Goal: Contribute content: Contribute content

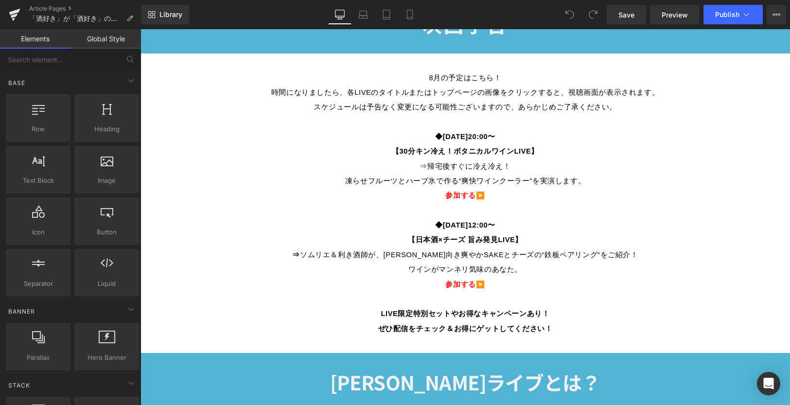
scroll to position [535, 0]
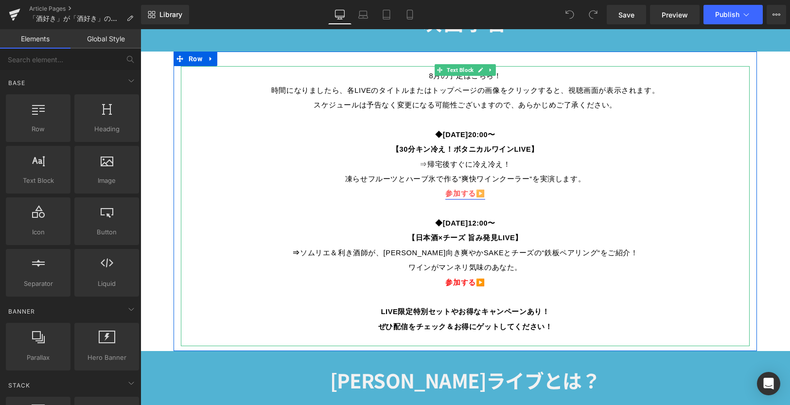
click at [467, 192] on span "参加する" at bounding box center [460, 194] width 30 height 8
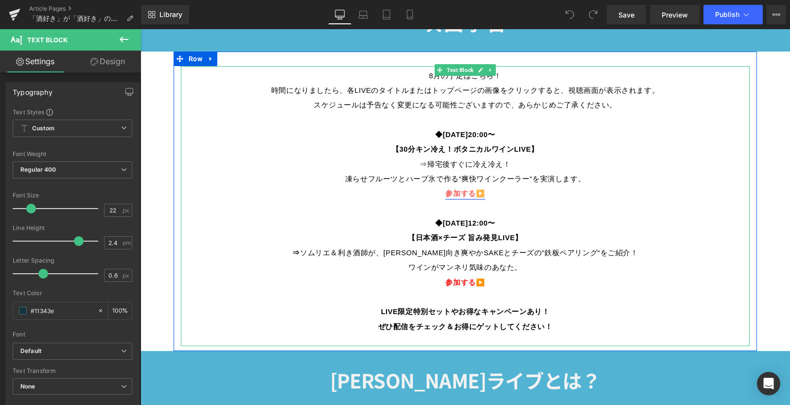
click at [447, 192] on span "参加する" at bounding box center [460, 194] width 30 height 8
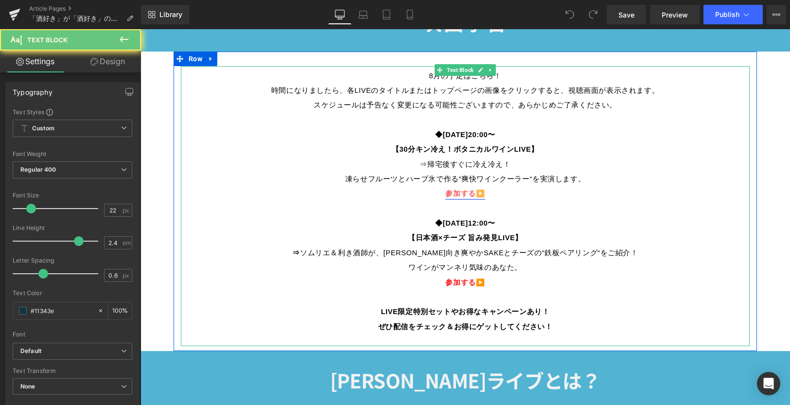
click at [447, 192] on span "参加する" at bounding box center [460, 194] width 30 height 8
click at [544, 199] on p at bounding box center [465, 206] width 569 height 15
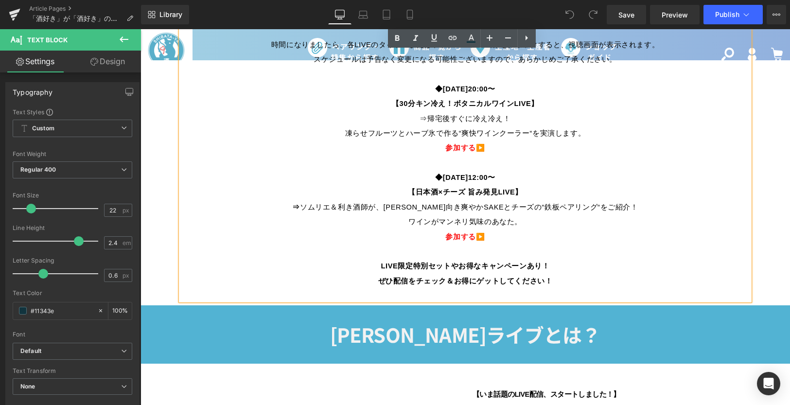
scroll to position [584, 0]
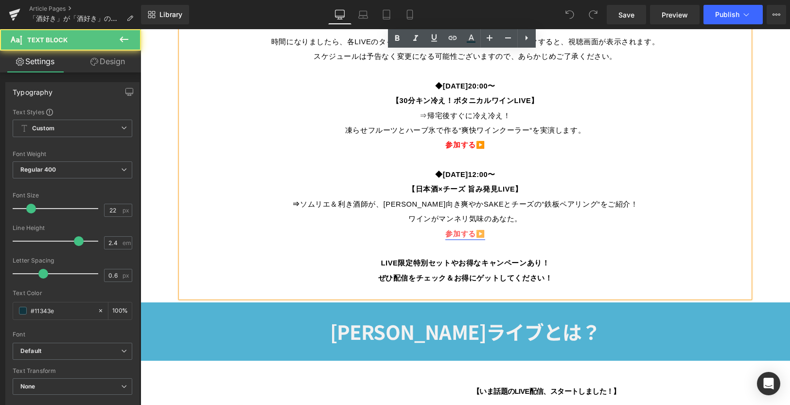
click at [451, 230] on strong "参加する" at bounding box center [460, 234] width 30 height 8
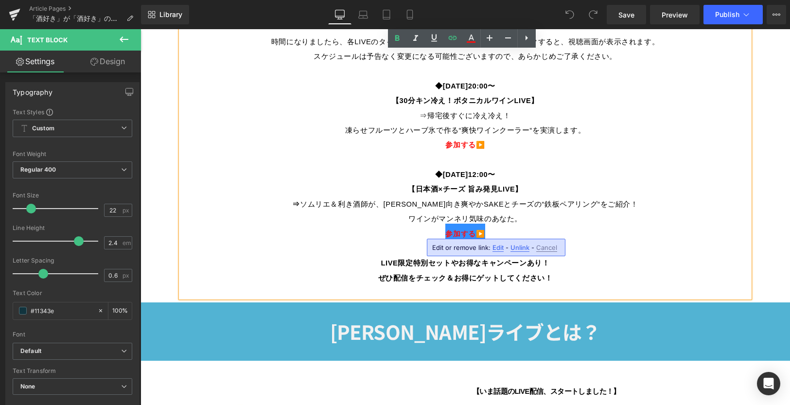
click at [520, 245] on span "Unlink" at bounding box center [520, 248] width 19 height 8
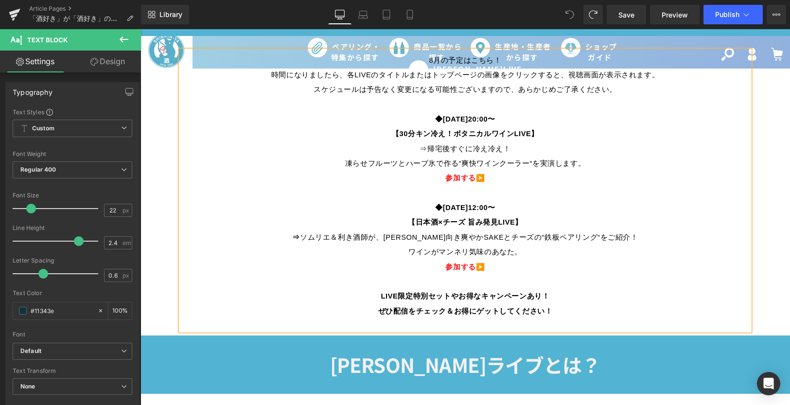
scroll to position [635, 0]
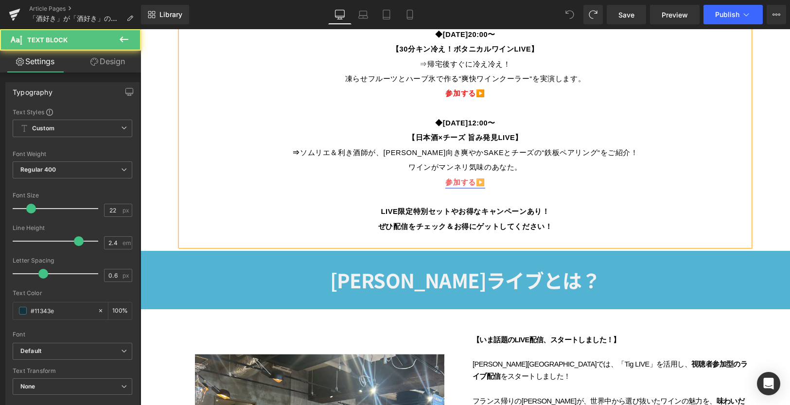
click at [476, 178] on strong "▶️" at bounding box center [480, 182] width 9 height 8
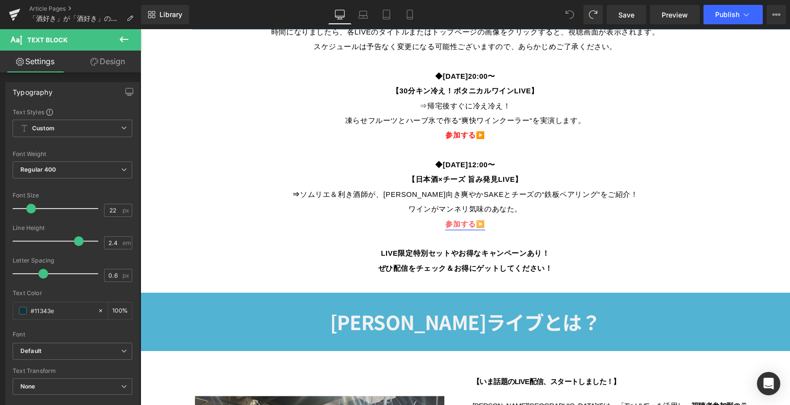
scroll to position [538, 0]
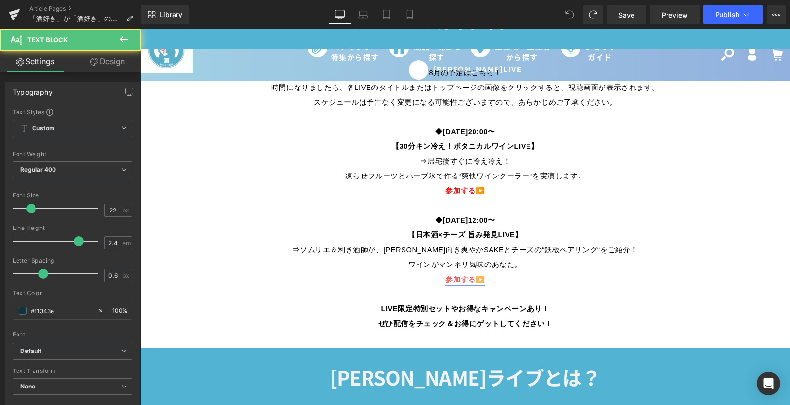
click at [465, 276] on strong "参加する" at bounding box center [460, 280] width 30 height 8
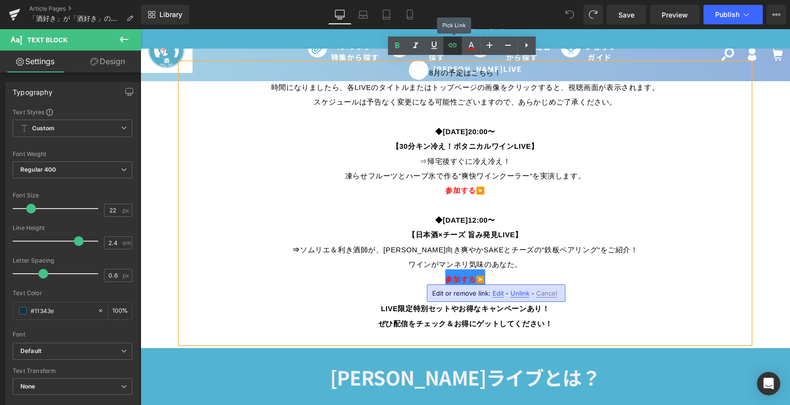
click at [448, 46] on icon at bounding box center [453, 45] width 12 height 12
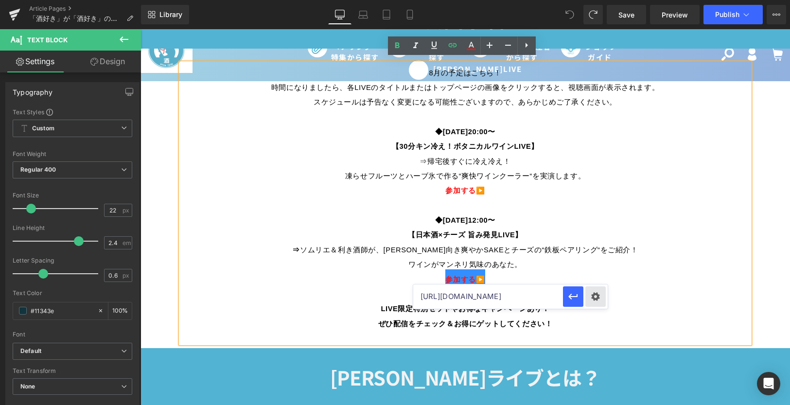
scroll to position [0, 119]
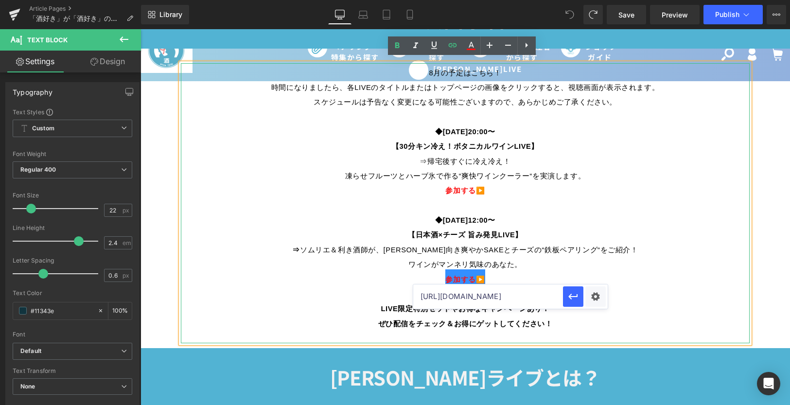
drag, startPoint x: 563, startPoint y: 326, endPoint x: 611, endPoint y: 301, distance: 54.2
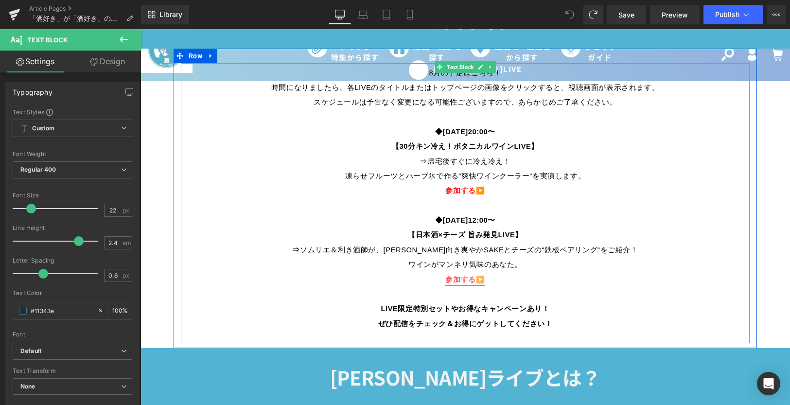
click at [452, 271] on b "参加する ▶️" at bounding box center [464, 277] width 39 height 16
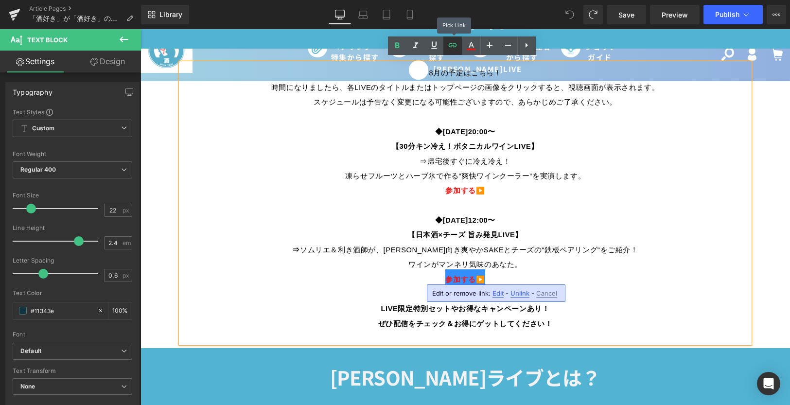
click at [444, 49] on link at bounding box center [453, 45] width 18 height 18
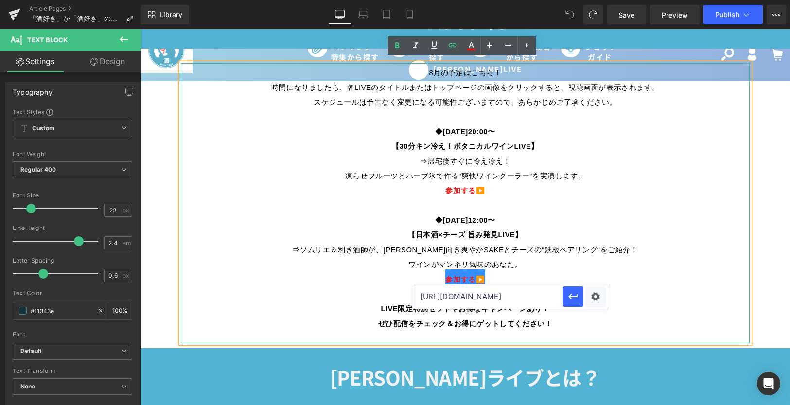
drag, startPoint x: 558, startPoint y: 327, endPoint x: 621, endPoint y: 299, distance: 68.8
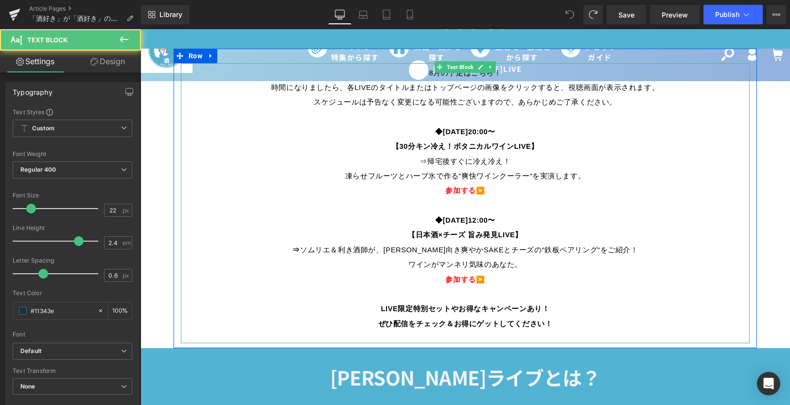
click at [640, 273] on p "参加する ▶️" at bounding box center [465, 277] width 569 height 15
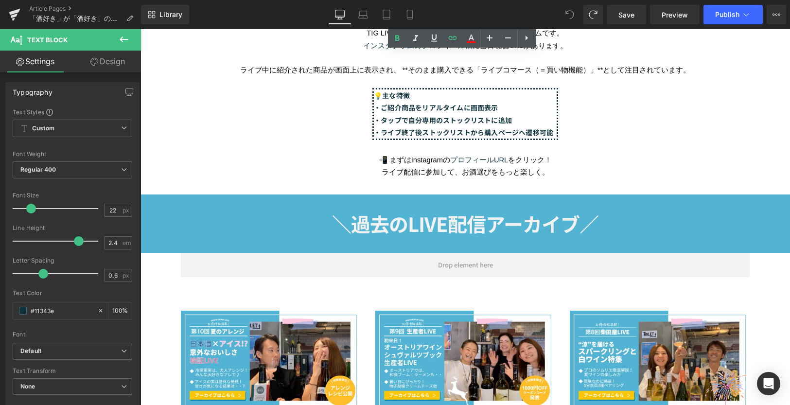
scroll to position [1413, 0]
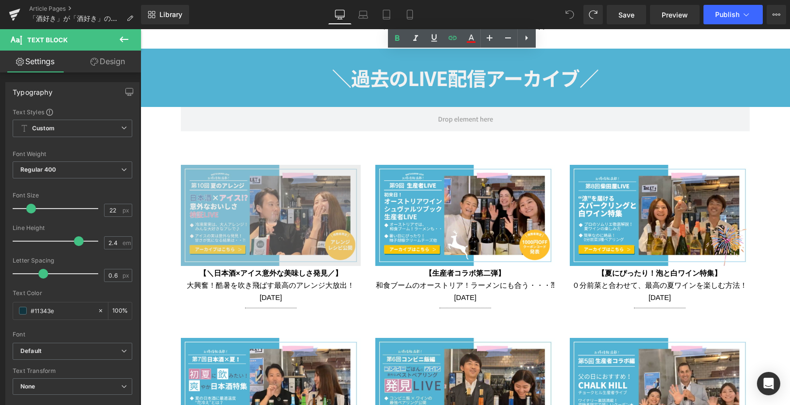
click at [284, 220] on img at bounding box center [271, 215] width 180 height 101
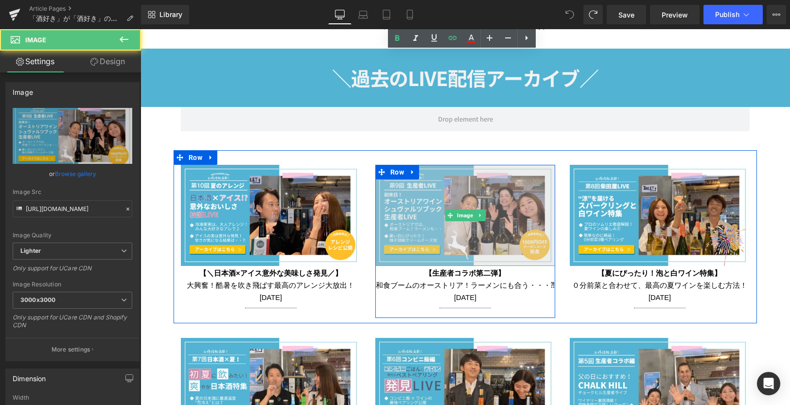
click at [416, 245] on img at bounding box center [465, 215] width 180 height 101
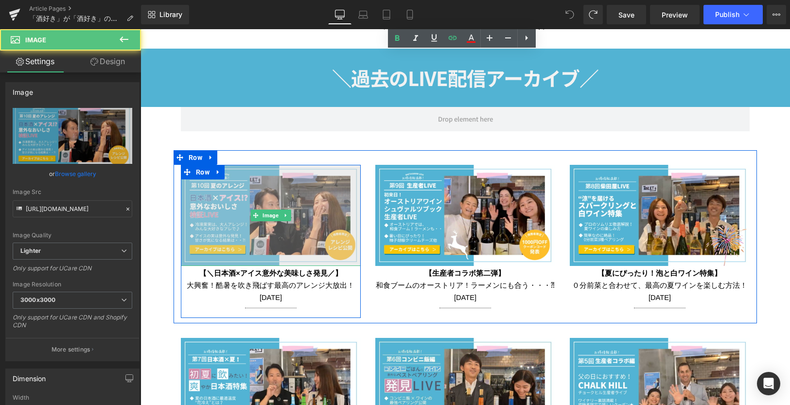
click at [219, 235] on img at bounding box center [271, 215] width 180 height 101
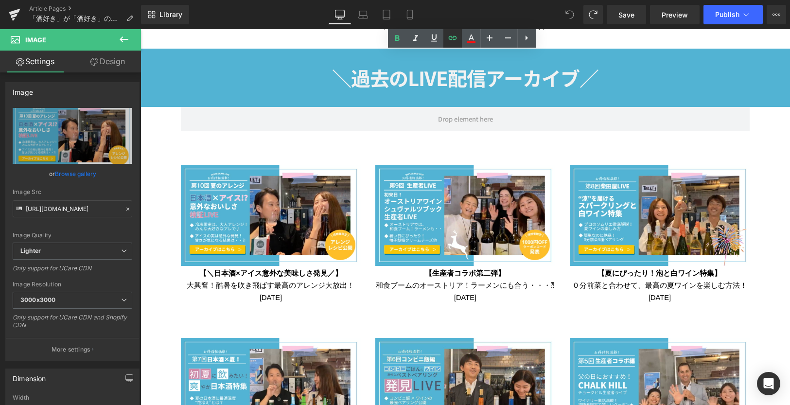
click at [445, 36] on link at bounding box center [453, 38] width 18 height 18
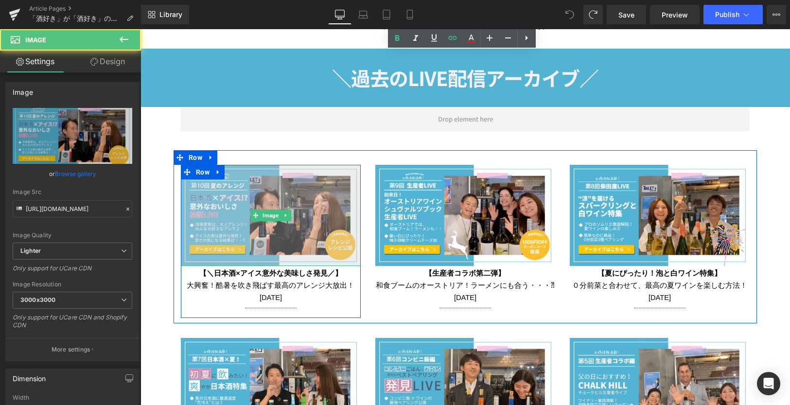
click at [292, 201] on img at bounding box center [271, 215] width 180 height 101
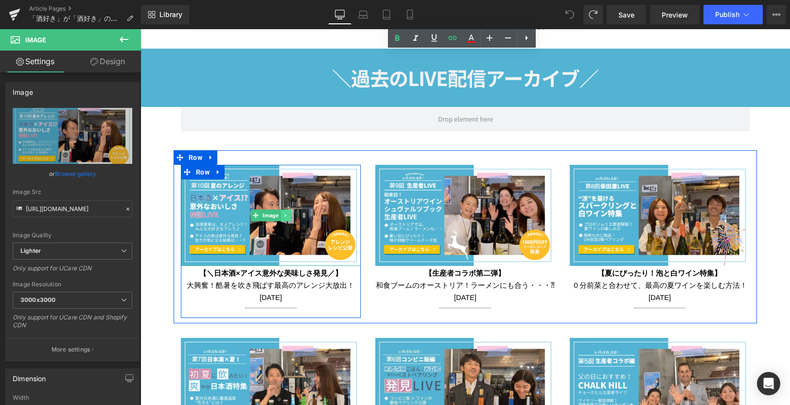
click at [283, 213] on icon at bounding box center [285, 216] width 5 height 6
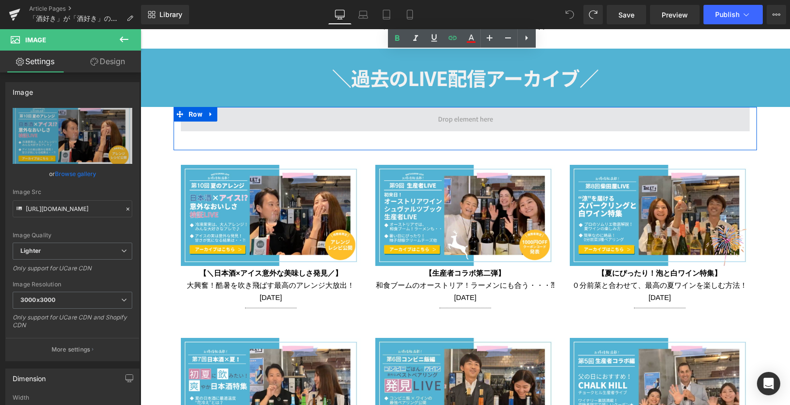
click at [320, 120] on span at bounding box center [465, 119] width 569 height 24
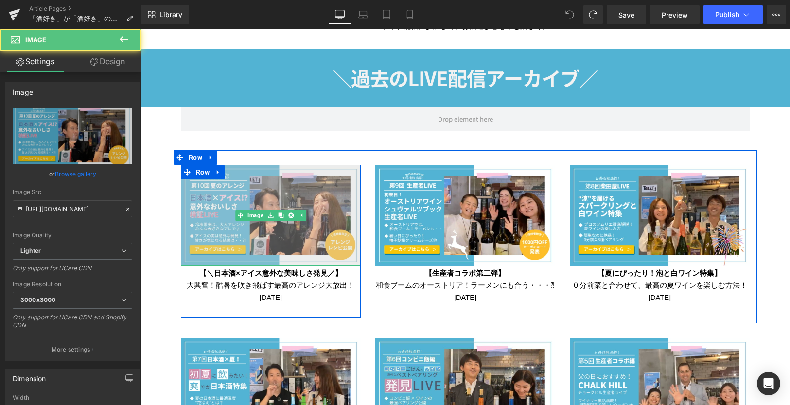
click at [312, 234] on img at bounding box center [271, 215] width 180 height 101
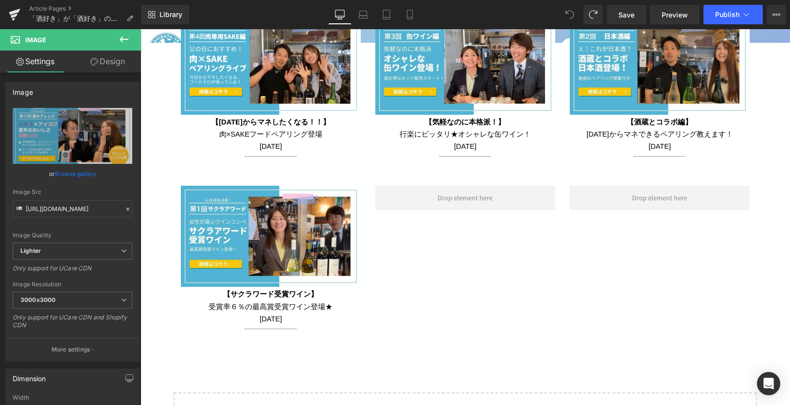
scroll to position [1900, 0]
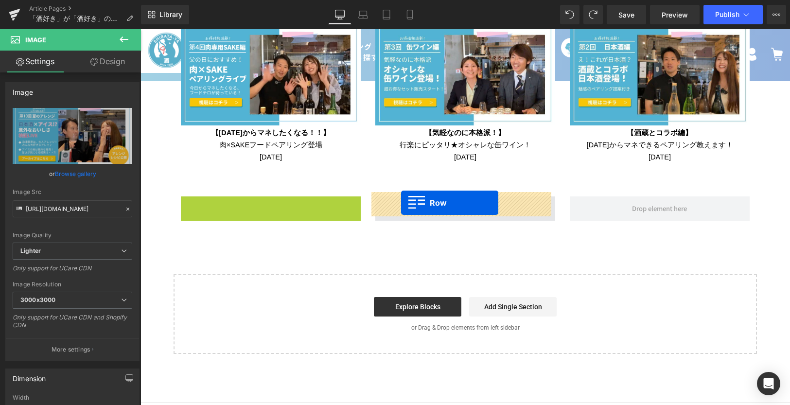
drag, startPoint x: 202, startPoint y: 197, endPoint x: 401, endPoint y: 203, distance: 199.5
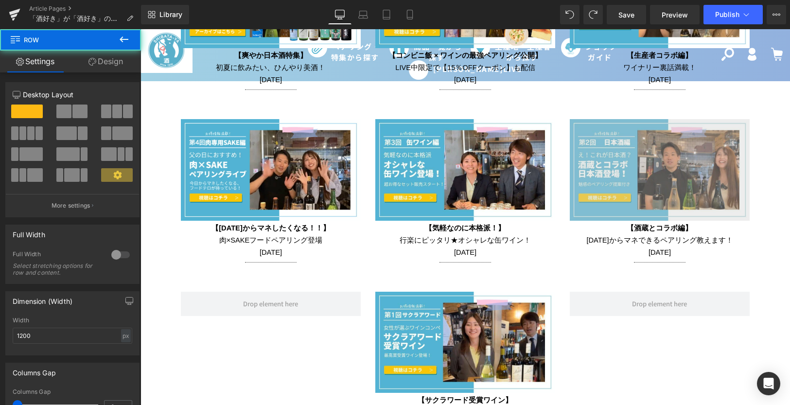
scroll to position [1802, 0]
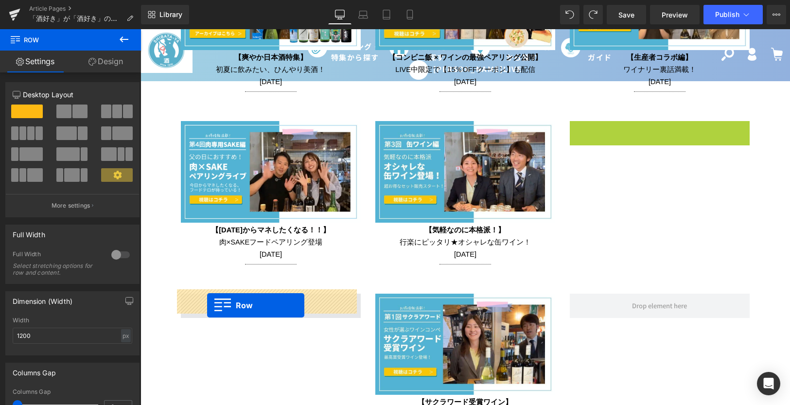
drag, startPoint x: 586, startPoint y: 123, endPoint x: 207, endPoint y: 305, distance: 420.7
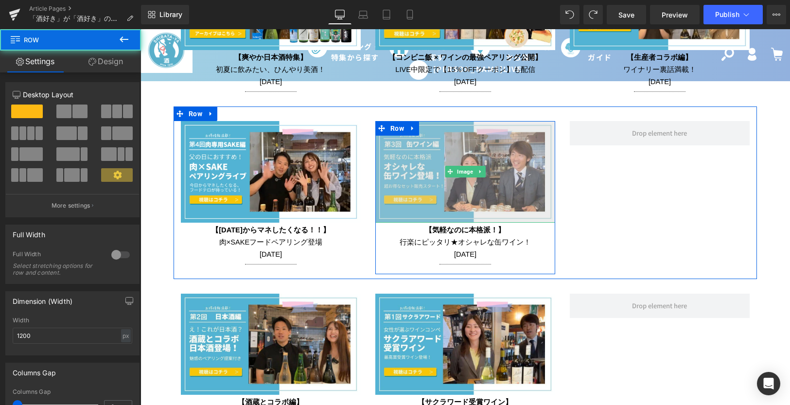
scroll to position [1754, 0]
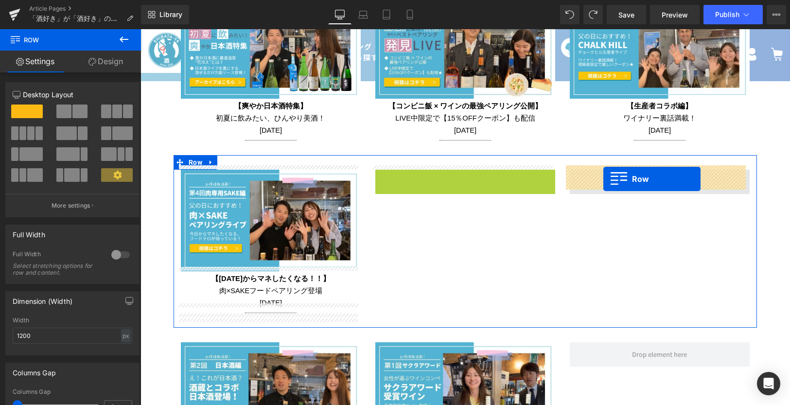
drag, startPoint x: 398, startPoint y: 172, endPoint x: 604, endPoint y: 179, distance: 205.8
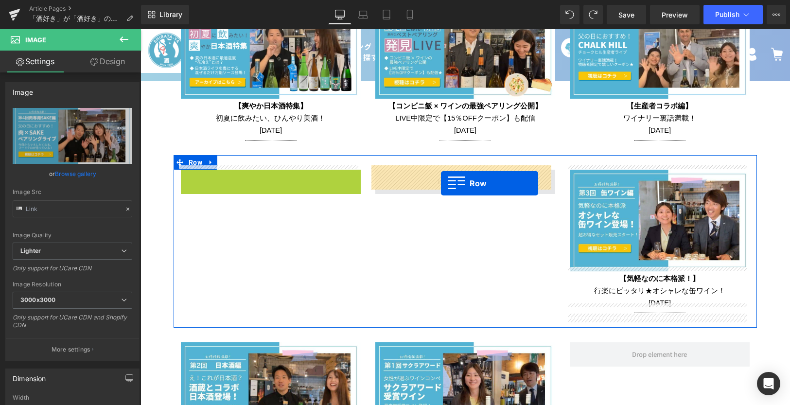
drag, startPoint x: 205, startPoint y: 171, endPoint x: 441, endPoint y: 183, distance: 236.7
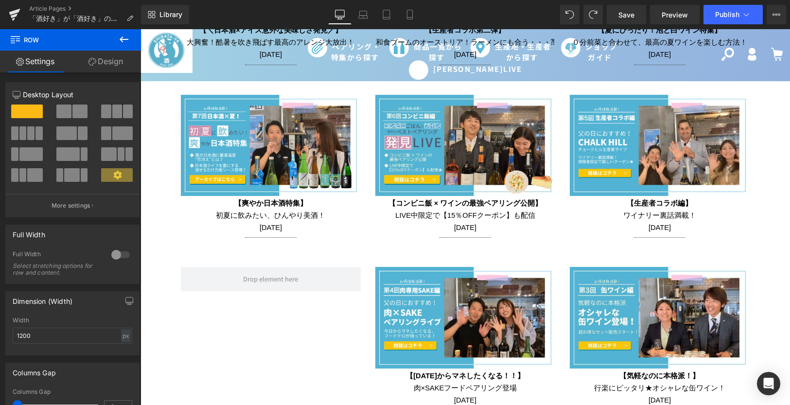
scroll to position [1608, 0]
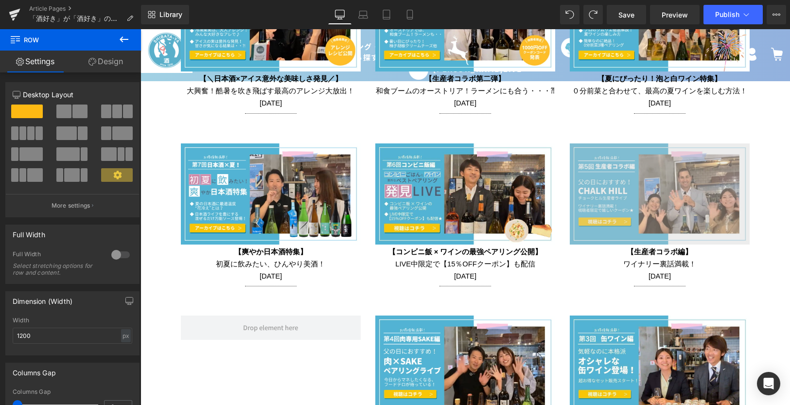
click at [609, 181] on img at bounding box center [660, 193] width 180 height 101
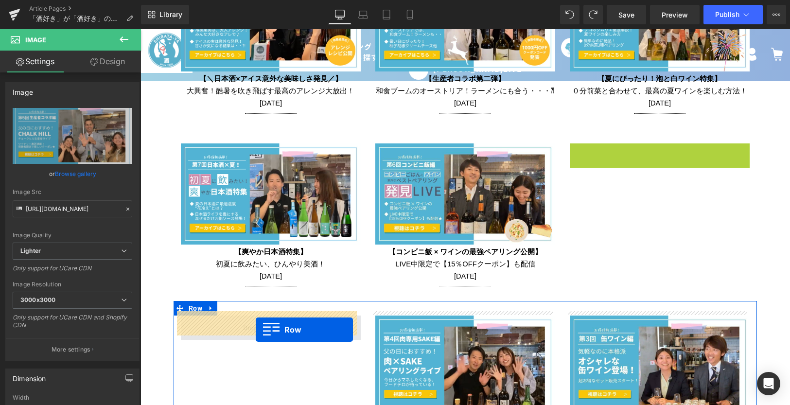
drag, startPoint x: 588, startPoint y: 145, endPoint x: 256, endPoint y: 330, distance: 380.1
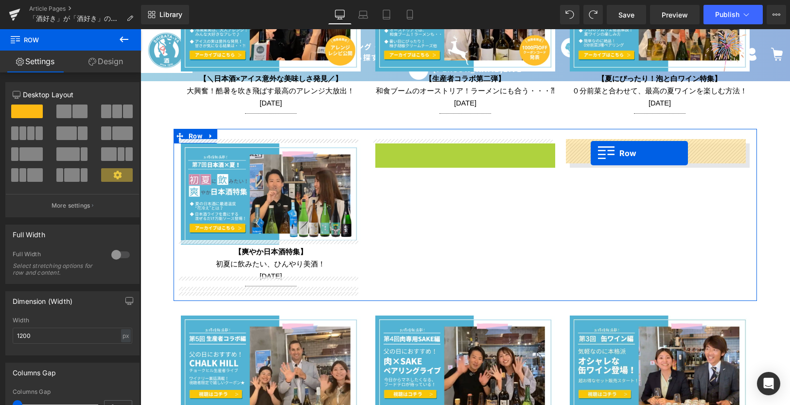
drag, startPoint x: 395, startPoint y: 146, endPoint x: 591, endPoint y: 153, distance: 196.1
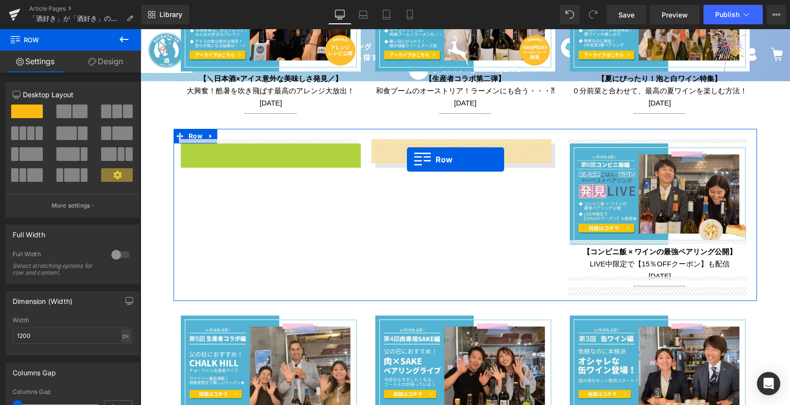
drag, startPoint x: 201, startPoint y: 145, endPoint x: 408, endPoint y: 157, distance: 207.5
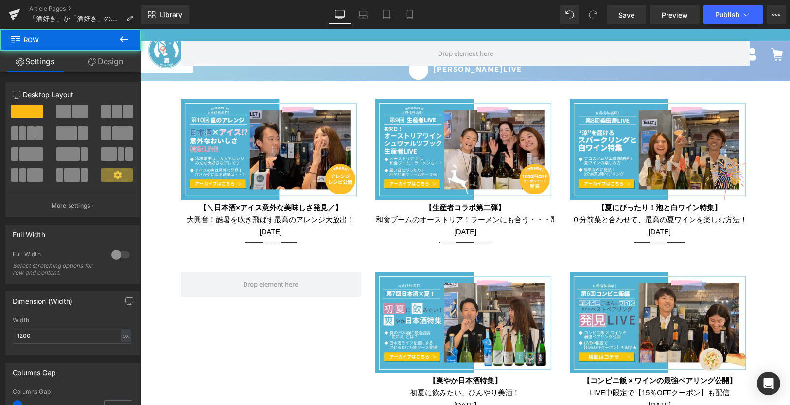
scroll to position [1462, 0]
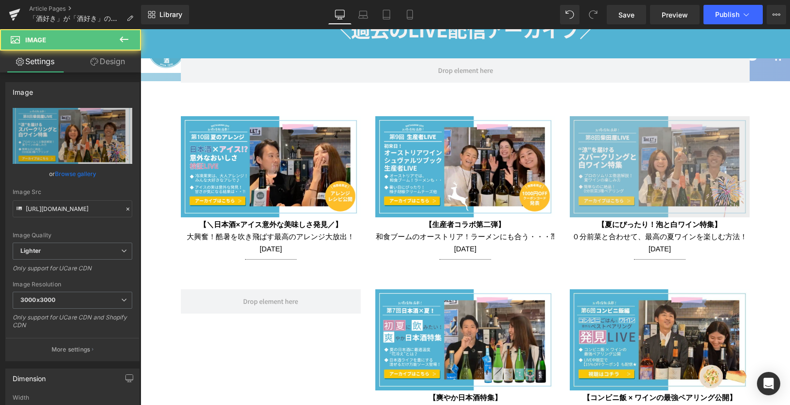
click at [606, 127] on img at bounding box center [660, 166] width 180 height 101
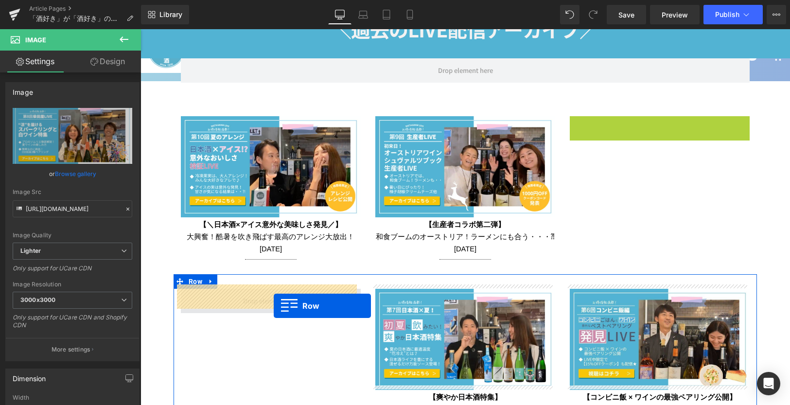
drag, startPoint x: 588, startPoint y: 117, endPoint x: 274, endPoint y: 306, distance: 367.1
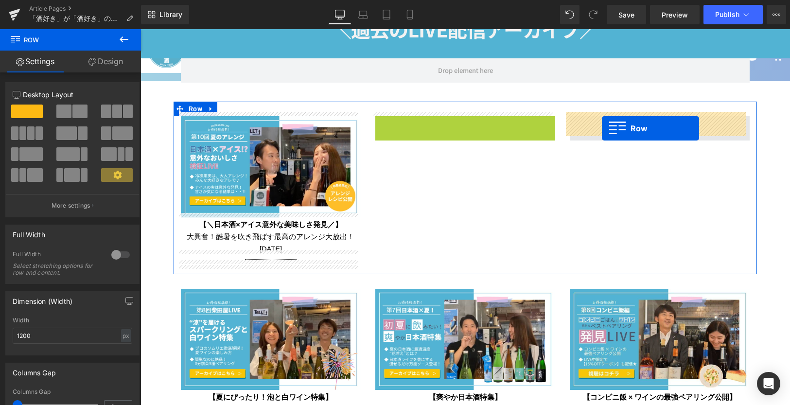
drag, startPoint x: 396, startPoint y: 119, endPoint x: 602, endPoint y: 128, distance: 206.4
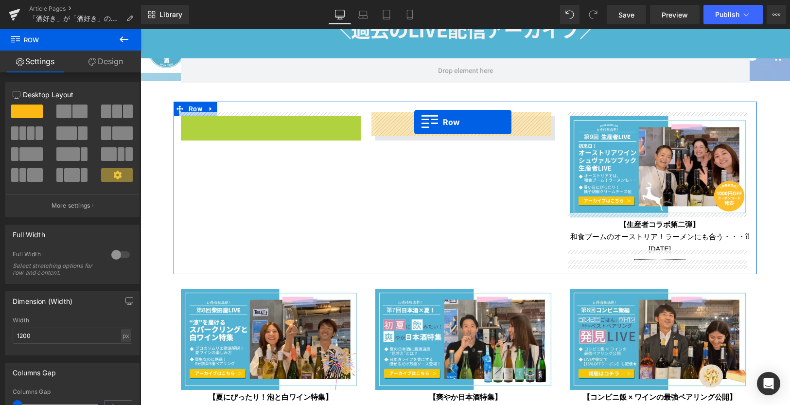
drag, startPoint x: 201, startPoint y: 120, endPoint x: 414, endPoint y: 122, distance: 213.5
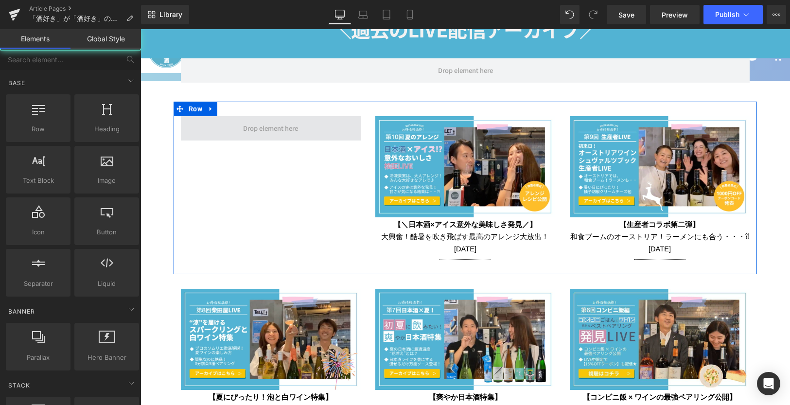
click at [270, 128] on span at bounding box center [271, 128] width 62 height 16
click at [275, 124] on span at bounding box center [271, 128] width 62 height 16
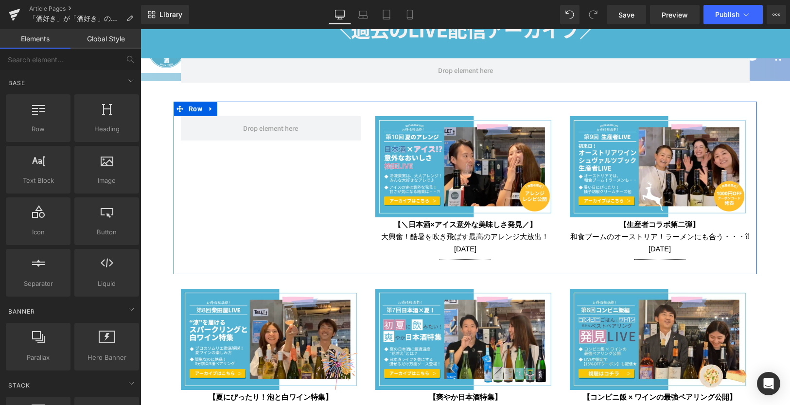
click at [298, 216] on div "Image 【＼日本酒×アイス意外な美味しさ発見／】 大興奮！酷暑を吹き飛ばす最高のアレンジ大放出！ [DATE] Text Block Separator …" at bounding box center [466, 188] width 584 height 173
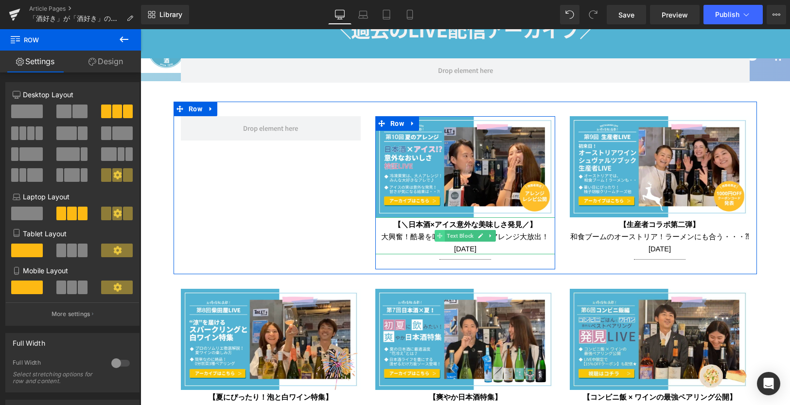
click at [437, 233] on icon at bounding box center [439, 235] width 5 height 5
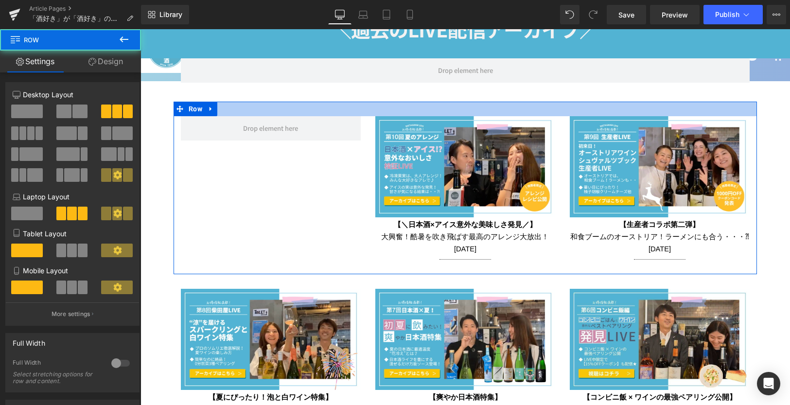
click at [285, 112] on div at bounding box center [466, 109] width 584 height 15
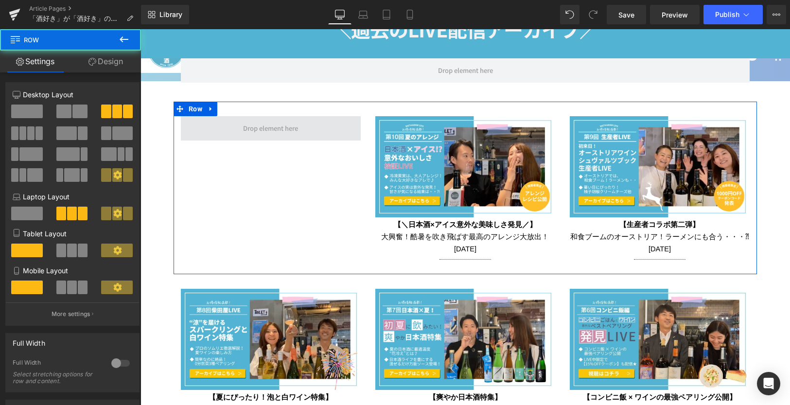
click at [285, 123] on span at bounding box center [271, 128] width 62 height 16
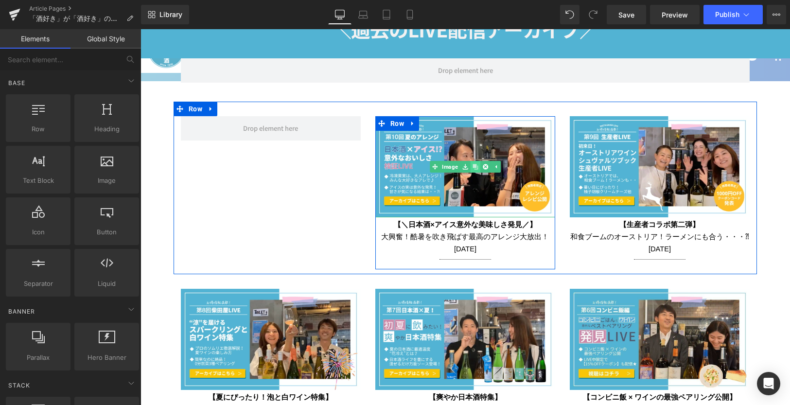
click at [473, 161] on link at bounding box center [475, 167] width 10 height 12
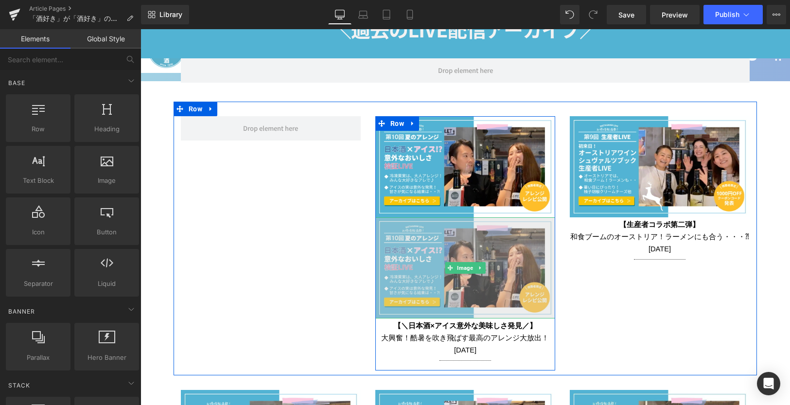
click at [410, 244] on img at bounding box center [465, 267] width 180 height 101
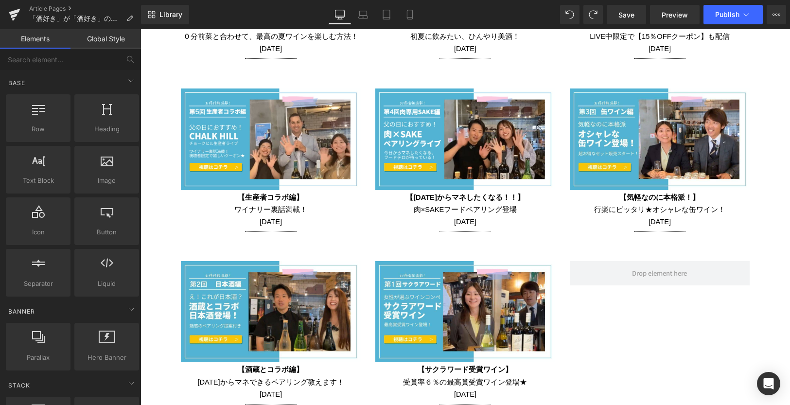
scroll to position [1948, 0]
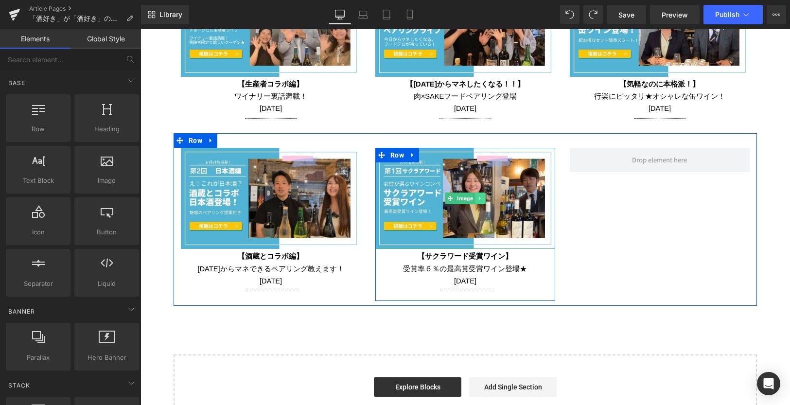
click at [478, 196] on icon at bounding box center [480, 199] width 5 height 6
click at [473, 196] on icon at bounding box center [475, 199] width 5 height 6
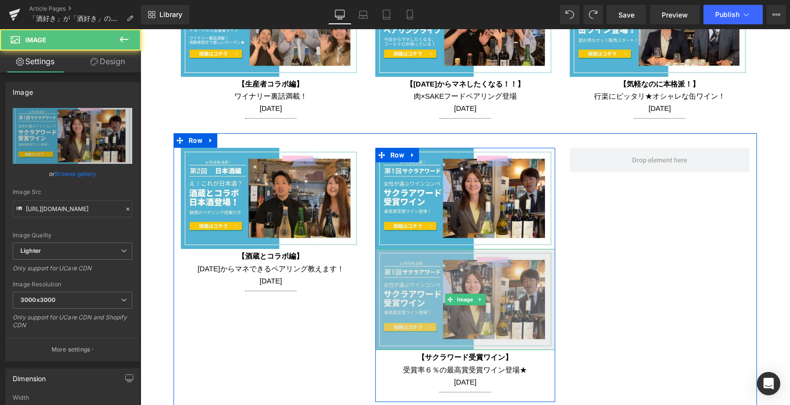
click at [415, 265] on img at bounding box center [465, 299] width 180 height 101
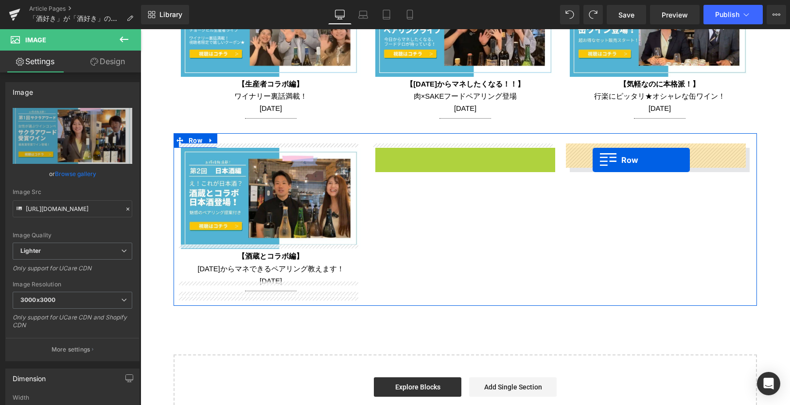
drag, startPoint x: 392, startPoint y: 148, endPoint x: 593, endPoint y: 160, distance: 201.2
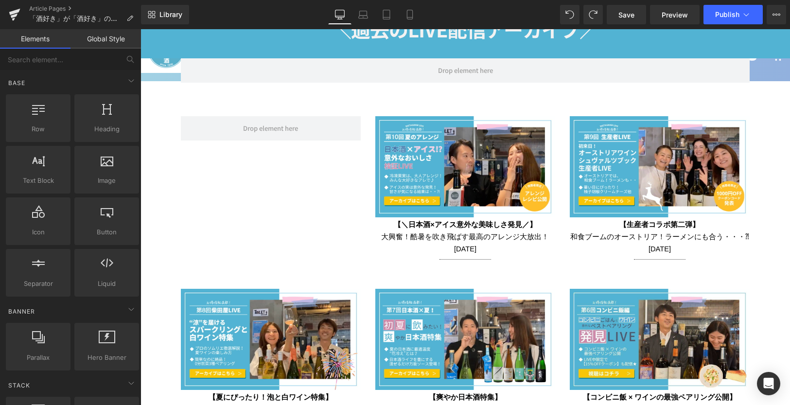
scroll to position [1365, 0]
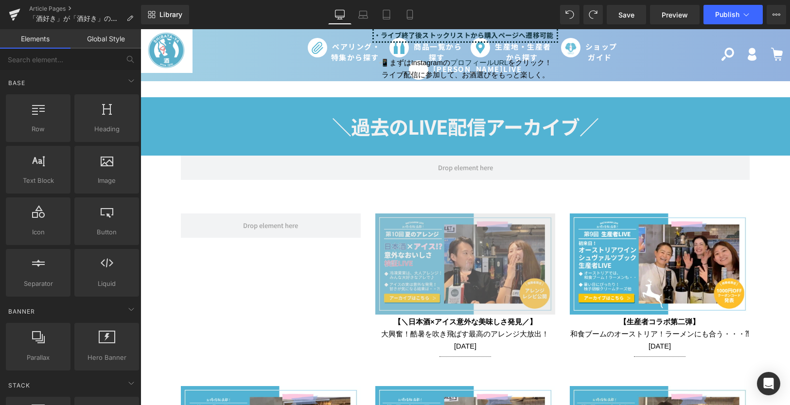
click at [419, 248] on img at bounding box center [465, 263] width 180 height 101
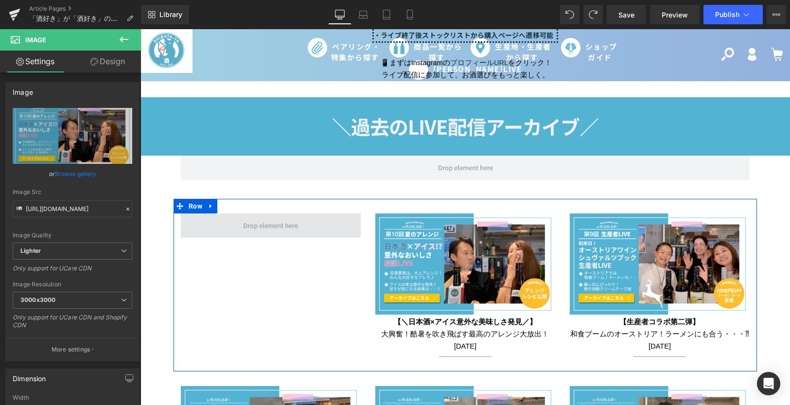
click at [223, 218] on span at bounding box center [271, 225] width 180 height 24
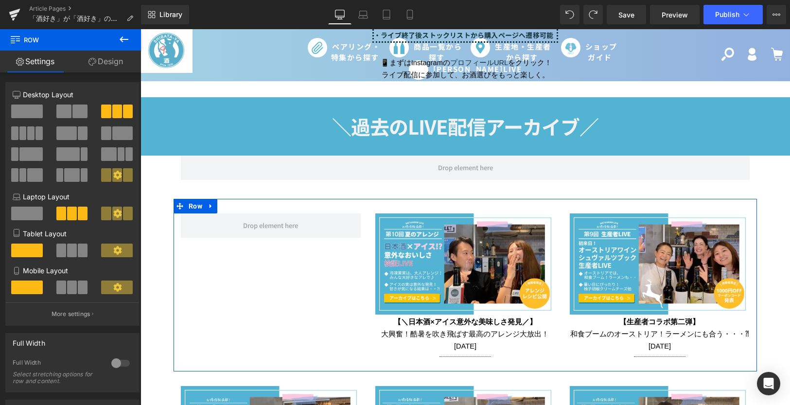
click at [233, 333] on div "Image 【＼日本酒×アイス意外な美味しさ発見／】 大興奮！酷暑を吹き飛ばす最高のアレンジ大放出！ [DATE] Text Block Separator …" at bounding box center [466, 285] width 584 height 173
click at [233, 315] on div "Image 【＼日本酒×アイス意外な美味しさ発見／】 大興奮！酷暑を吹き飛ばす最高のアレンジ大放出！ [DATE] Text Block Separator …" at bounding box center [466, 285] width 584 height 173
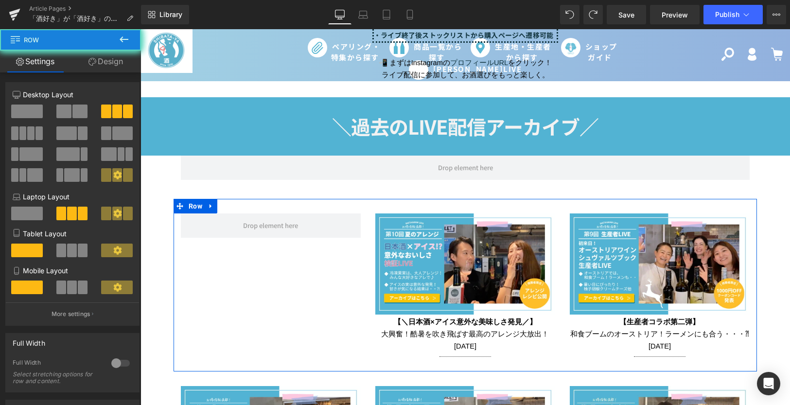
click at [233, 315] on div "Image 【＼日本酒×アイス意外な美味しさ発見／】 大興奮！酷暑を吹き飛ばす最高のアレンジ大放出！ [DATE] Text Block Separator …" at bounding box center [466, 285] width 584 height 173
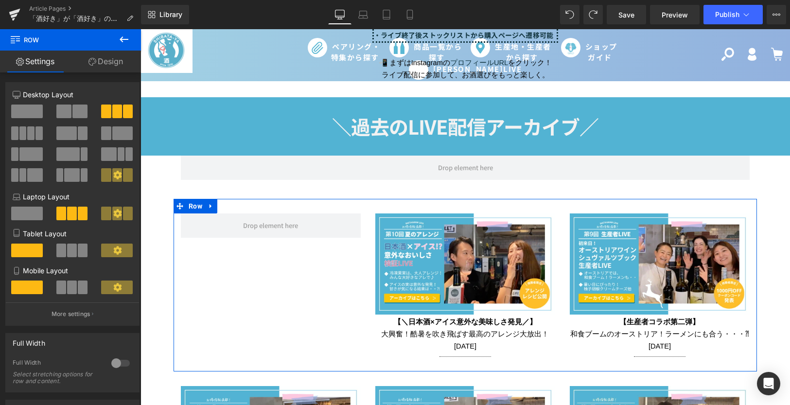
click at [219, 281] on div "Image 【＼日本酒×アイス意外な美味しさ発見／】 大興奮！酷暑を吹き飛ばす最高のアレンジ大放出！ [DATE] Text Block Separator …" at bounding box center [466, 285] width 584 height 173
click at [108, 69] on link "Design" at bounding box center [106, 62] width 71 height 22
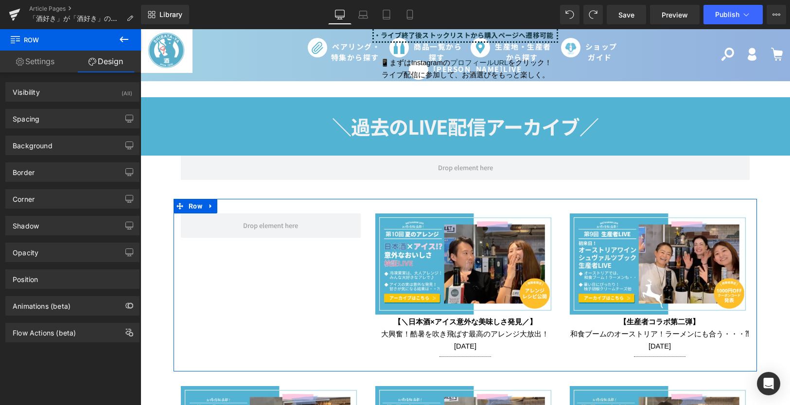
click at [50, 60] on link "Settings" at bounding box center [35, 62] width 71 height 22
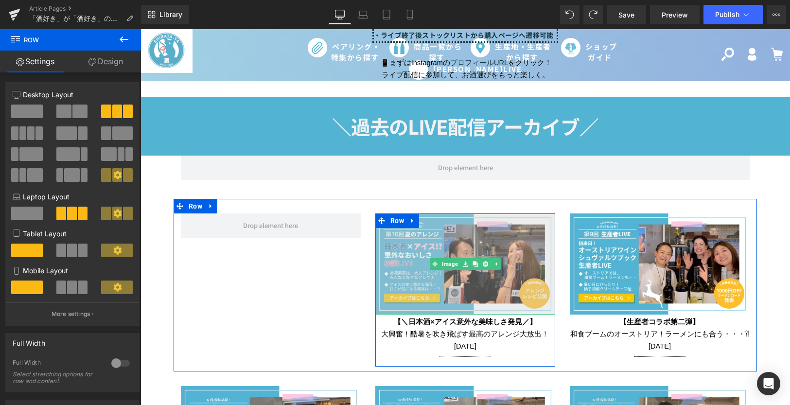
click at [429, 259] on div "Image" at bounding box center [465, 263] width 180 height 101
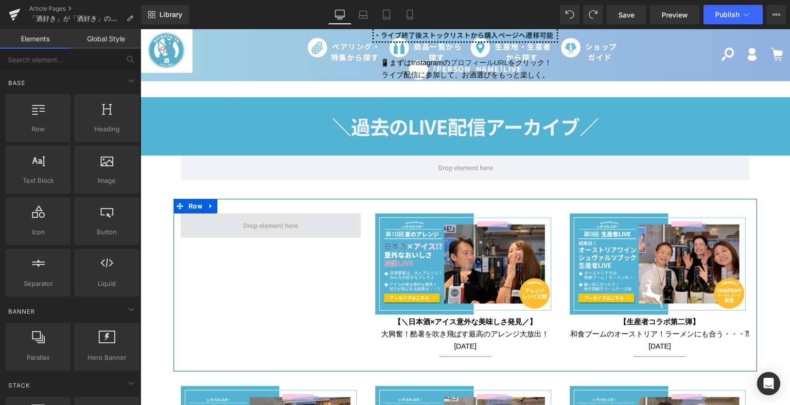
click at [240, 224] on span at bounding box center [271, 225] width 62 height 16
click at [294, 219] on span at bounding box center [271, 225] width 62 height 16
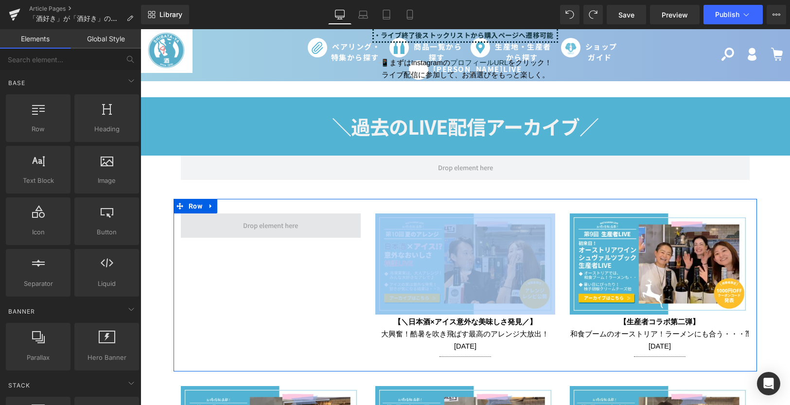
click at [294, 219] on span at bounding box center [271, 225] width 62 height 16
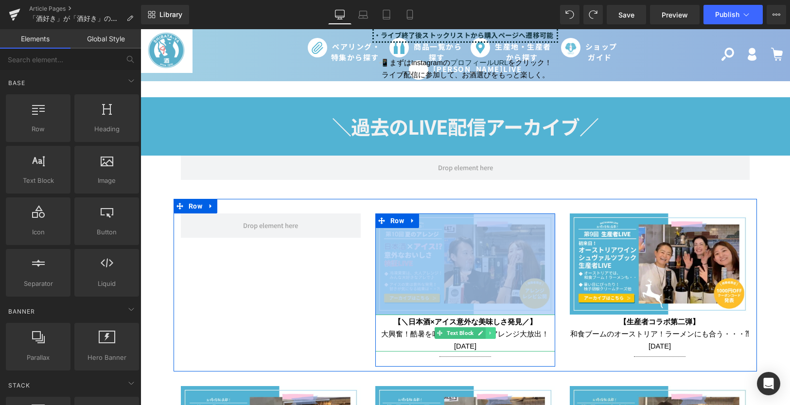
click at [488, 331] on icon at bounding box center [490, 333] width 5 height 6
click at [503, 330] on icon at bounding box center [505, 333] width 5 height 6
click at [488, 330] on icon at bounding box center [490, 333] width 5 height 6
click at [420, 331] on div "【＼日本酒×アイス意外な美味しさ発見／】 大興奮！酷暑を吹き飛ばす最高のアレンジ大放出！ [DATE] Text Block" at bounding box center [465, 333] width 180 height 37
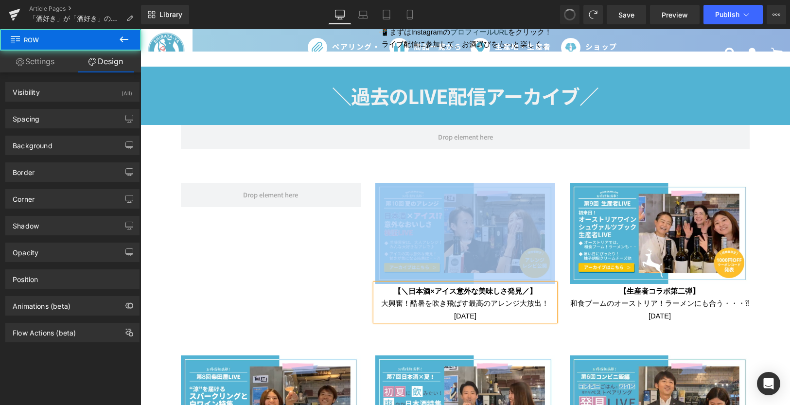
scroll to position [1403, 0]
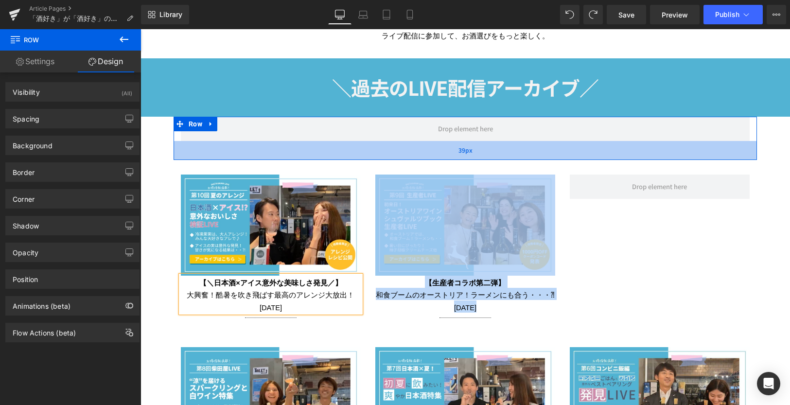
click at [506, 155] on div "39px" at bounding box center [466, 150] width 584 height 19
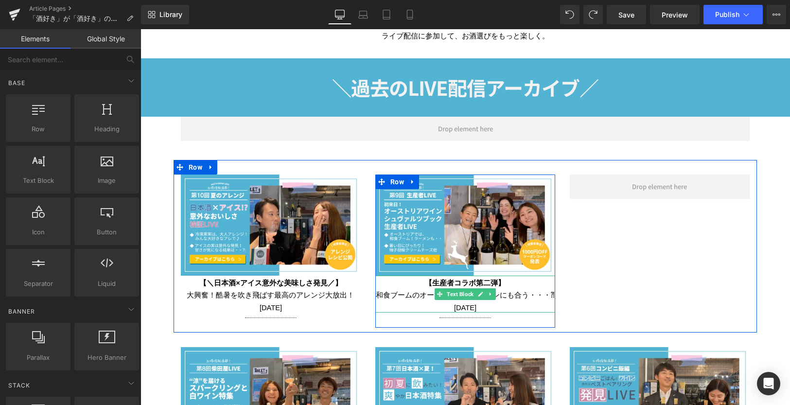
click at [486, 298] on p "和食ブームのオーストリア！ラーメンにも合う・・・⁈ [DATE]" at bounding box center [465, 300] width 180 height 24
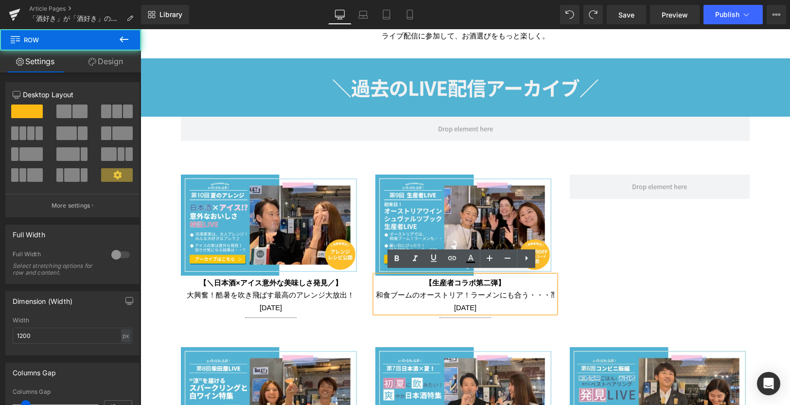
click at [419, 152] on div "Row 39px" at bounding box center [466, 138] width 584 height 43
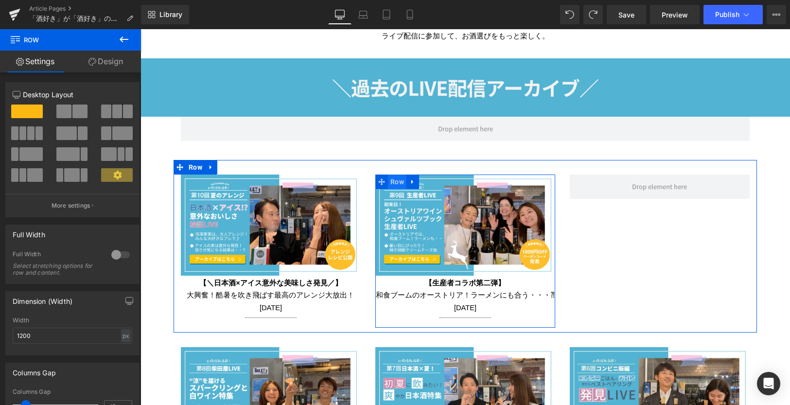
click at [395, 179] on span "Row" at bounding box center [397, 182] width 18 height 15
click at [409, 179] on icon at bounding box center [412, 181] width 7 height 7
click at [425, 181] on icon at bounding box center [425, 181] width 7 height 7
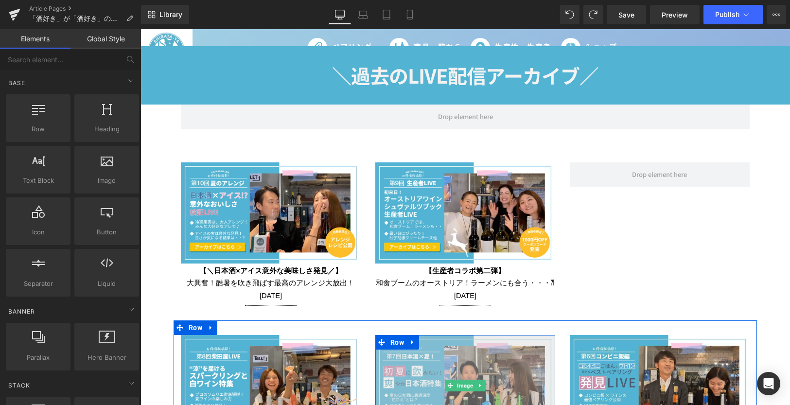
scroll to position [1367, 0]
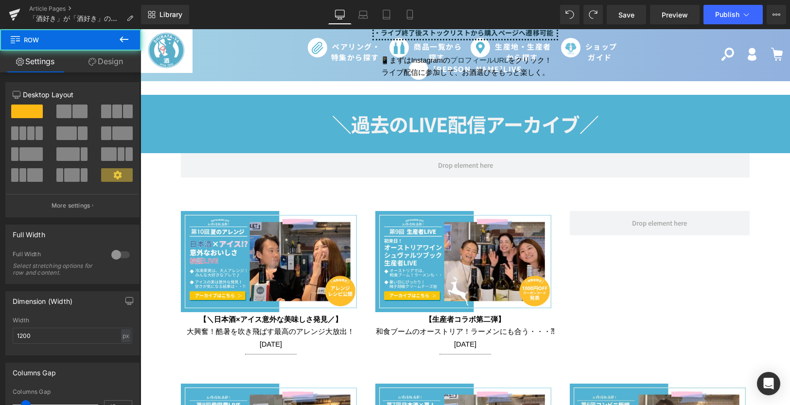
click at [438, 191] on div "Row 39px" at bounding box center [466, 174] width 584 height 43
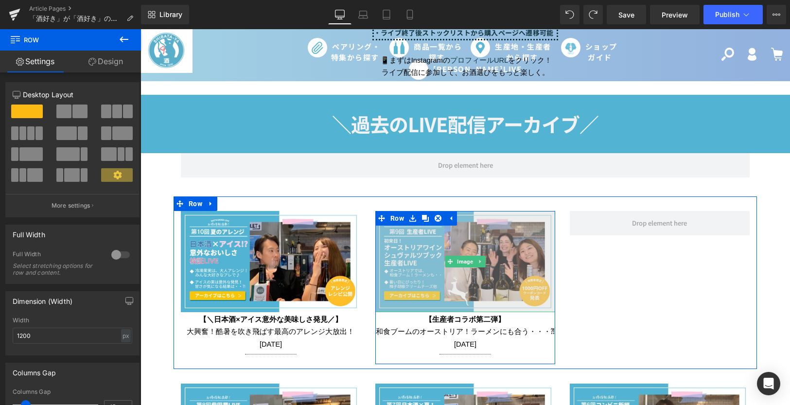
drag, startPoint x: 438, startPoint y: 215, endPoint x: 410, endPoint y: 250, distance: 44.7
click at [410, 250] on div "Image 【生産者コラボ第二弾】 和食ブームの[GEOGRAPHIC_DATA]！ラーメンにも合う・・・⁈ [DATE] Text Block Separa…" at bounding box center [465, 287] width 180 height 153
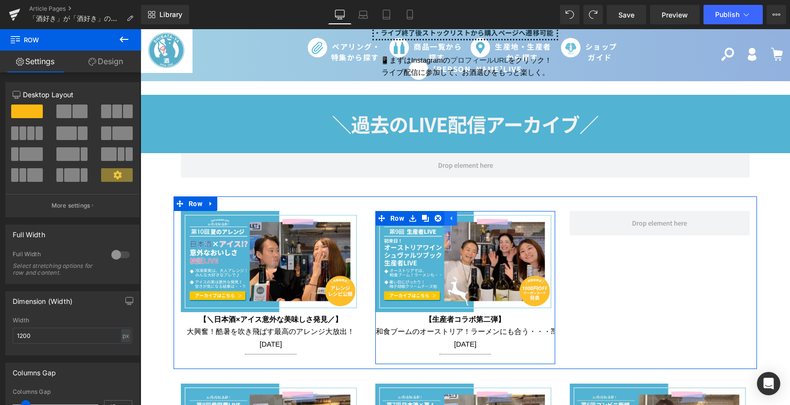
click at [450, 216] on icon at bounding box center [451, 218] width 2 height 4
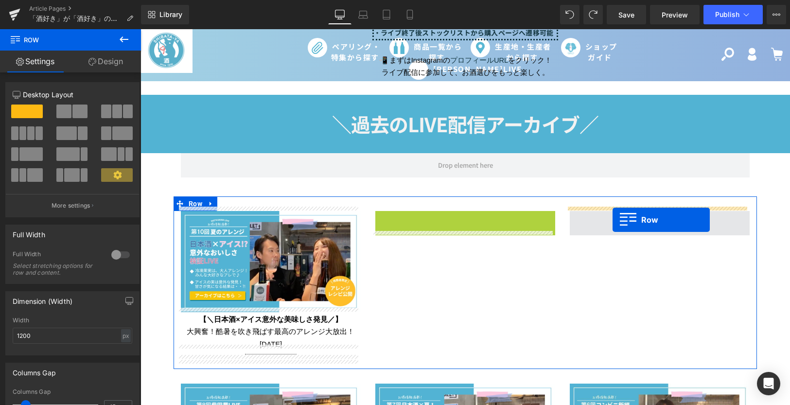
drag, startPoint x: 396, startPoint y: 214, endPoint x: 613, endPoint y: 220, distance: 216.5
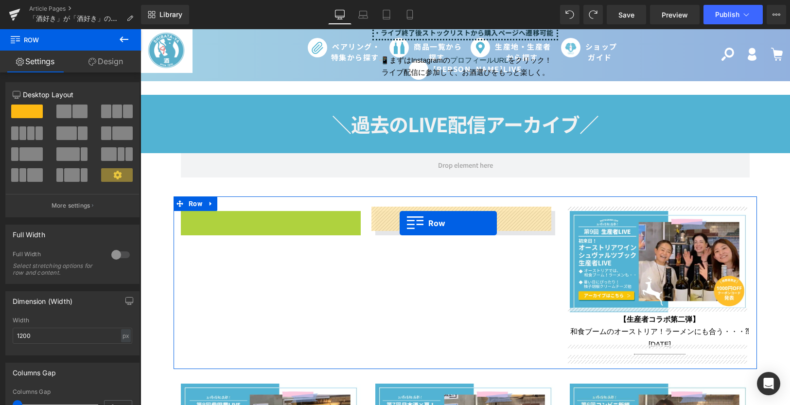
drag, startPoint x: 195, startPoint y: 213, endPoint x: 400, endPoint y: 223, distance: 205.5
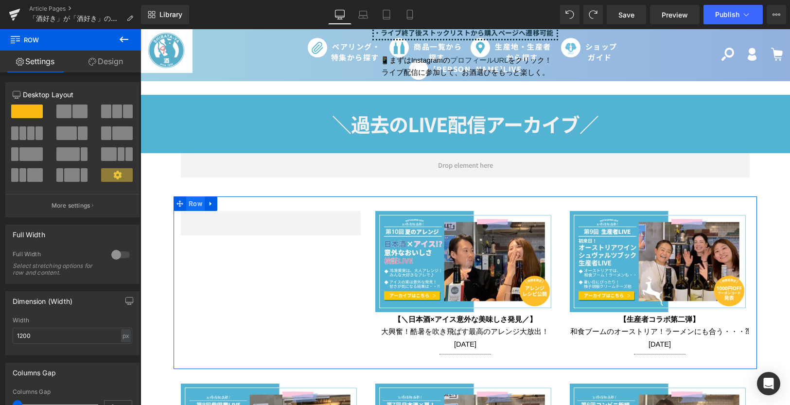
click at [186, 196] on span "Row" at bounding box center [195, 203] width 18 height 15
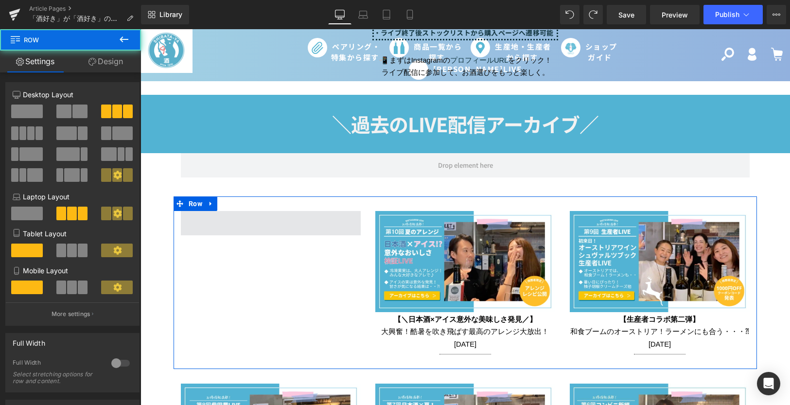
click at [220, 217] on span at bounding box center [271, 223] width 180 height 24
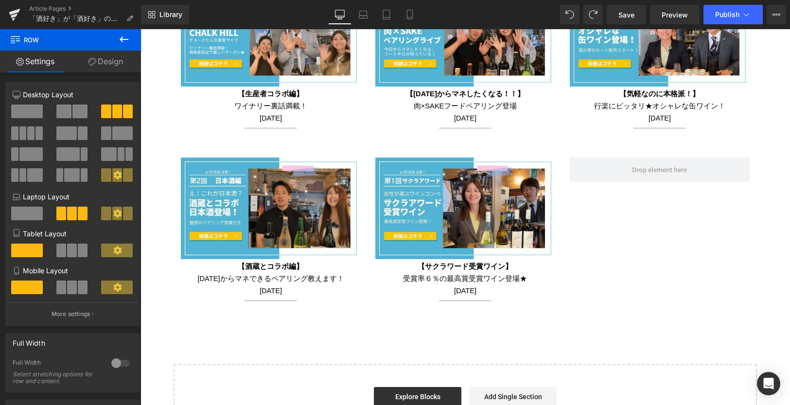
scroll to position [1950, 0]
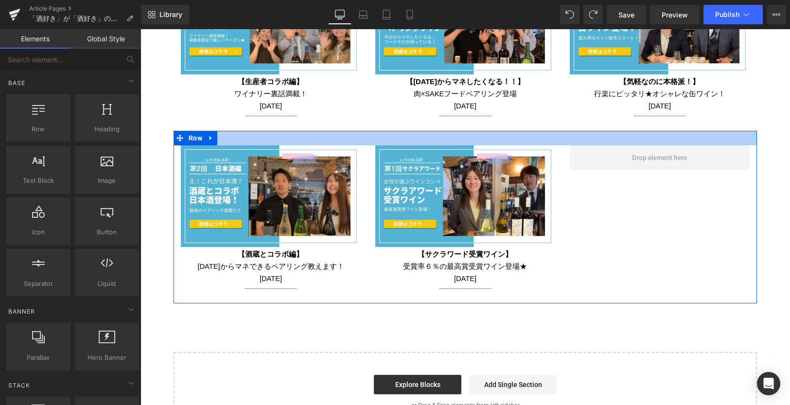
drag, startPoint x: 643, startPoint y: 152, endPoint x: 590, endPoint y: 129, distance: 57.1
click at [590, 131] on div "Image 【酒蔵とコラボ編】 [DATE]からマネできるペアリング教えます！ [DATE] Text Block Separator Row Image 【…" at bounding box center [466, 217] width 584 height 173
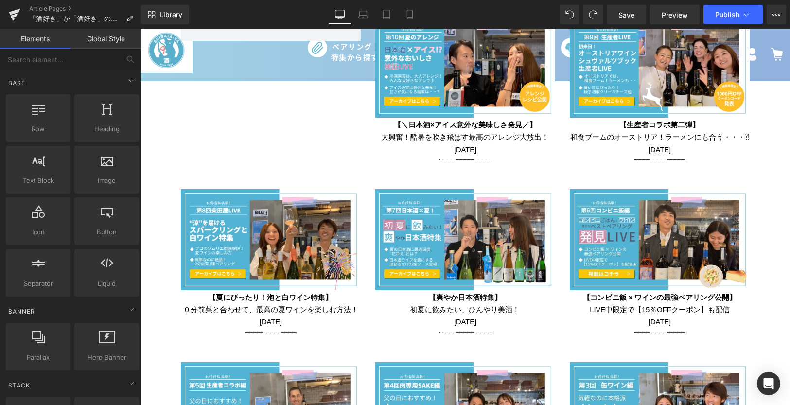
scroll to position [1464, 0]
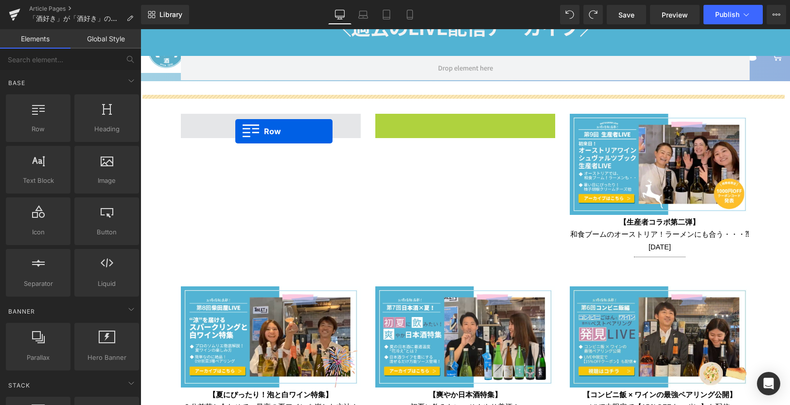
drag, startPoint x: 388, startPoint y: 118, endPoint x: 228, endPoint y: 127, distance: 160.3
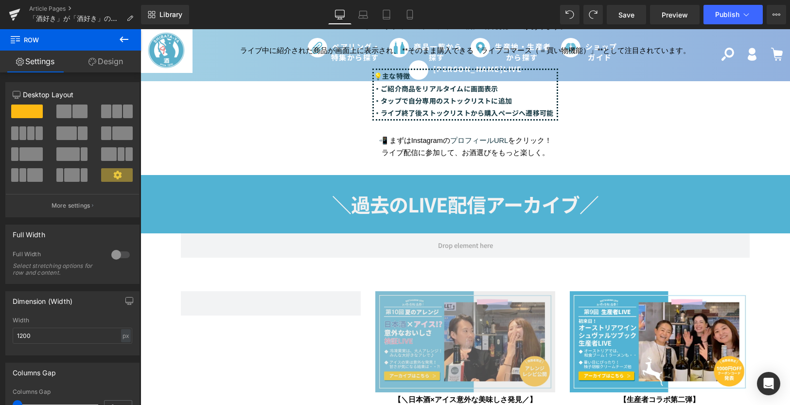
scroll to position [1279, 0]
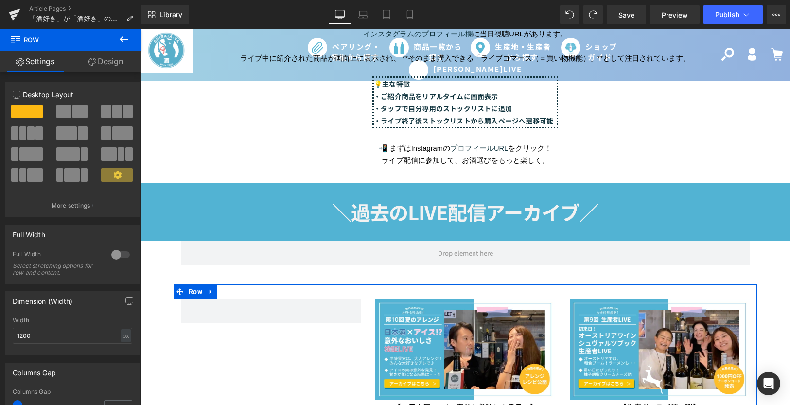
drag, startPoint x: 404, startPoint y: 306, endPoint x: 345, endPoint y: 336, distance: 66.1
click at [345, 336] on div "Image 【＼日本酒×アイス意外な美味しさ発見／】 大興奮！酷暑を吹き飛ばす最高のアレンジ大放出！ [DATE] Text Block Separator …" at bounding box center [466, 370] width 584 height 173
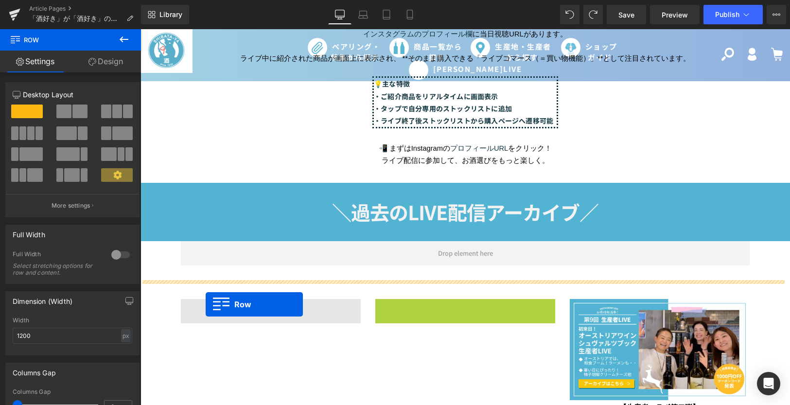
drag, startPoint x: 397, startPoint y: 301, endPoint x: 206, endPoint y: 304, distance: 191.2
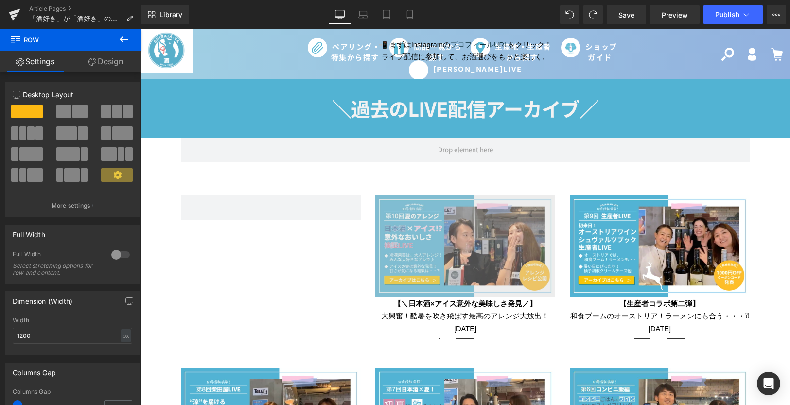
scroll to position [1336, 0]
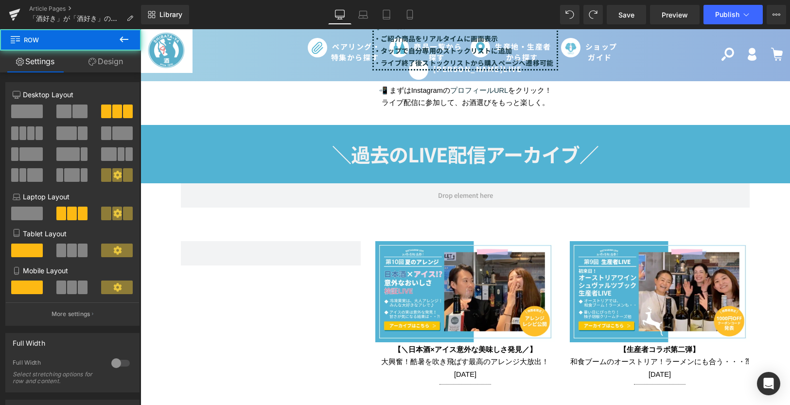
click at [413, 227] on div "Image 【＼日本酒×アイス意外な美味しさ発見／】 大興奮！酷暑を吹き飛ばす最高のアレンジ大放出！ [DATE] Text Block Separator …" at bounding box center [466, 313] width 584 height 173
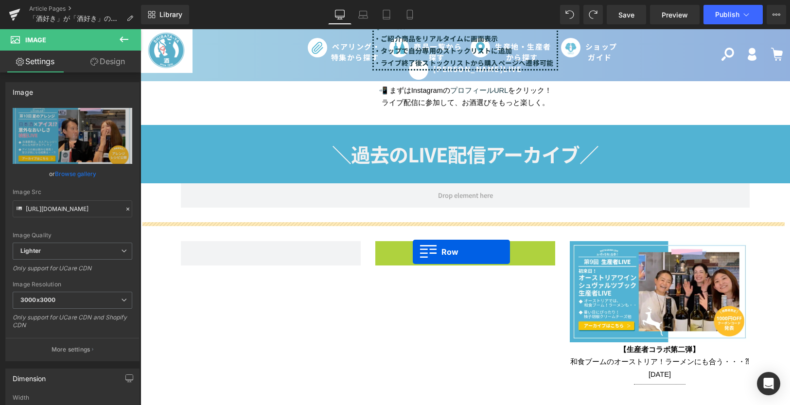
drag, startPoint x: 389, startPoint y: 242, endPoint x: 413, endPoint y: 252, distance: 25.9
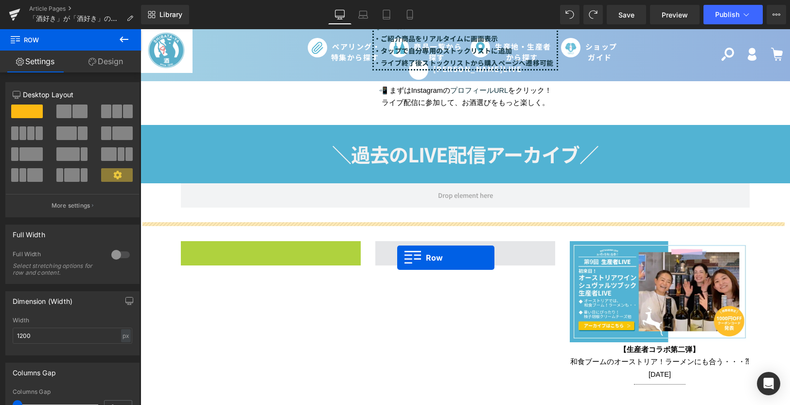
drag, startPoint x: 199, startPoint y: 245, endPoint x: 397, endPoint y: 258, distance: 198.3
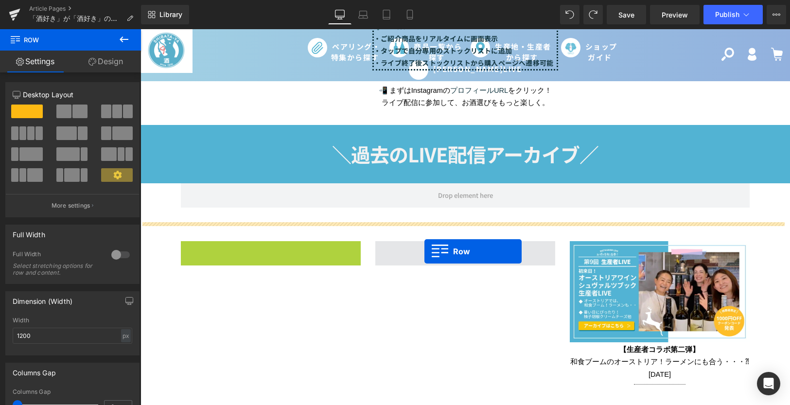
drag, startPoint x: 200, startPoint y: 243, endPoint x: 425, endPoint y: 251, distance: 224.9
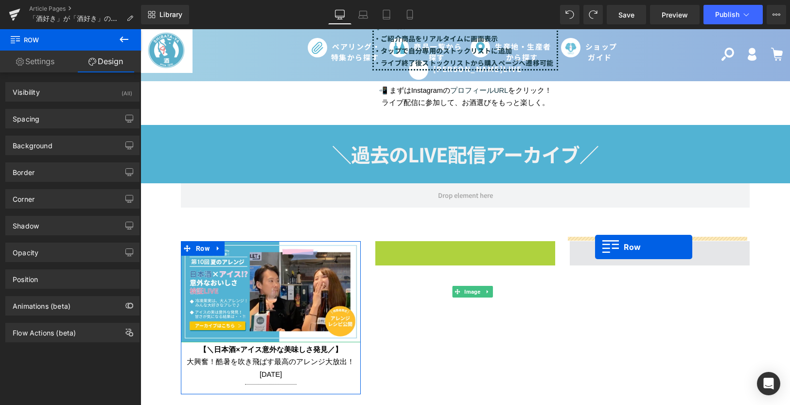
drag, startPoint x: 392, startPoint y: 244, endPoint x: 595, endPoint y: 247, distance: 202.8
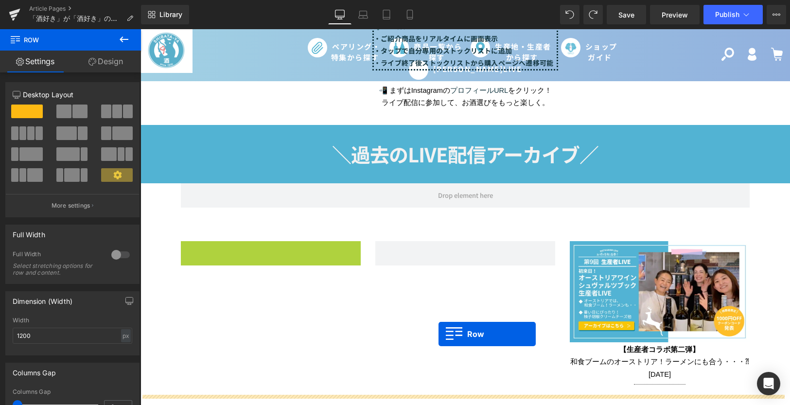
drag, startPoint x: 202, startPoint y: 246, endPoint x: 439, endPoint y: 334, distance: 252.7
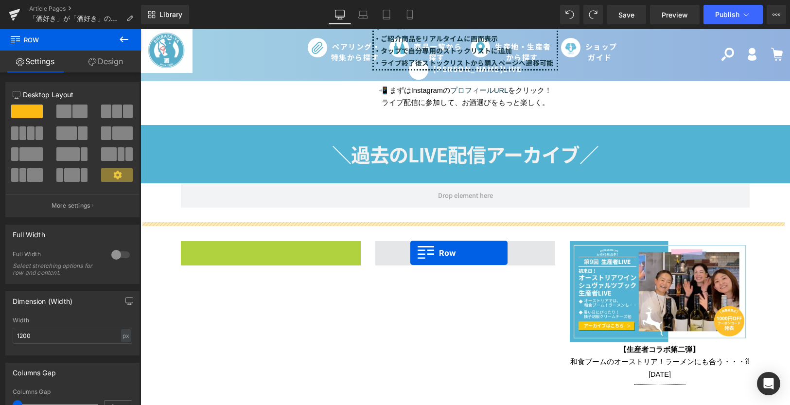
drag, startPoint x: 183, startPoint y: 245, endPoint x: 410, endPoint y: 253, distance: 227.2
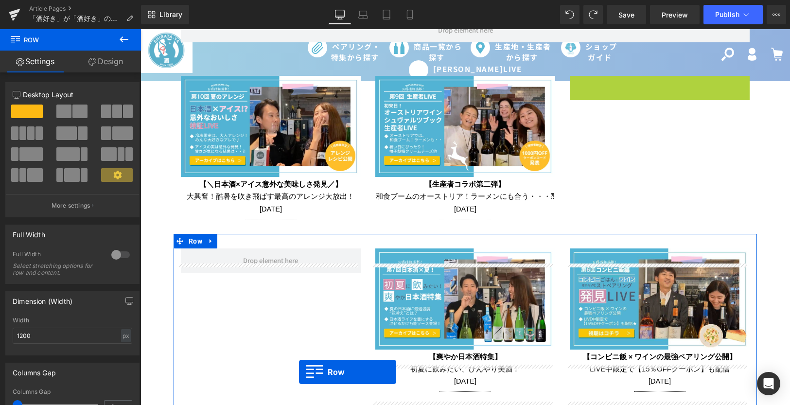
scroll to position [1521, 0]
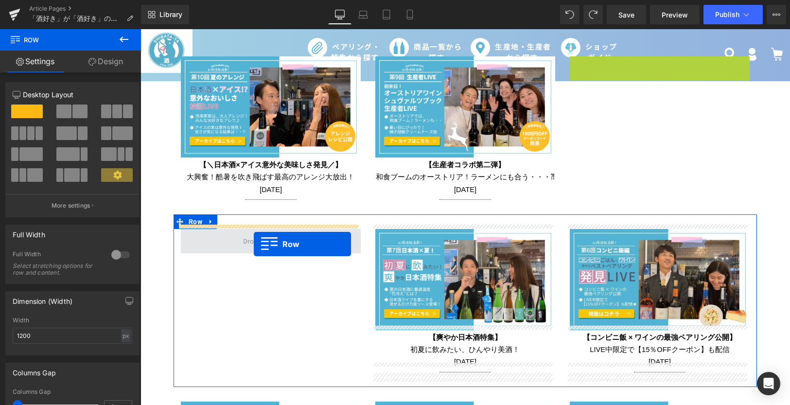
drag, startPoint x: 589, startPoint y: 196, endPoint x: 254, endPoint y: 244, distance: 338.9
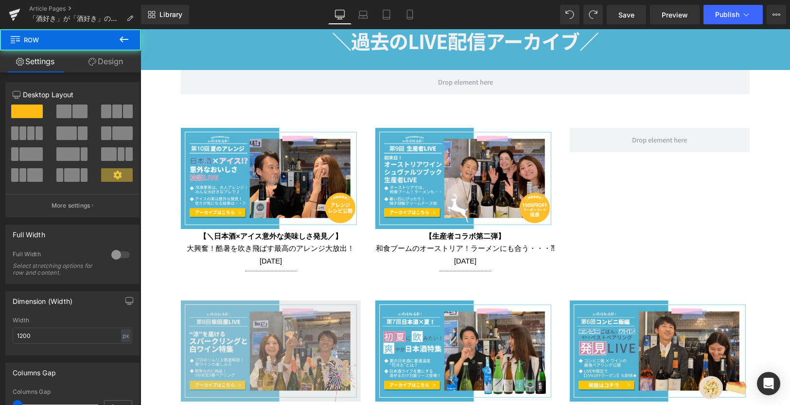
scroll to position [1327, 0]
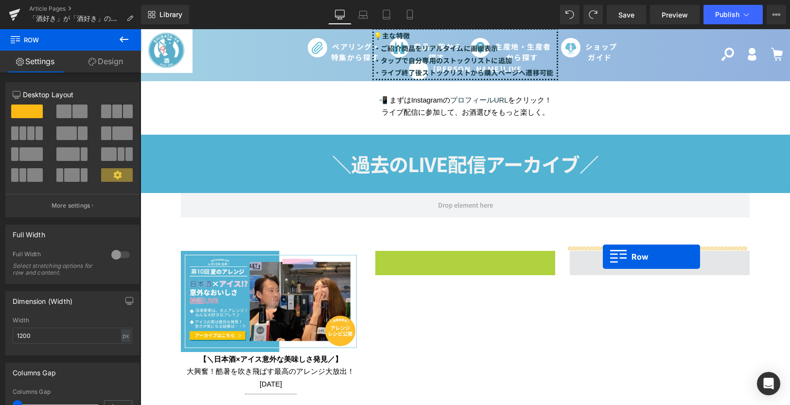
drag, startPoint x: 387, startPoint y: 254, endPoint x: 603, endPoint y: 257, distance: 215.9
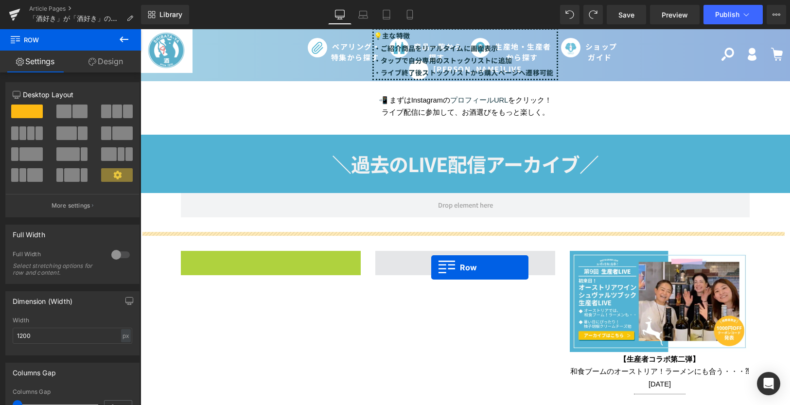
drag, startPoint x: 202, startPoint y: 254, endPoint x: 431, endPoint y: 267, distance: 229.9
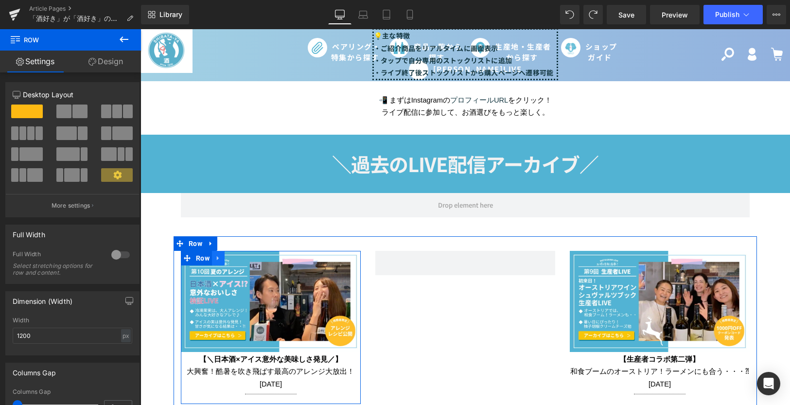
click at [217, 256] on icon at bounding box center [218, 258] width 2 height 4
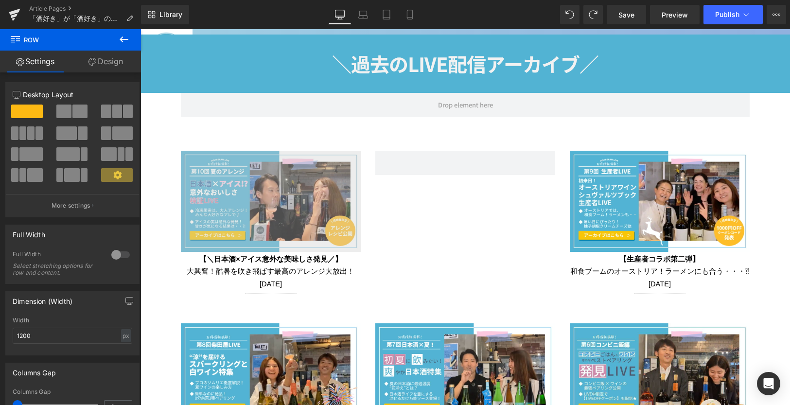
scroll to position [1375, 0]
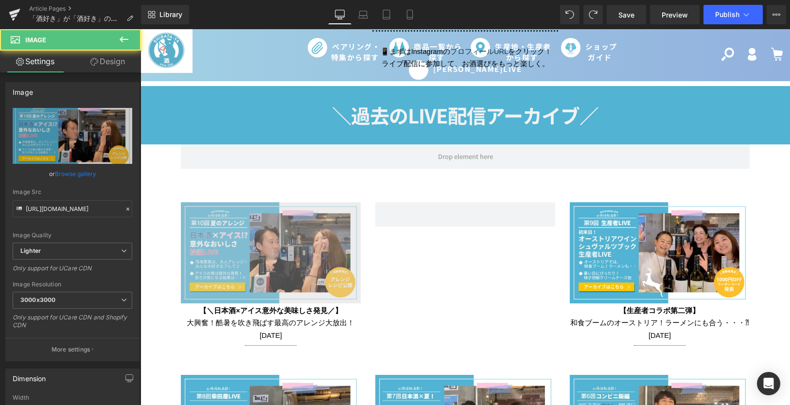
click at [211, 211] on div "Image 【＼日本酒×アイス意外な美味しさ発見／】 大興奮！酷暑を吹き飛ばす最高のアレンジ大放出！ [DATE] Text Block Separator …" at bounding box center [271, 278] width 180 height 153
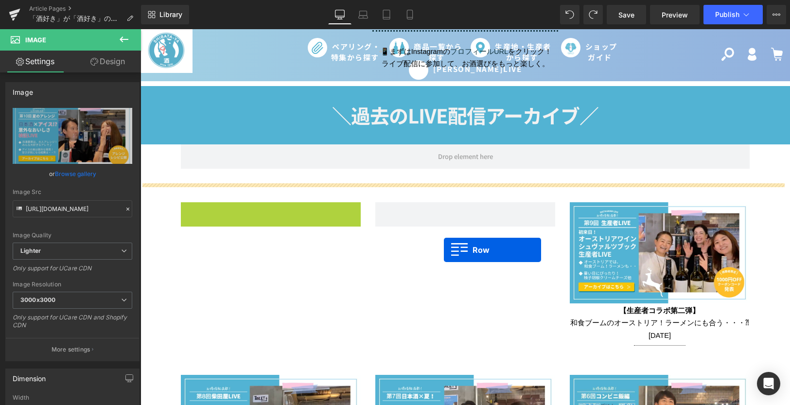
drag, startPoint x: 196, startPoint y: 199, endPoint x: 444, endPoint y: 250, distance: 253.1
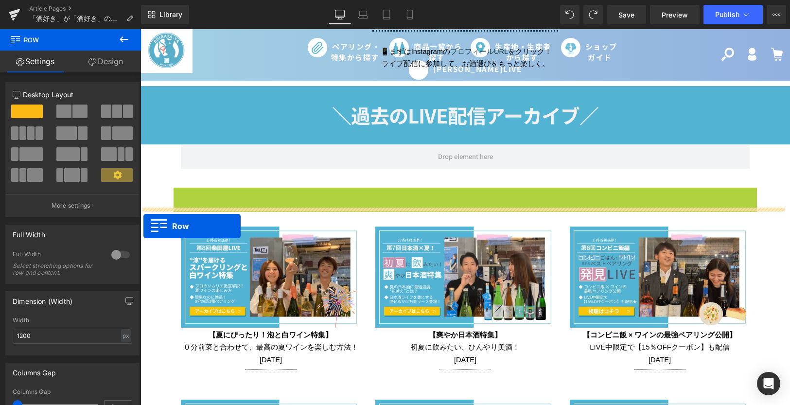
drag, startPoint x: 174, startPoint y: 192, endPoint x: 143, endPoint y: 226, distance: 45.5
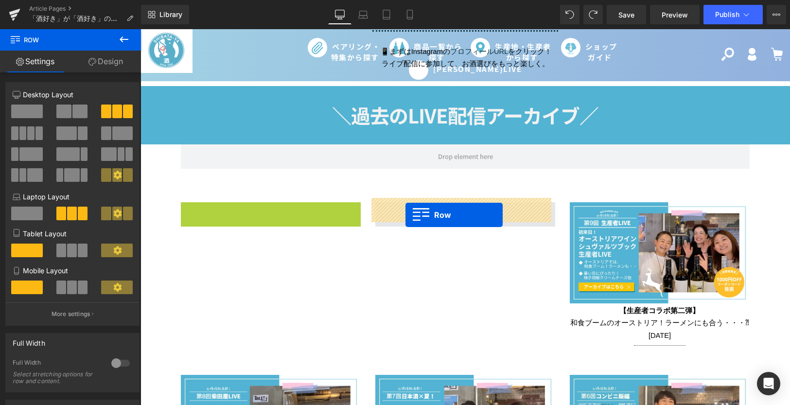
drag, startPoint x: 185, startPoint y: 208, endPoint x: 406, endPoint y: 215, distance: 220.4
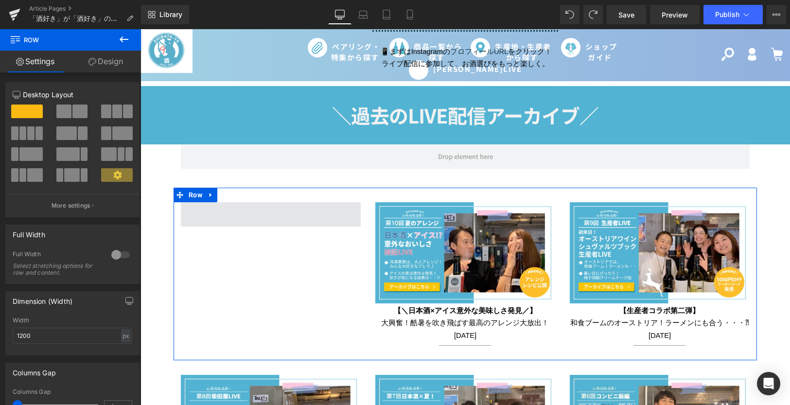
click at [205, 213] on span at bounding box center [271, 214] width 180 height 24
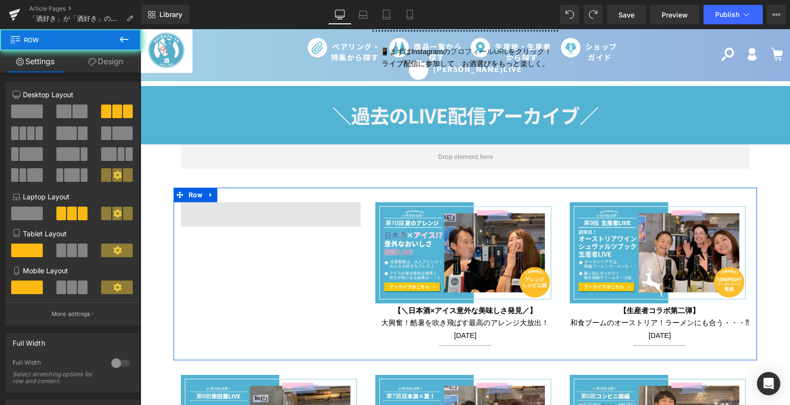
click at [253, 214] on span at bounding box center [271, 214] width 180 height 24
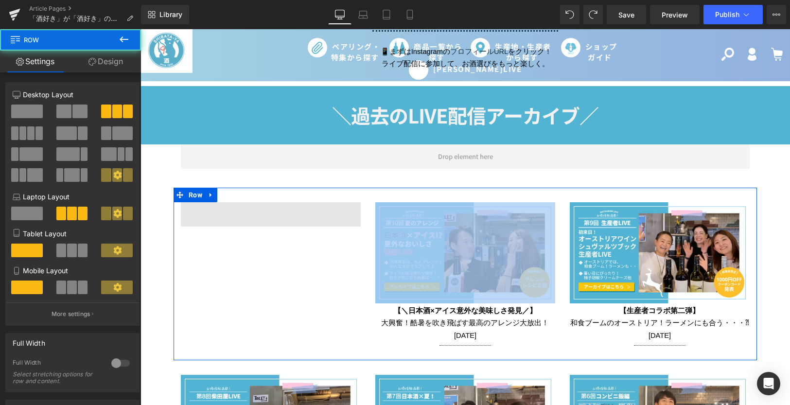
click at [253, 214] on span at bounding box center [271, 214] width 180 height 24
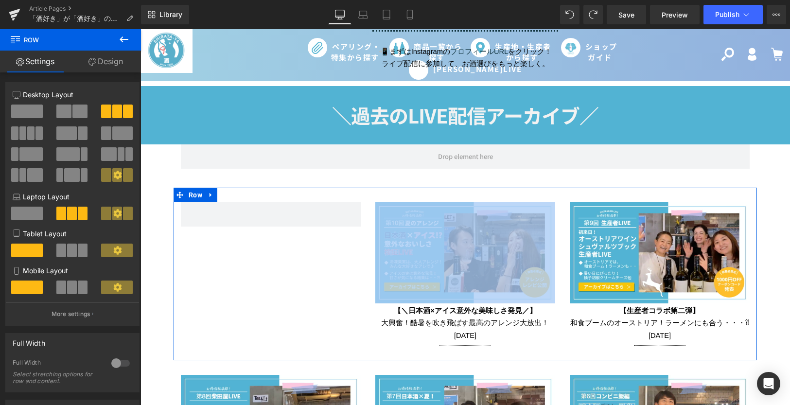
click at [429, 319] on span "大興奮！酷暑を吹き飛ばす最高のアレンジ大放出！ [DATE]" at bounding box center [465, 329] width 168 height 20
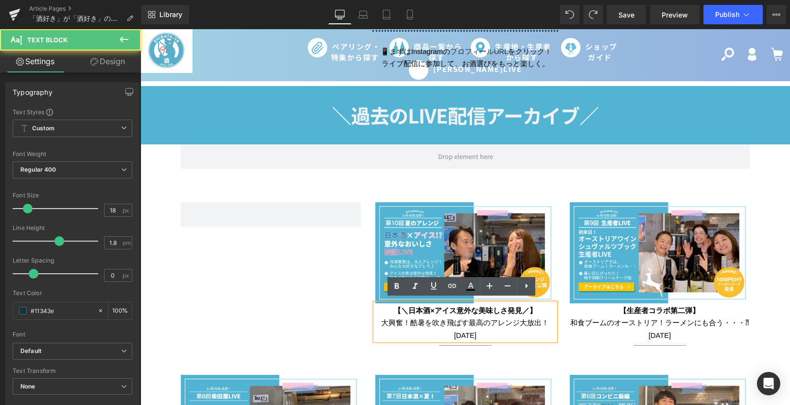
drag, startPoint x: 391, startPoint y: 305, endPoint x: 502, endPoint y: 331, distance: 114.8
click at [502, 331] on div "【＼日本酒×アイス意外な美味しさ発見／】 大興奮！酷暑を吹き飛ばす最高のアレンジ大放出！ [DATE]" at bounding box center [465, 321] width 180 height 37
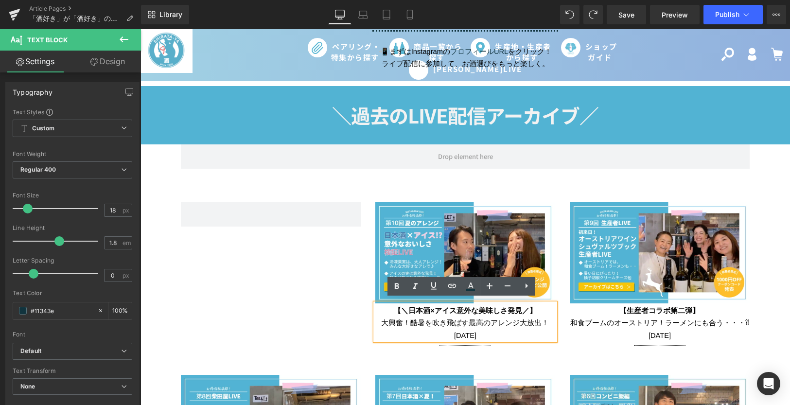
copy div "【＼日本酒×アイス意外な美味しさ発見／】 大興奮！酷暑を吹き飛ばす最高のアレンジ大放出！ [DATE]"
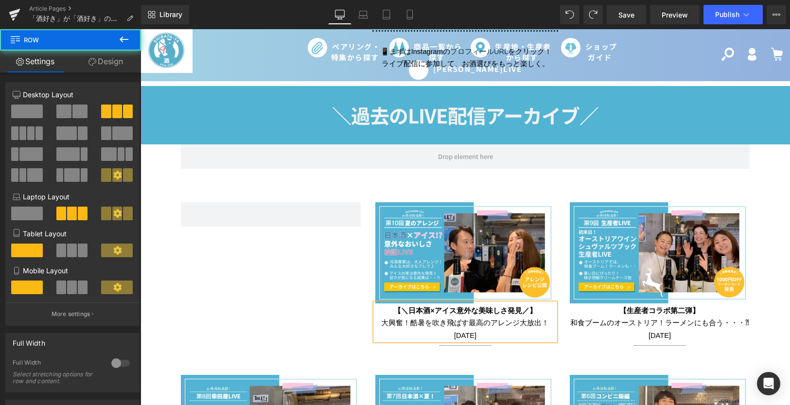
click at [276, 300] on div "Image 【＼日本酒×アイス意外な美味しさ発見／】 大興奮！酷暑を吹き飛ばす最高のアレンジ大放出！ [DATE] Text Block Separator …" at bounding box center [466, 274] width 584 height 173
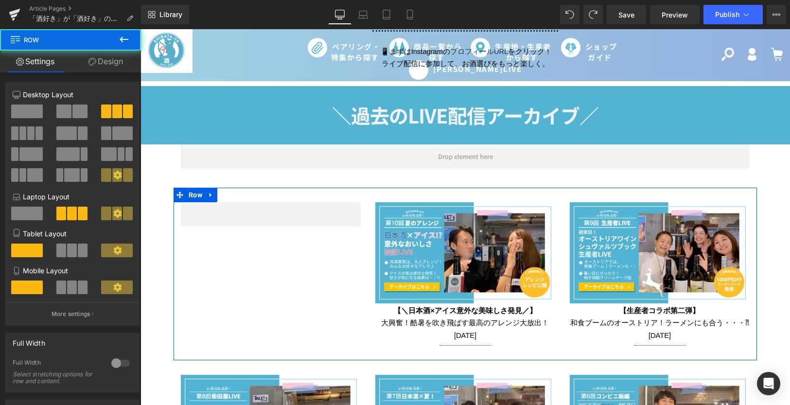
click at [276, 288] on div "Image 【＼日本酒×アイス意外な美味しさ発見／】 大興奮！酷暑を吹き飛ばす最高のアレンジ大放出！ [DATE] Text Block Separator …" at bounding box center [466, 274] width 584 height 173
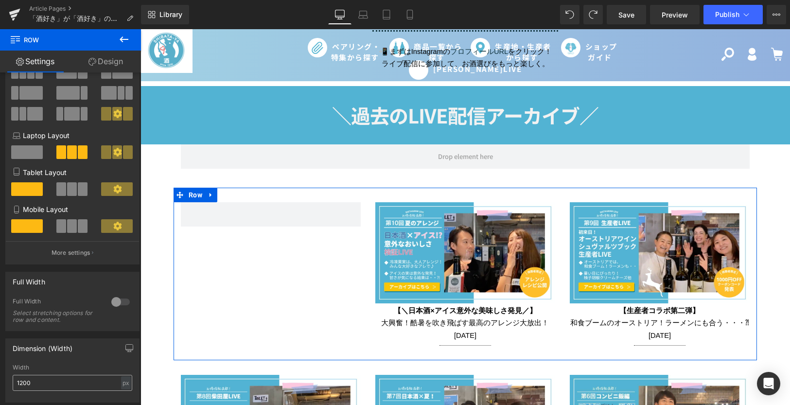
scroll to position [0, 0]
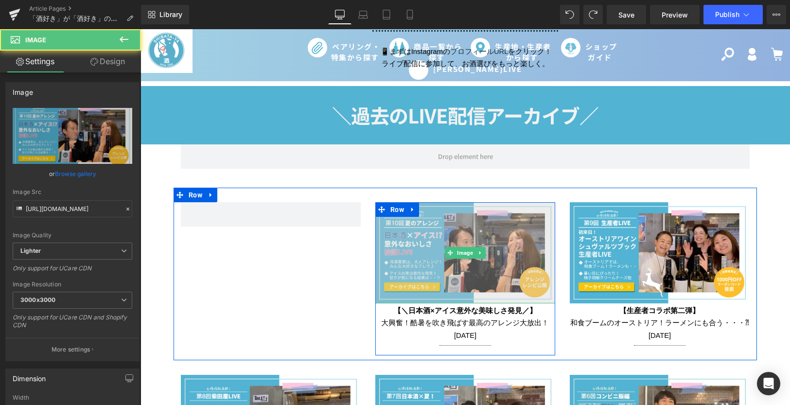
click at [469, 279] on img at bounding box center [465, 252] width 180 height 101
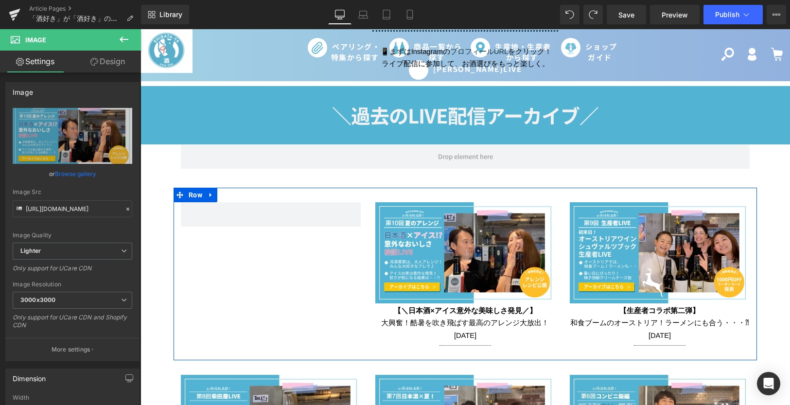
click at [251, 264] on div "Image 【＼日本酒×アイス意外な美味しさ発見／】 大興奮！酷暑を吹き飛ばす最高のアレンジ大放出！ [DATE] Text Block Separator …" at bounding box center [466, 274] width 584 height 173
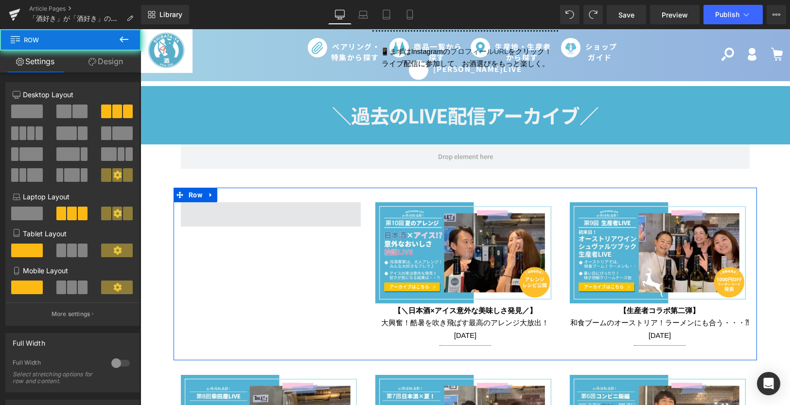
click at [249, 214] on span at bounding box center [271, 214] width 180 height 24
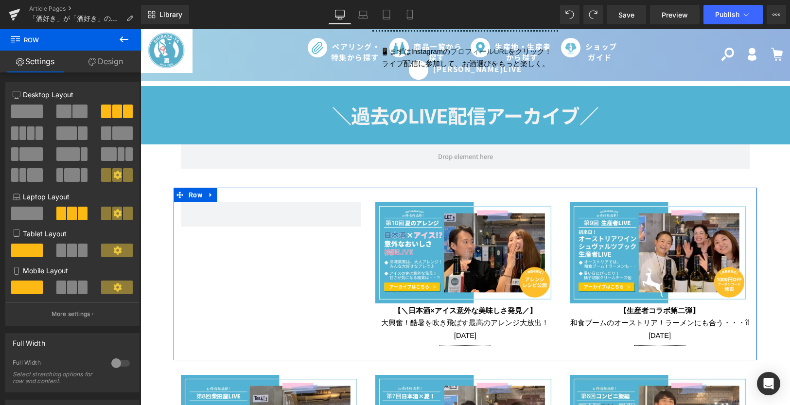
click at [110, 58] on link "Design" at bounding box center [106, 62] width 71 height 22
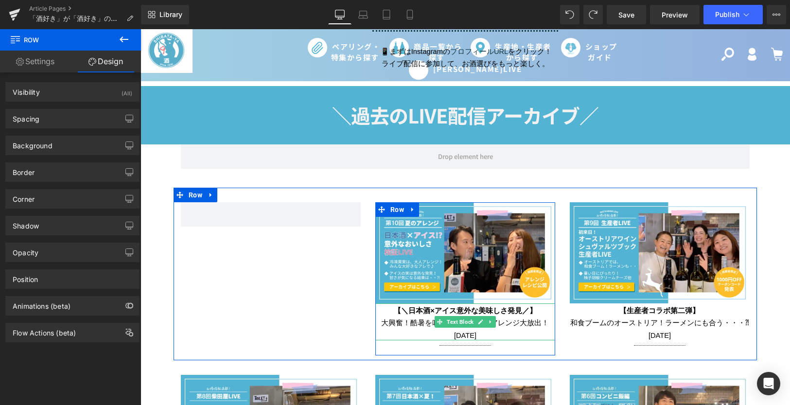
click at [422, 319] on span "大興奮！酷暑を吹き飛ばす最高のアレンジ大放出！ [DATE]" at bounding box center [465, 329] width 168 height 20
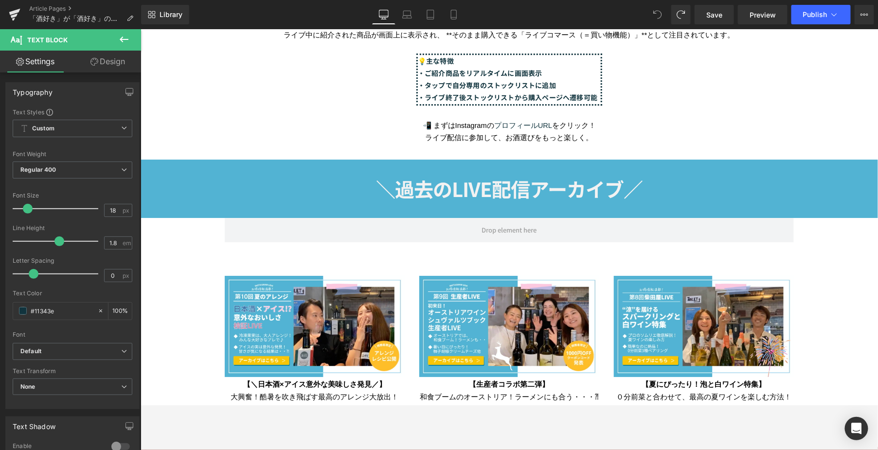
scroll to position [1375, 0]
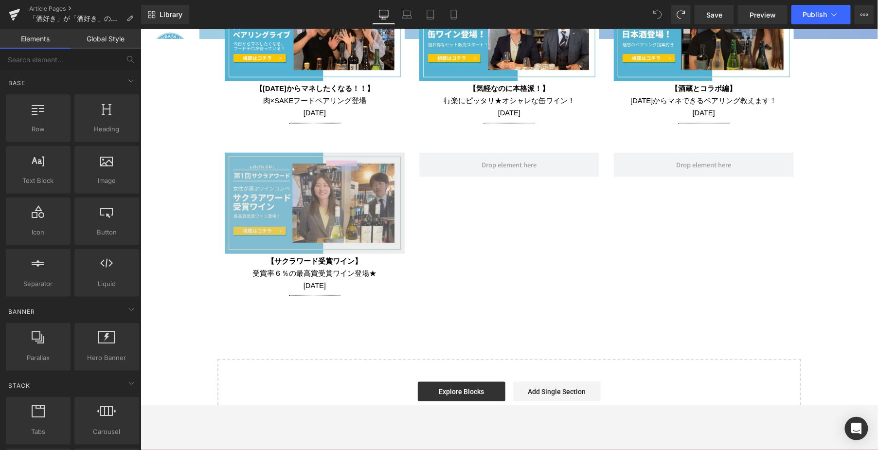
scroll to position [1974, 0]
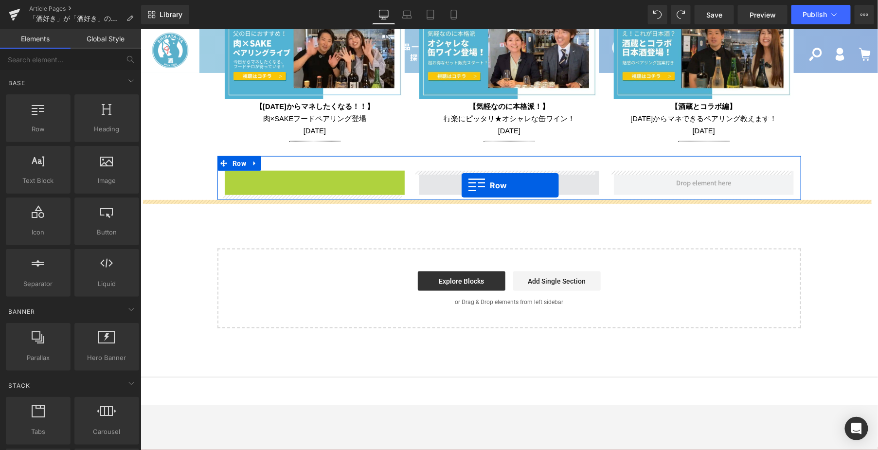
drag, startPoint x: 224, startPoint y: 180, endPoint x: 460, endPoint y: 185, distance: 235.9
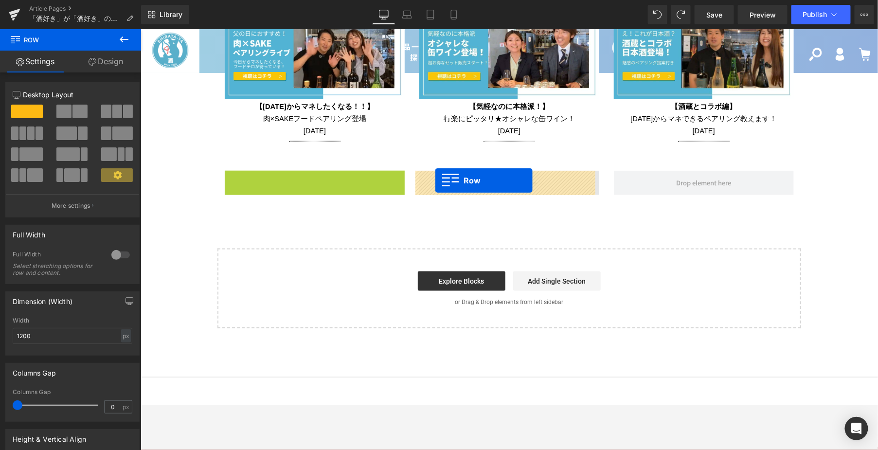
drag, startPoint x: 227, startPoint y: 178, endPoint x: 434, endPoint y: 180, distance: 207.7
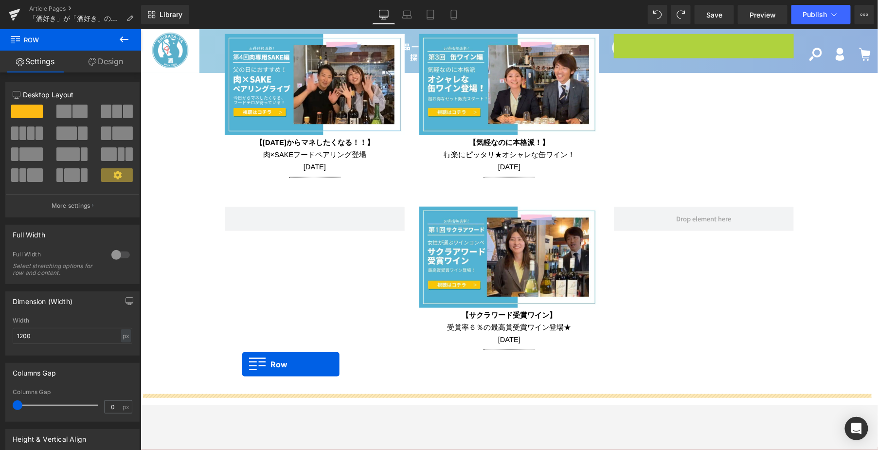
scroll to position [1958, 0]
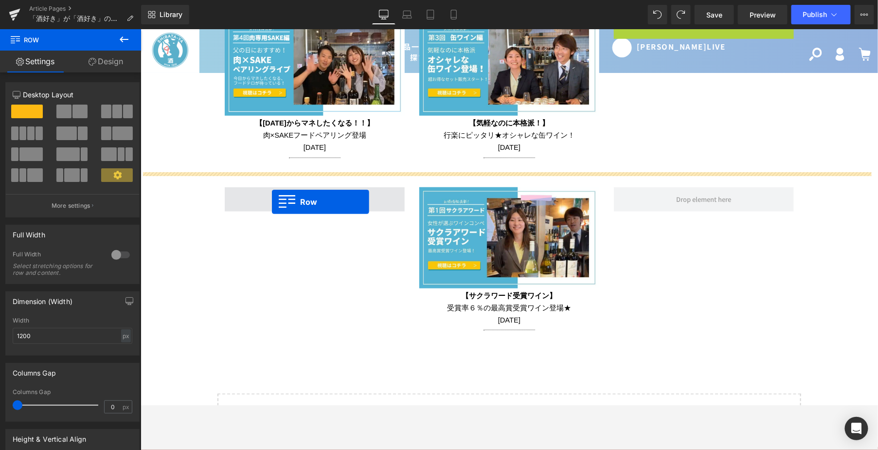
drag, startPoint x: 619, startPoint y: 167, endPoint x: 271, endPoint y: 201, distance: 349.9
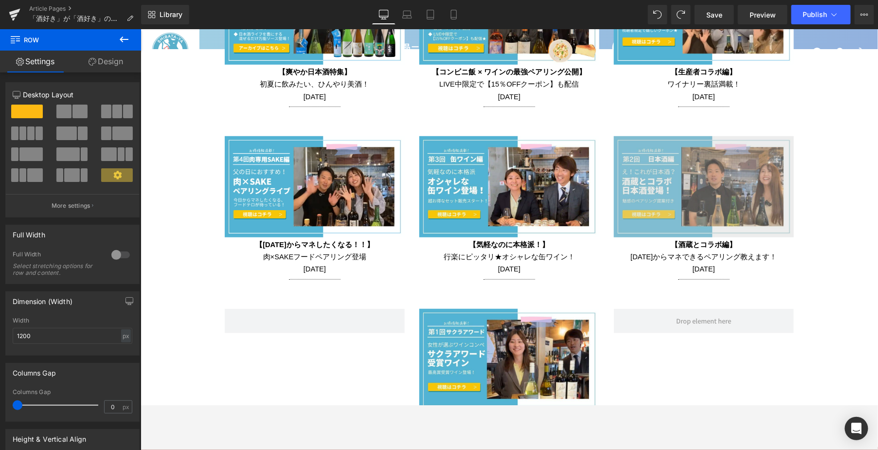
scroll to position [1855, 0]
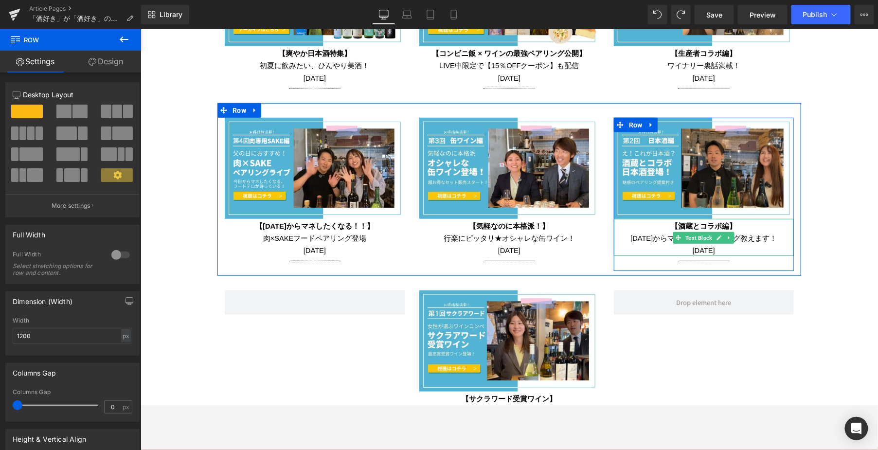
click at [618, 250] on p "[DATE]からマネできるペアリング教えます！ [DATE]" at bounding box center [703, 243] width 180 height 24
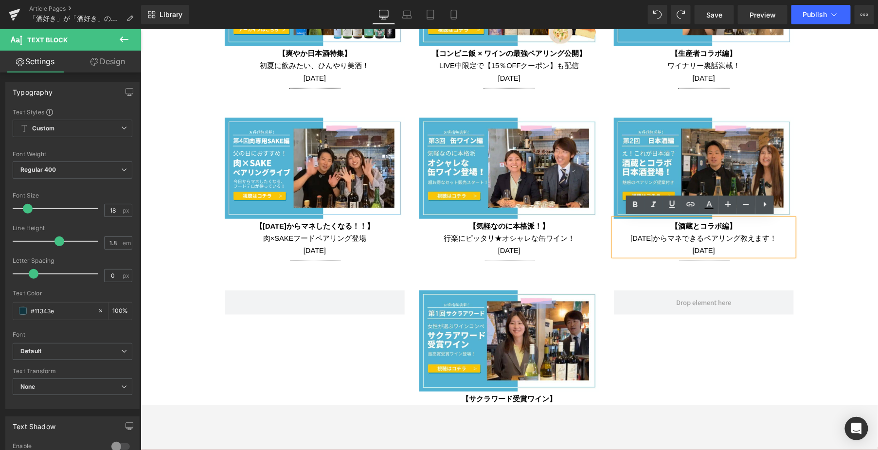
click at [606, 156] on div "Image 【酒蔵とコラボ編】 [DATE]からマネできるペアリング教えます！ [DATE] Text Block Separator Row" at bounding box center [703, 193] width 195 height 153
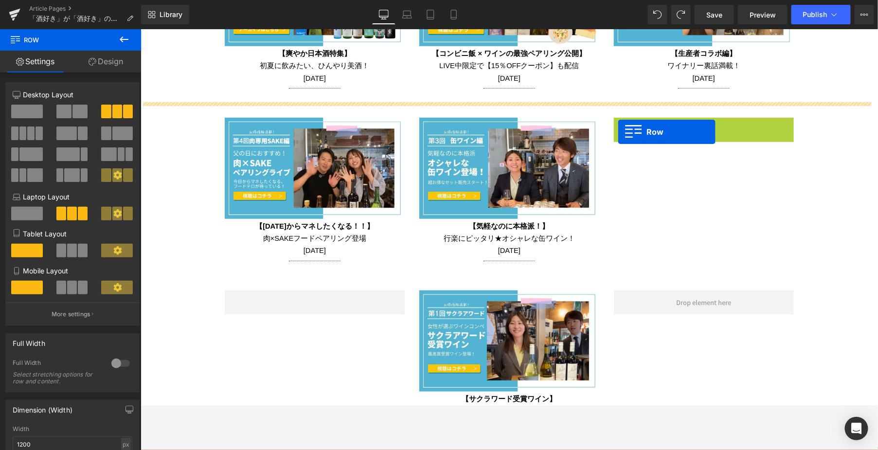
drag, startPoint x: 612, startPoint y: 119, endPoint x: 617, endPoint y: 131, distance: 13.1
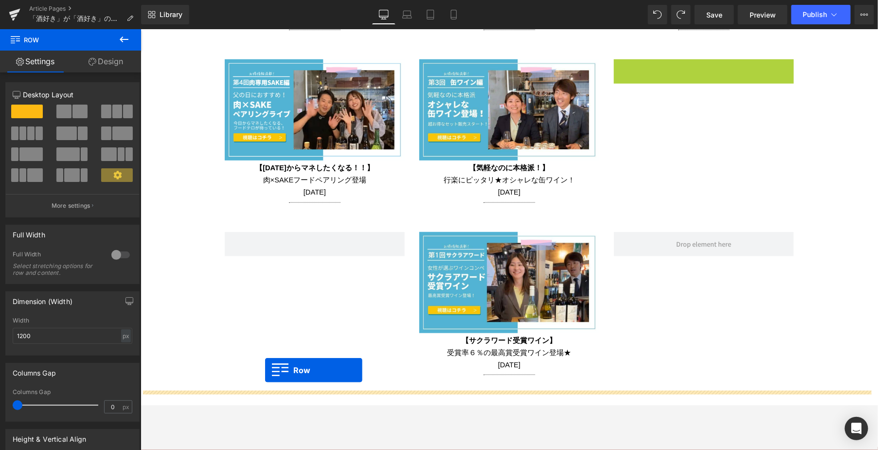
scroll to position [1923, 0]
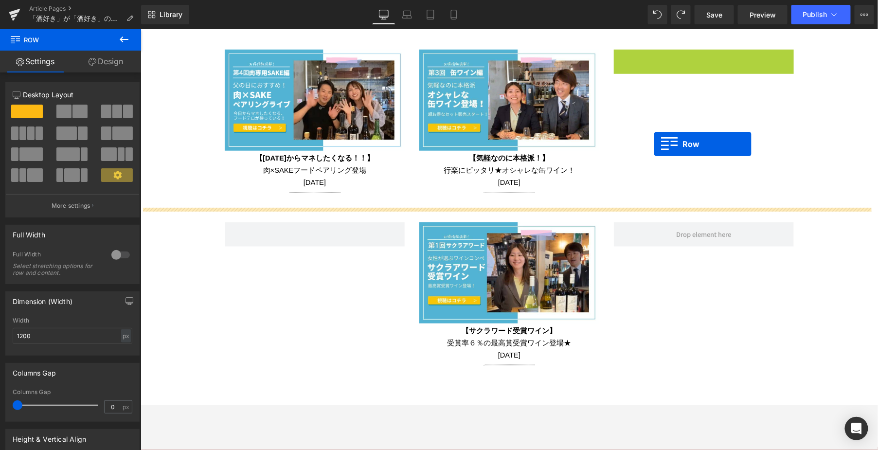
drag, startPoint x: 617, startPoint y: 120, endPoint x: 653, endPoint y: 143, distance: 42.9
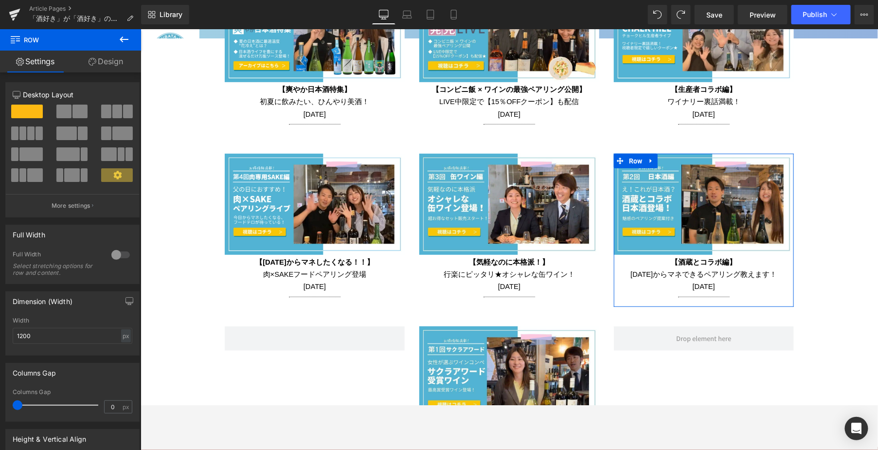
scroll to position [1815, 0]
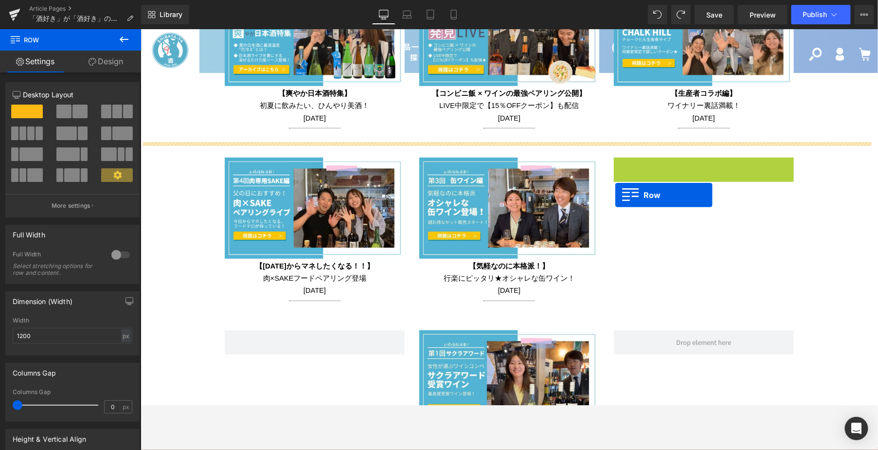
drag, startPoint x: 616, startPoint y: 166, endPoint x: 614, endPoint y: 195, distance: 28.8
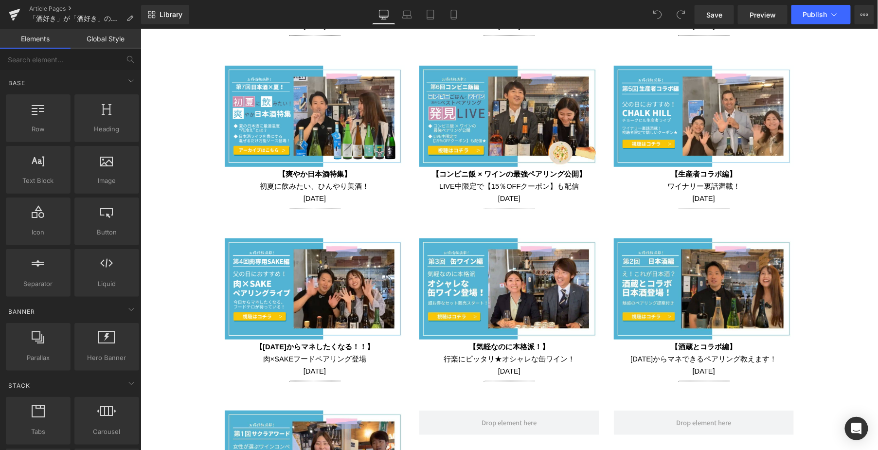
scroll to position [1837, 0]
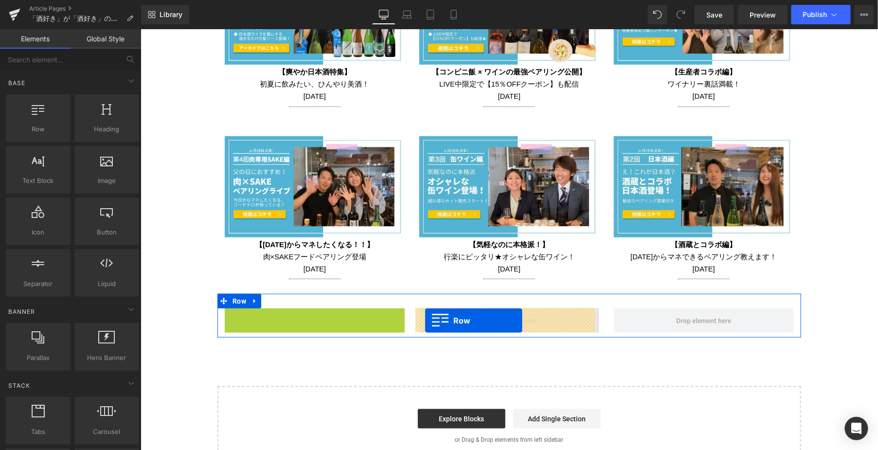
drag, startPoint x: 227, startPoint y: 319, endPoint x: 424, endPoint y: 320, distance: 197.5
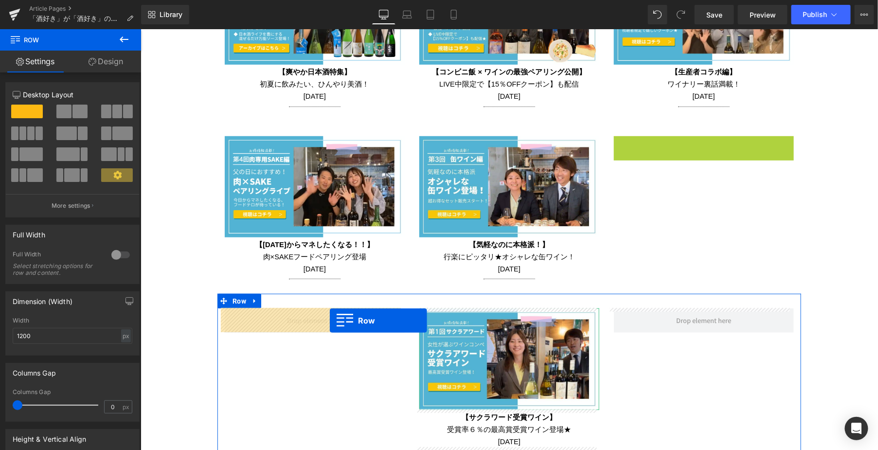
drag, startPoint x: 618, startPoint y: 139, endPoint x: 329, endPoint y: 320, distance: 341.4
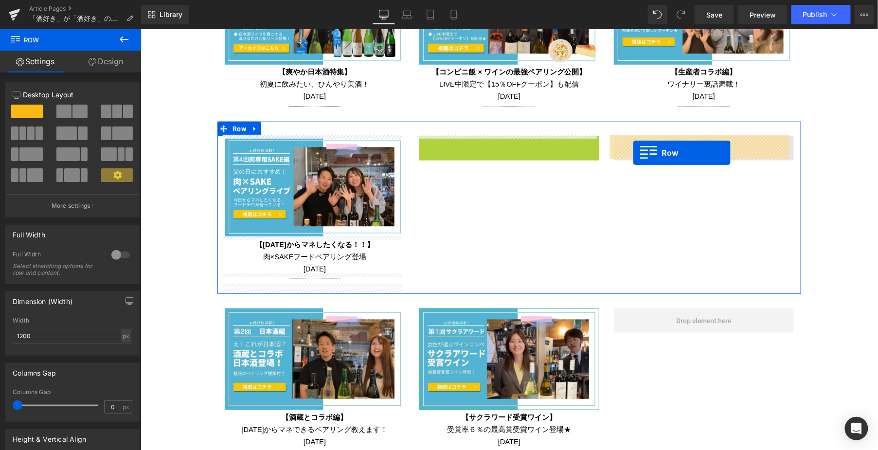
drag, startPoint x: 423, startPoint y: 141, endPoint x: 632, endPoint y: 152, distance: 209.9
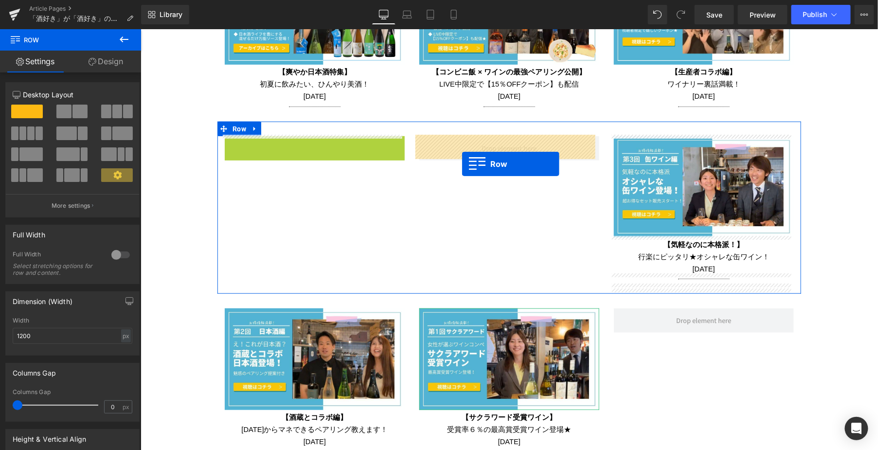
drag, startPoint x: 225, startPoint y: 139, endPoint x: 461, endPoint y: 163, distance: 237.6
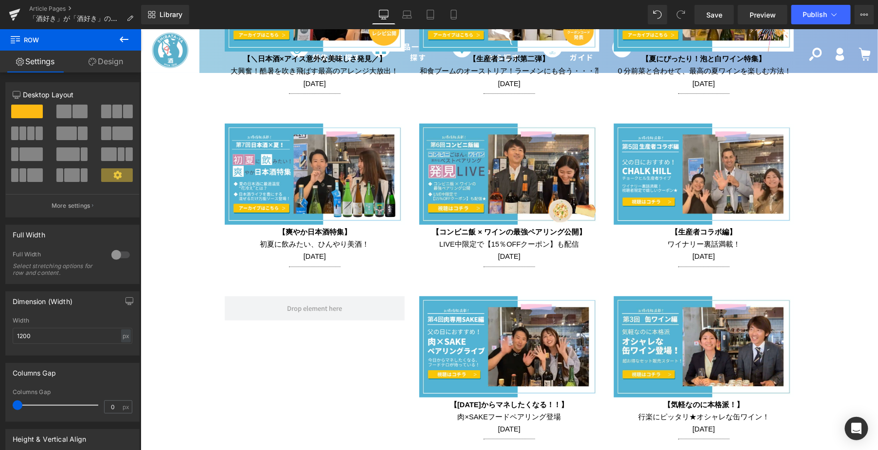
scroll to position [1675, 0]
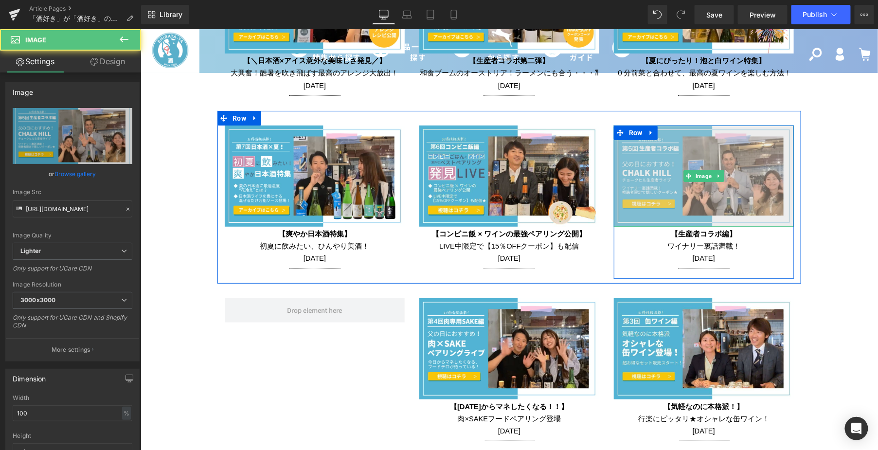
click at [618, 146] on img at bounding box center [703, 175] width 180 height 101
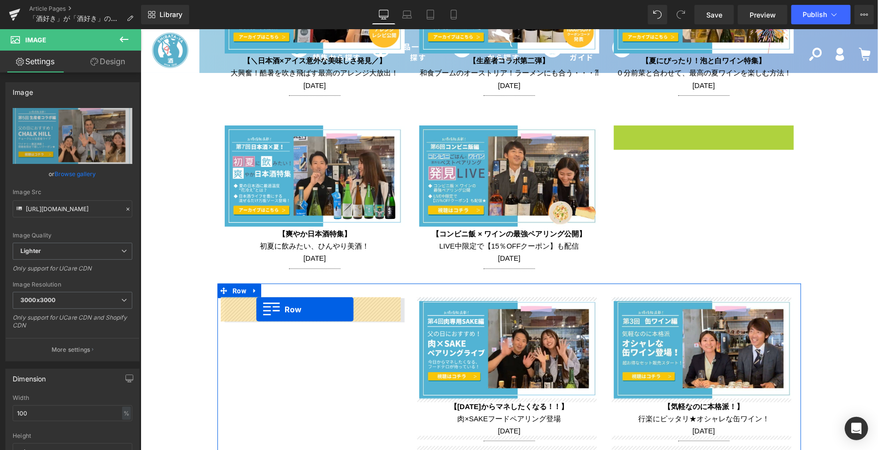
drag, startPoint x: 616, startPoint y: 131, endPoint x: 255, endPoint y: 308, distance: 401.7
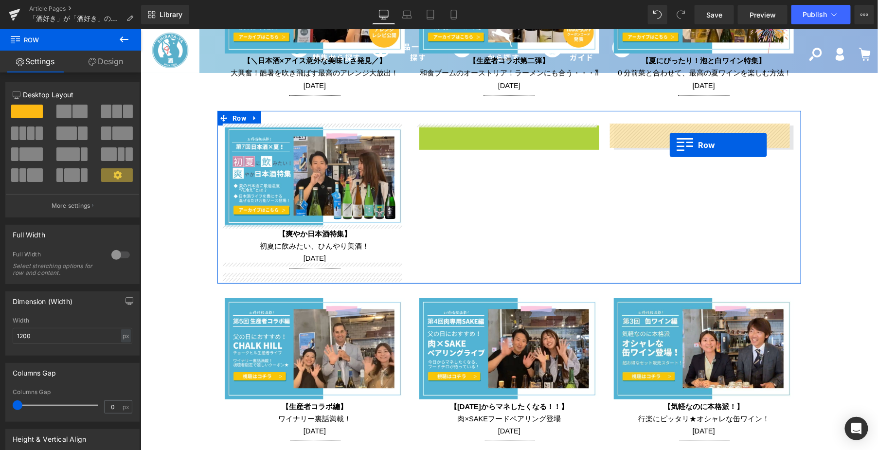
drag, startPoint x: 423, startPoint y: 126, endPoint x: 669, endPoint y: 144, distance: 246.7
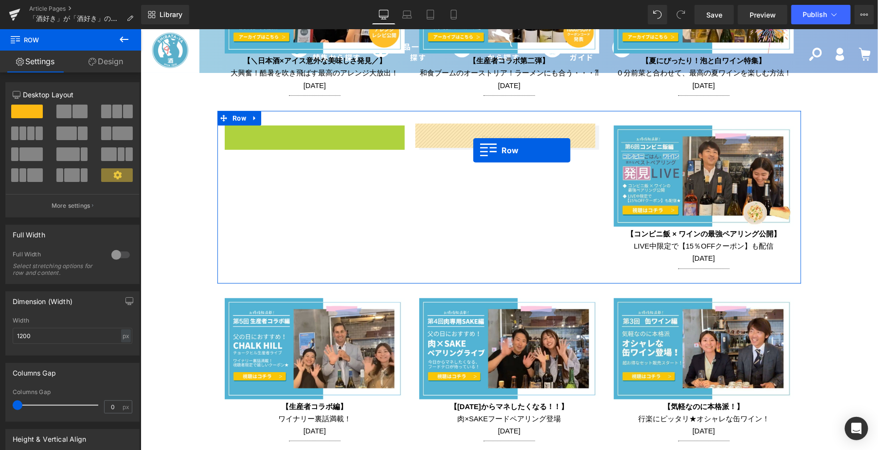
drag, startPoint x: 223, startPoint y: 130, endPoint x: 472, endPoint y: 148, distance: 249.6
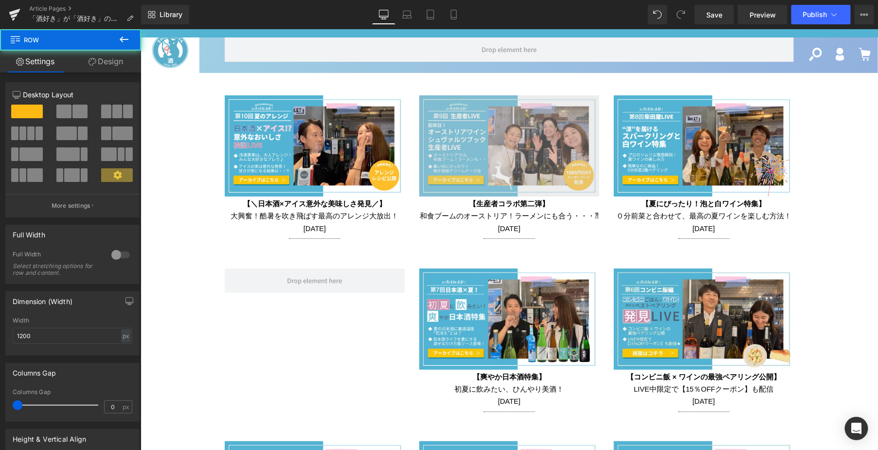
scroll to position [1513, 0]
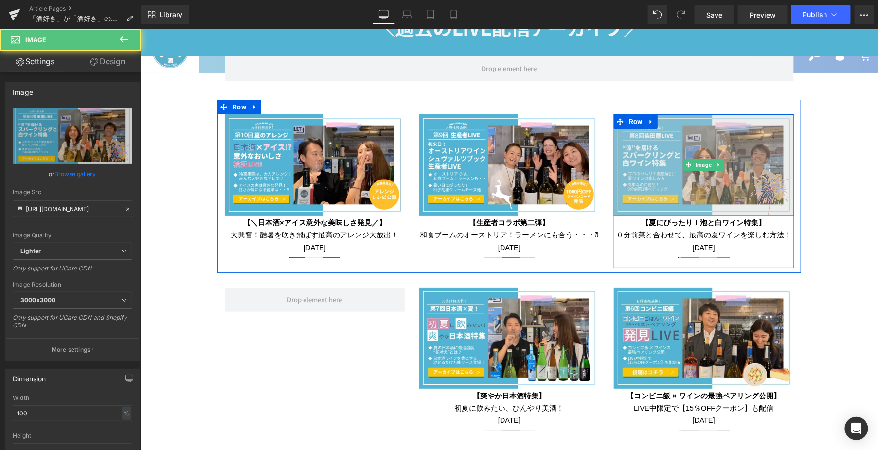
click at [649, 146] on img at bounding box center [703, 164] width 180 height 101
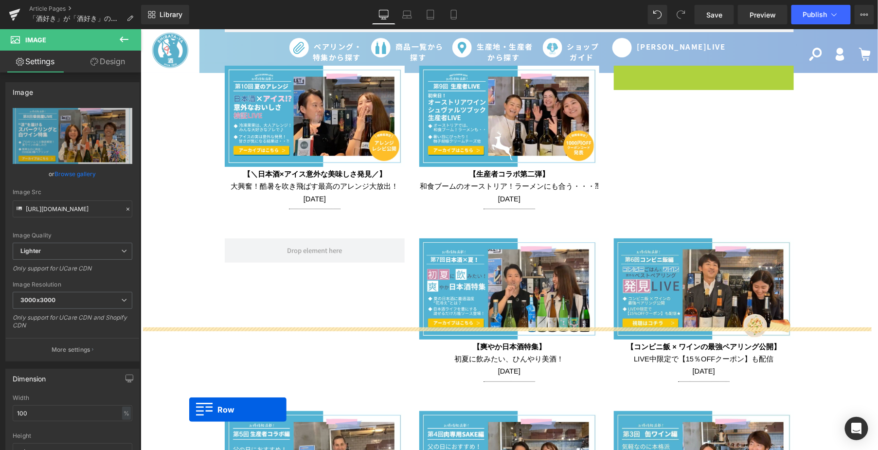
scroll to position [1630, 0]
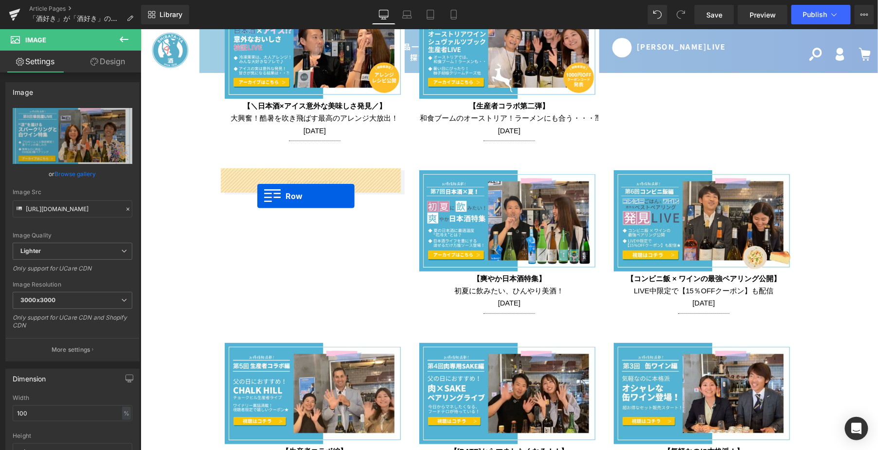
drag, startPoint x: 617, startPoint y: 119, endPoint x: 256, endPoint y: 196, distance: 368.5
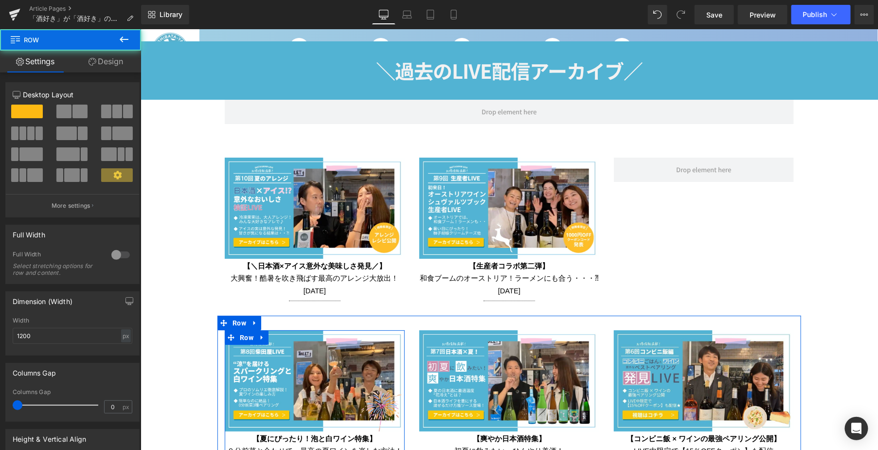
scroll to position [1467, 0]
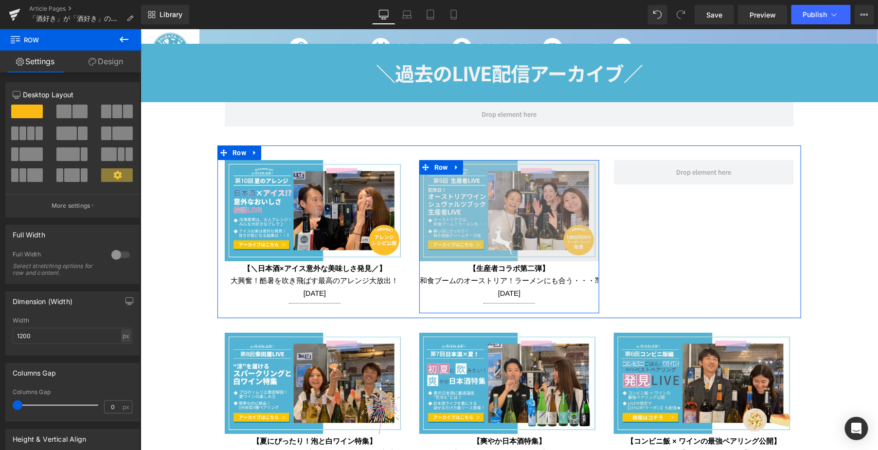
click at [424, 168] on div "Image 【生産者コラボ第二弾】 和食ブームの[GEOGRAPHIC_DATA]！ラーメンにも合う・・・⁈ [DATE] Text Block Separa…" at bounding box center [509, 236] width 180 height 153
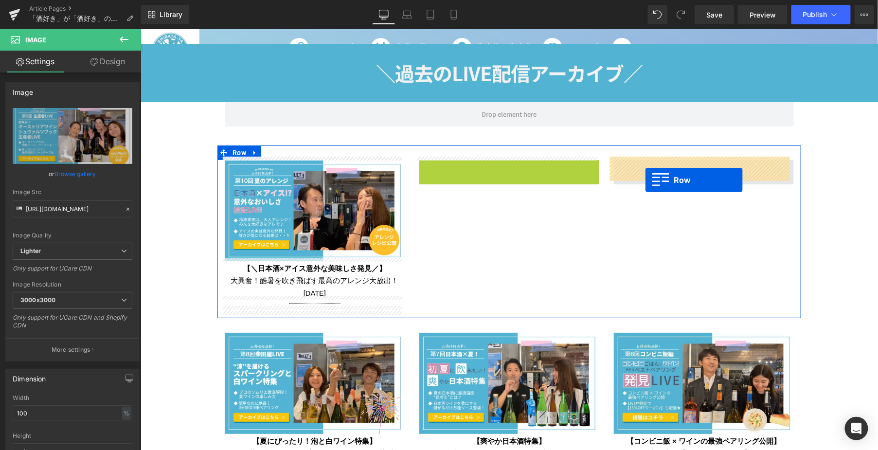
drag, startPoint x: 423, startPoint y: 163, endPoint x: 644, endPoint y: 180, distance: 222.4
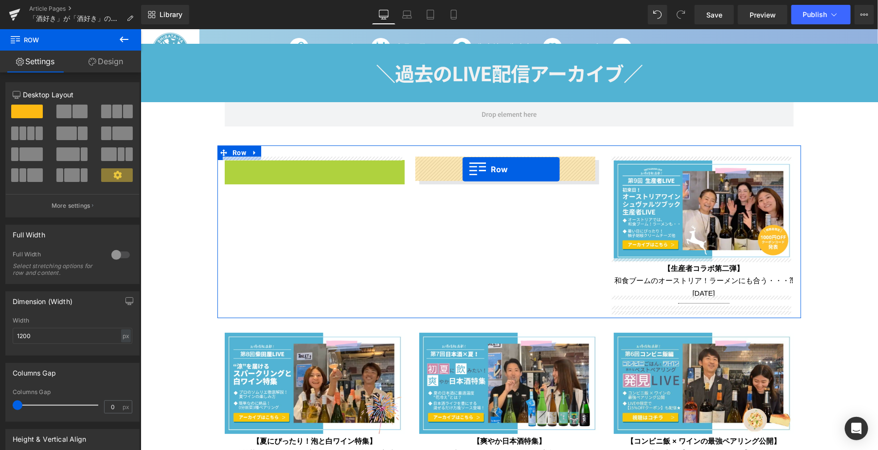
drag, startPoint x: 230, startPoint y: 166, endPoint x: 462, endPoint y: 169, distance: 232.0
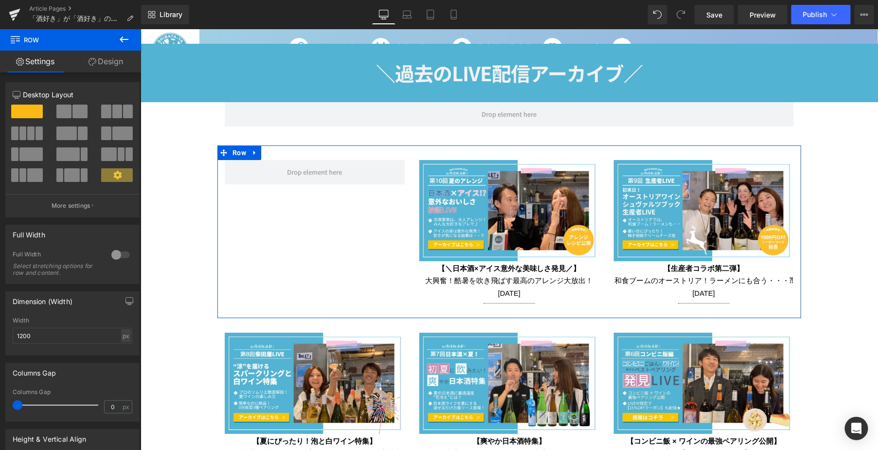
click at [366, 206] on div "Image 【＼日本酒×アイス意外な美味しさ発見／】 大興奮！酷暑を吹き飛ばす最高のアレンジ大放出！ [DATE] Text Block Separator …" at bounding box center [509, 231] width 584 height 173
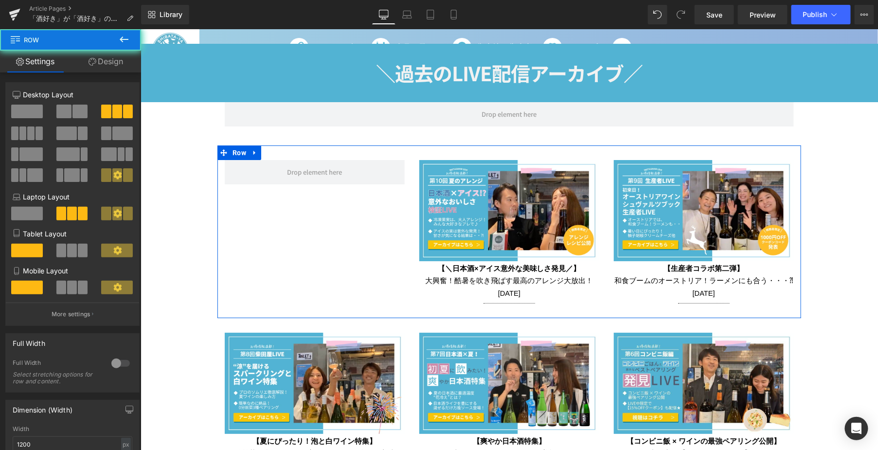
click at [341, 207] on div "Image 【＼日本酒×アイス意外な美味しさ発見／】 大興奮！酷暑を吹き飛ばす最高のアレンジ大放出！ [DATE] Text Block Separator …" at bounding box center [509, 231] width 584 height 173
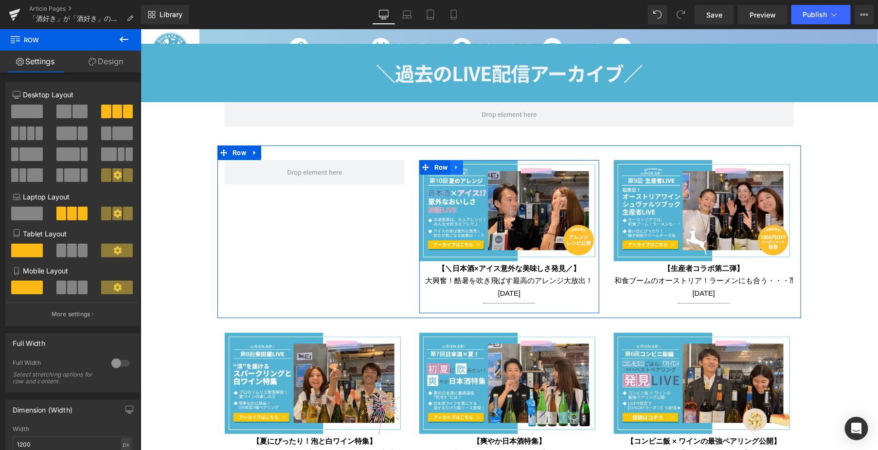
click at [455, 165] on icon at bounding box center [456, 167] width 2 height 4
click at [467, 165] on icon at bounding box center [468, 166] width 7 height 7
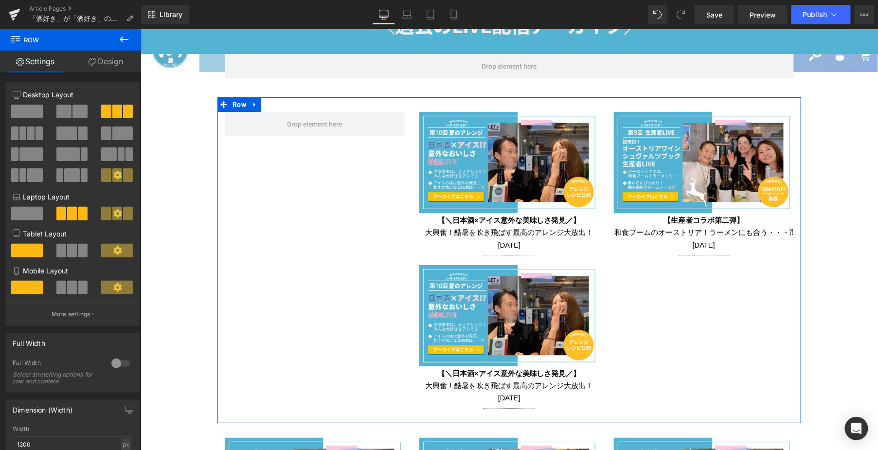
scroll to position [1521, 0]
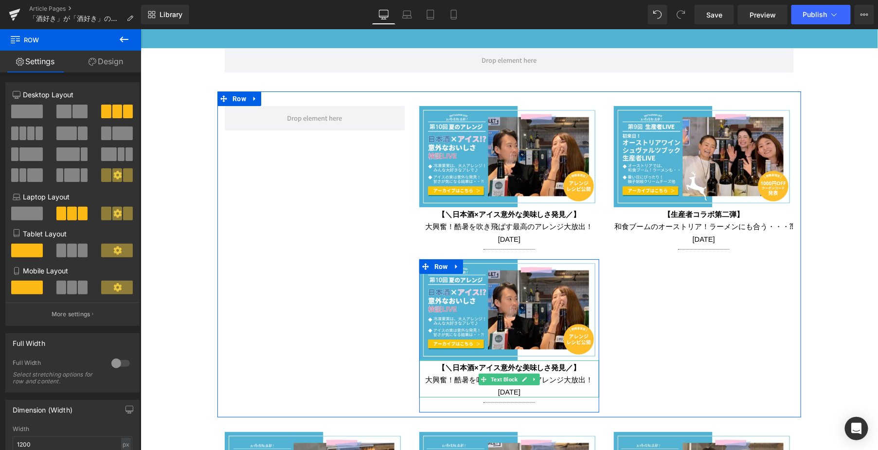
drag, startPoint x: 400, startPoint y: 279, endPoint x: 551, endPoint y: 385, distance: 184.3
click at [551, 385] on div "Image 【＼日本酒×アイス意外な美味しさ発見／】 大興奮！酷暑を吹き飛ばす最高のアレンジ大放出！ 2025年7月29日 Text Block Separa…" at bounding box center [509, 254] width 584 height 326
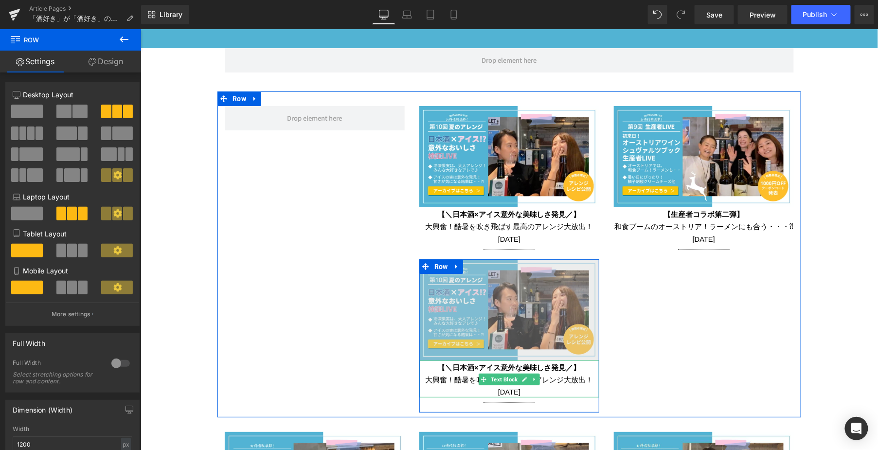
copy div "Image 【＼日本酒×アイス意外な美味しさ発見／】 大興奮！酷暑を吹き飛ばす最高のアレンジ大放出！ 2025年7月29日"
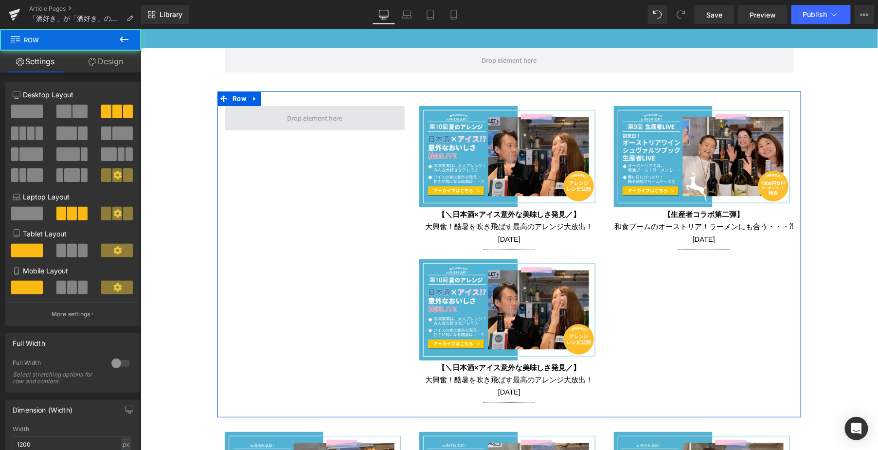
click at [268, 114] on span at bounding box center [314, 118] width 180 height 24
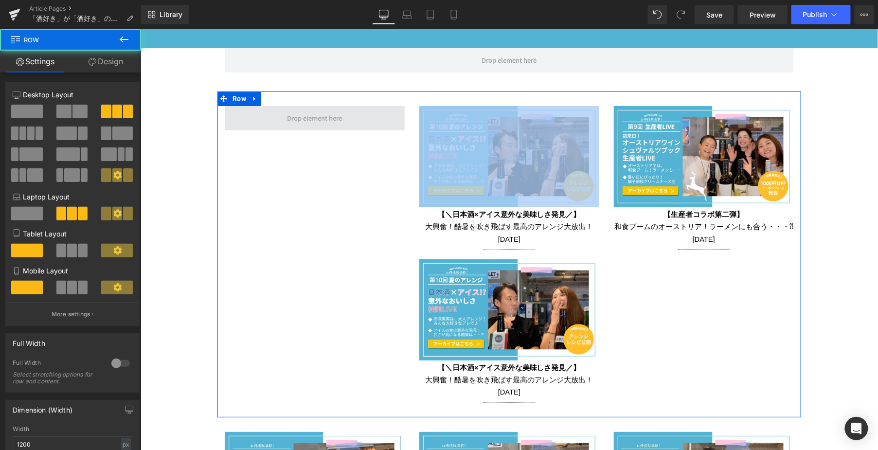
click at [268, 114] on span at bounding box center [314, 118] width 180 height 24
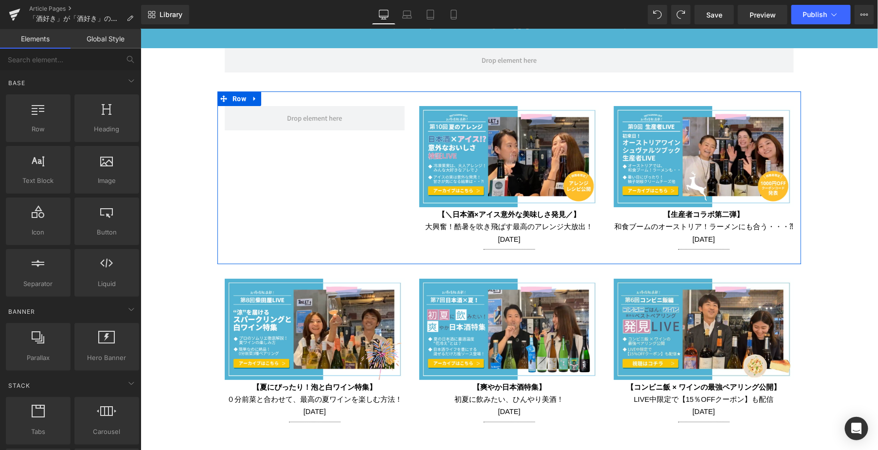
click at [225, 175] on div "Image 【＼日本酒×アイス意外な美味しさ発見／】 大興奮！酷暑を吹き飛ばす最高のアレンジ大放出！ [DATE] Text Block Separator …" at bounding box center [509, 177] width 584 height 173
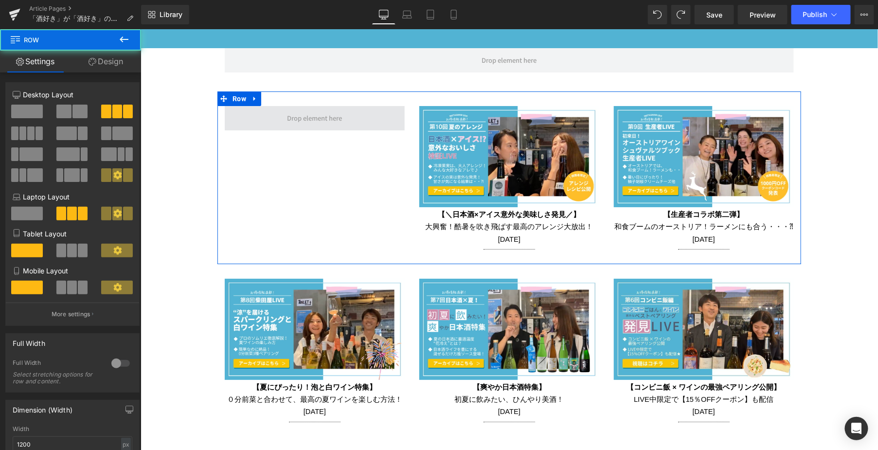
click at [264, 110] on span at bounding box center [314, 118] width 180 height 24
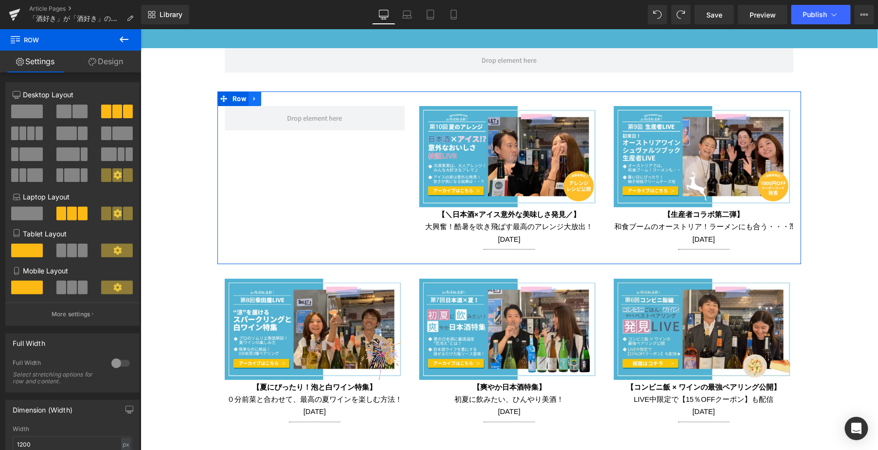
click at [251, 95] on icon at bounding box center [254, 98] width 7 height 7
click at [264, 96] on icon at bounding box center [267, 98] width 7 height 7
click at [280, 201] on div "Image 【＼日本酒×アイス意外な美味しさ発見／】 大興奮！酷暑を吹き飛ばす最高のアレンジ大放出！ [DATE] Text Block Separator …" at bounding box center [509, 177] width 584 height 173
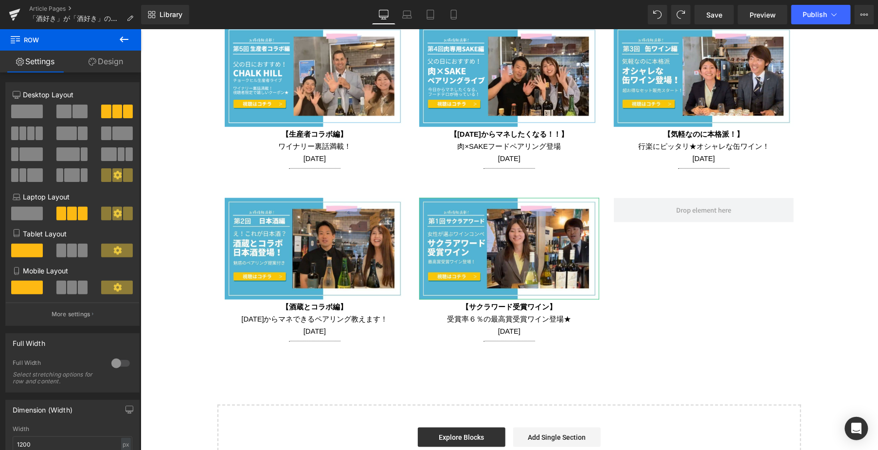
scroll to position [1954, 0]
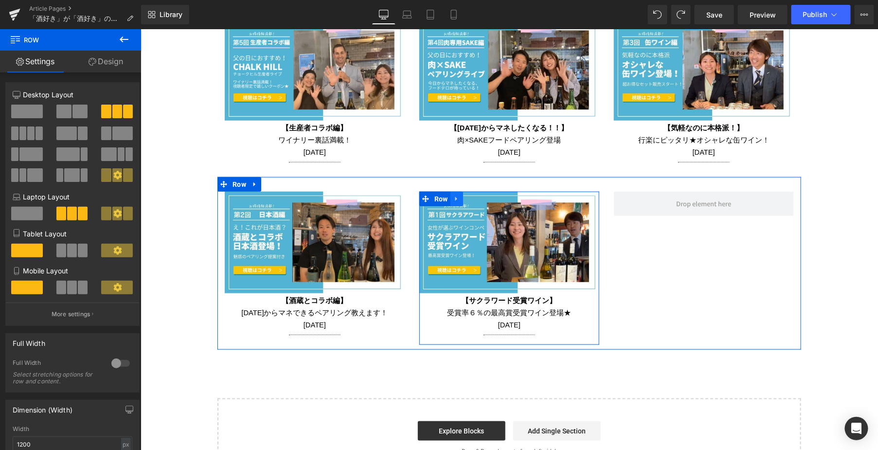
click at [452, 202] on link at bounding box center [456, 198] width 13 height 15
click at [465, 195] on icon at bounding box center [468, 198] width 7 height 7
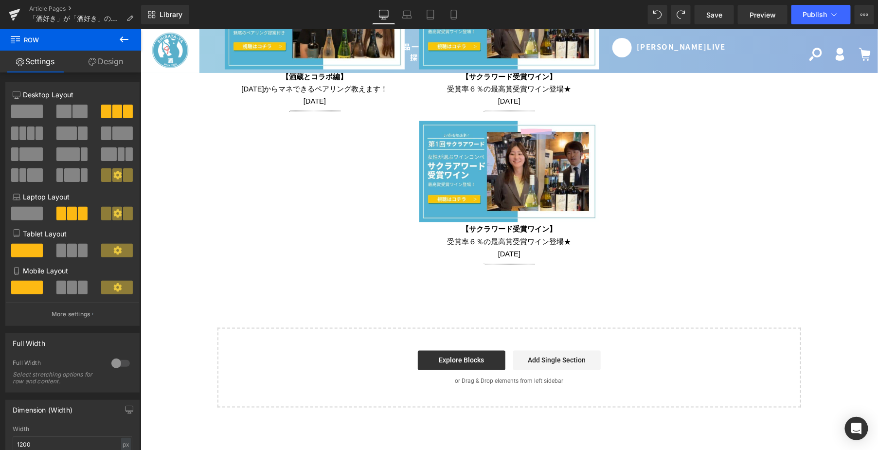
scroll to position [2069, 0]
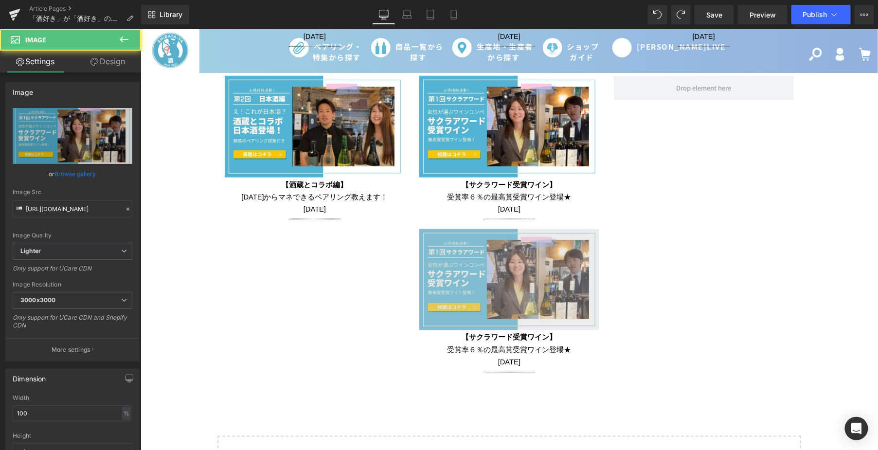
click at [445, 250] on img at bounding box center [509, 279] width 180 height 101
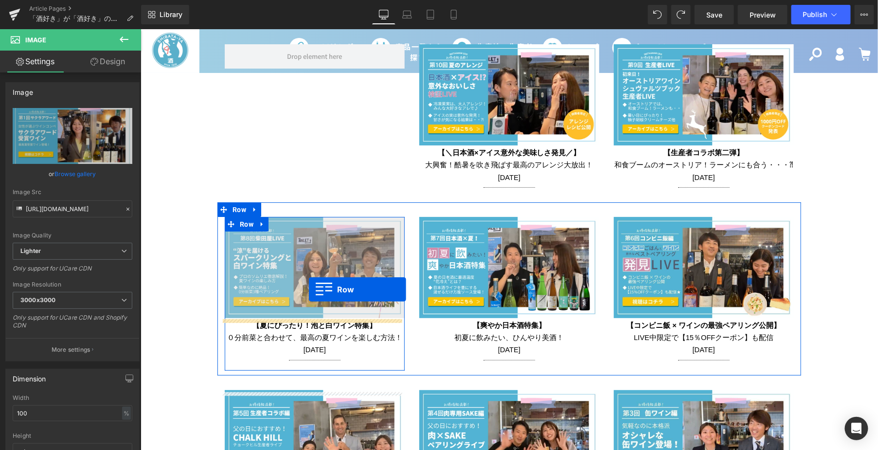
scroll to position [1475, 0]
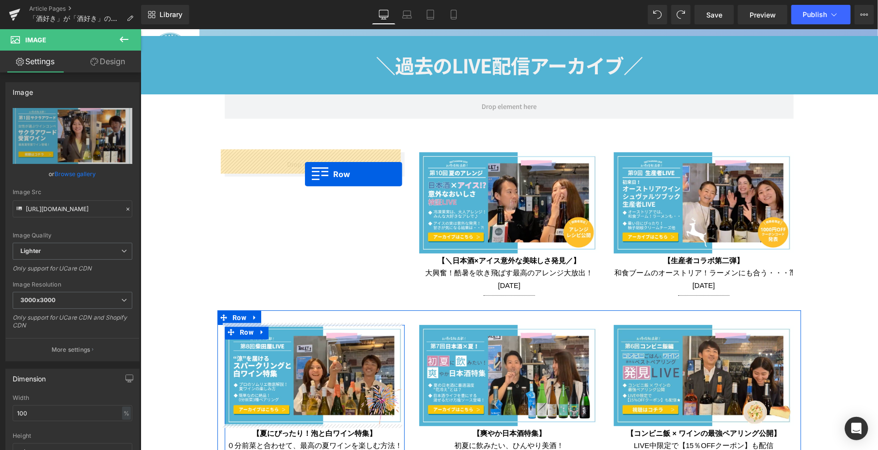
drag, startPoint x: 421, startPoint y: 236, endPoint x: 304, endPoint y: 173, distance: 132.7
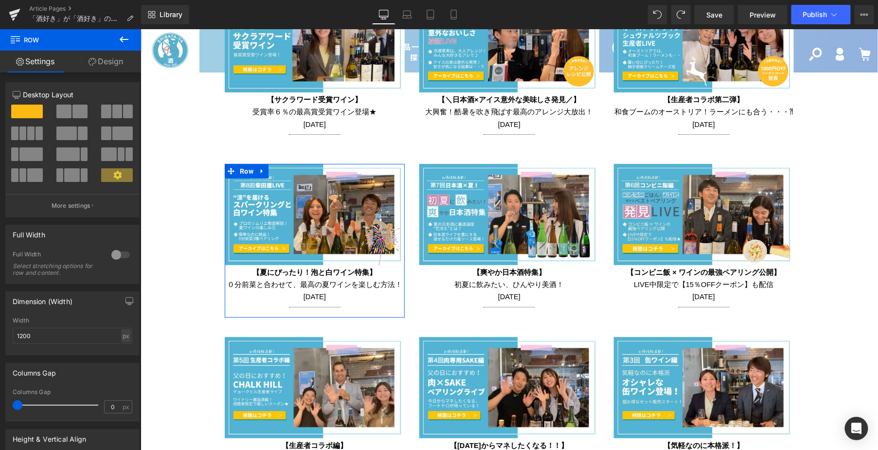
scroll to position [1529, 0]
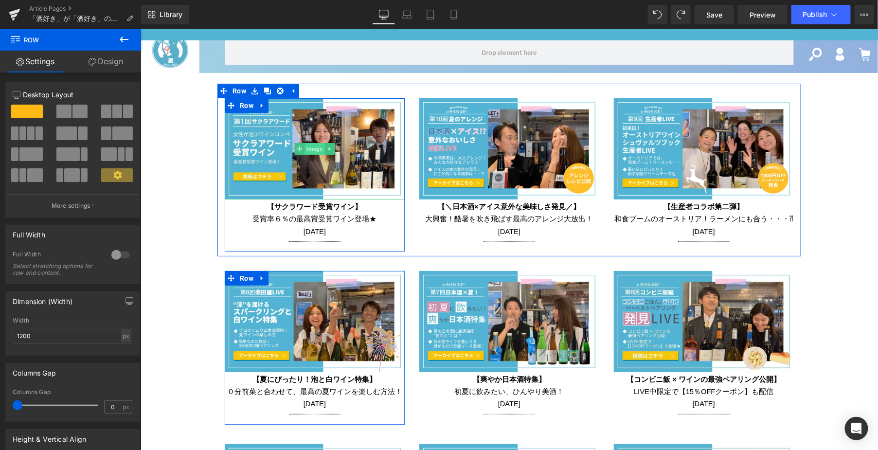
click at [317, 148] on span "Image" at bounding box center [314, 148] width 20 height 12
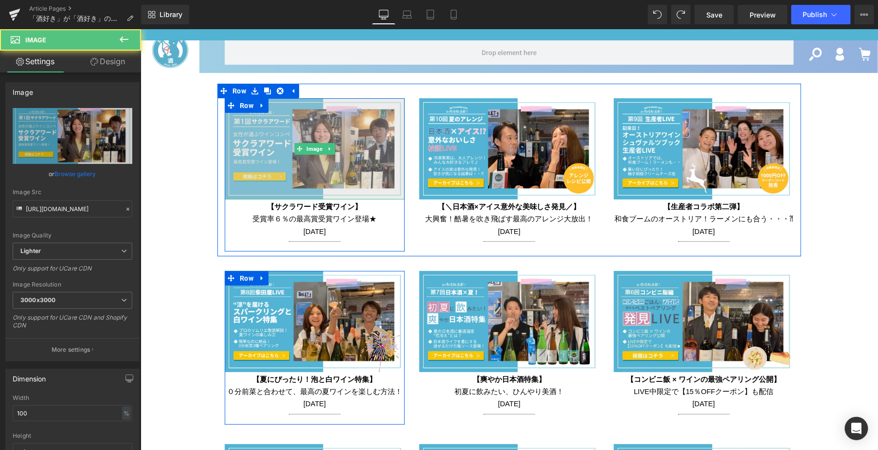
click at [359, 142] on img at bounding box center [314, 148] width 180 height 101
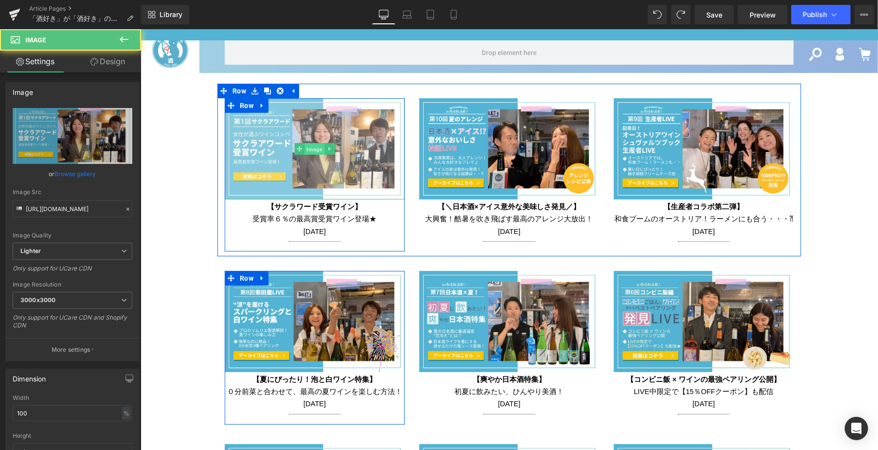
click at [311, 143] on span "Image" at bounding box center [314, 149] width 20 height 12
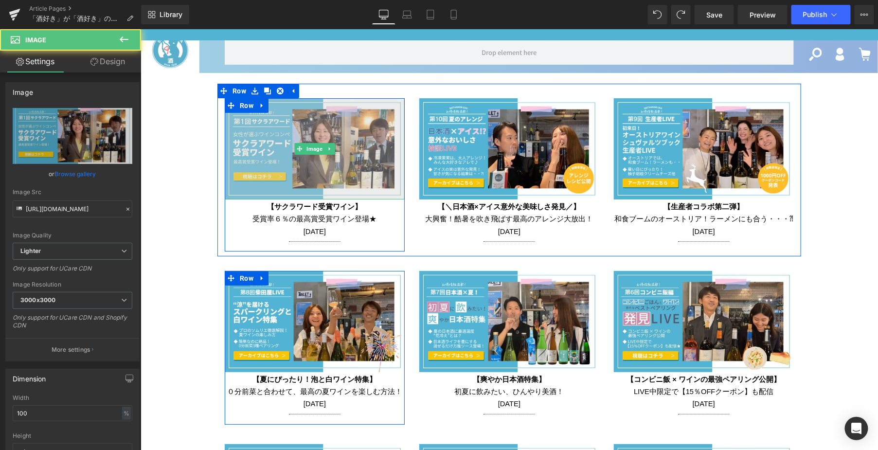
click at [311, 155] on img at bounding box center [314, 148] width 180 height 101
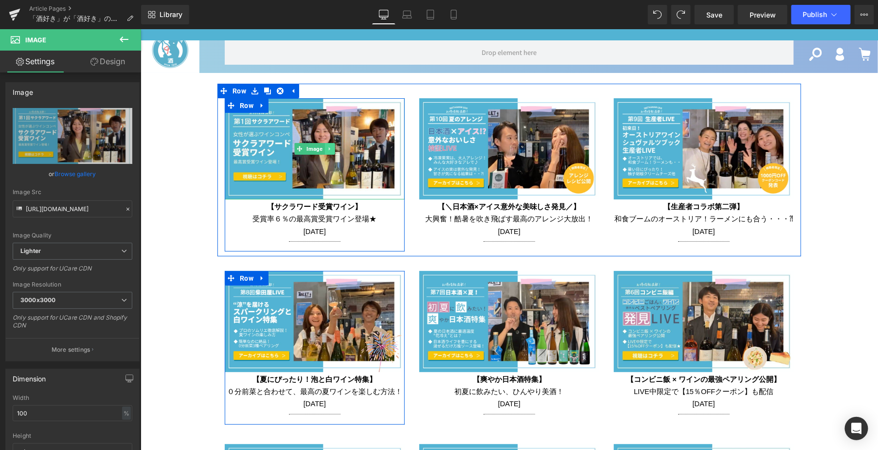
click at [328, 147] on icon at bounding box center [328, 148] width 1 height 3
click at [294, 148] on link "Image" at bounding box center [309, 148] width 30 height 12
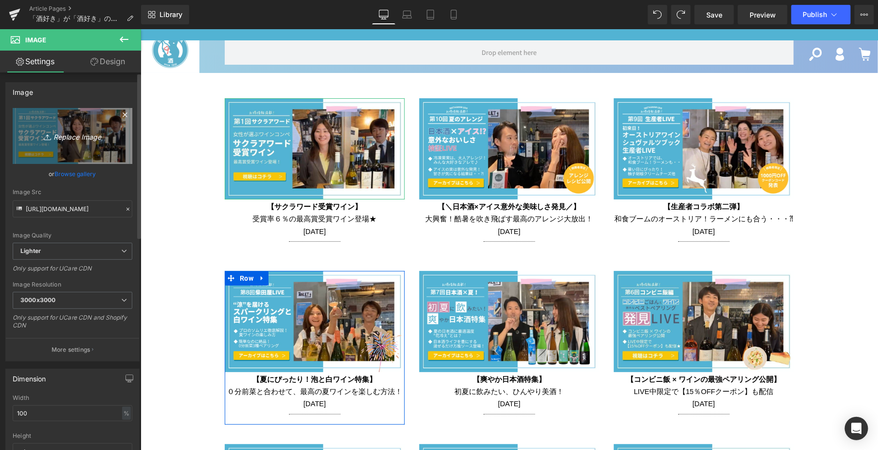
click at [45, 130] on icon "Replace Image" at bounding box center [73, 136] width 78 height 12
type input "C:\fakepath\image.png"
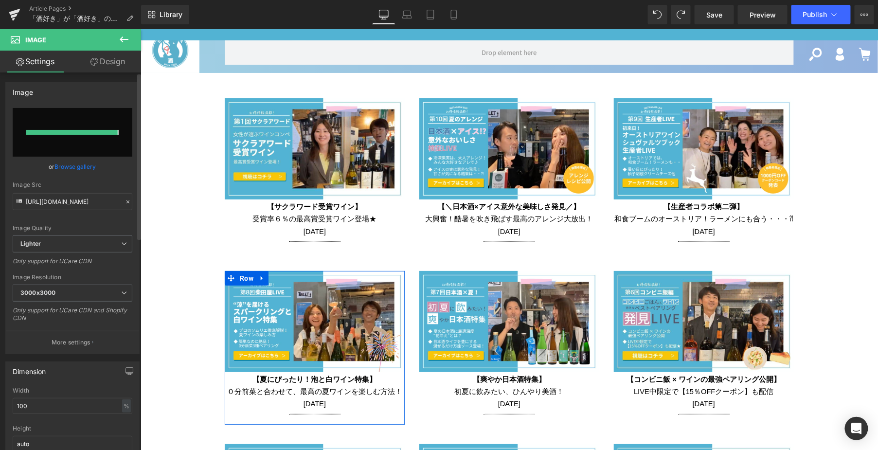
type input "https://ucarecdn.com/16083ba5-89ec-400d-a0ad-e4bfae419587/-/format/auto/-/previ…"
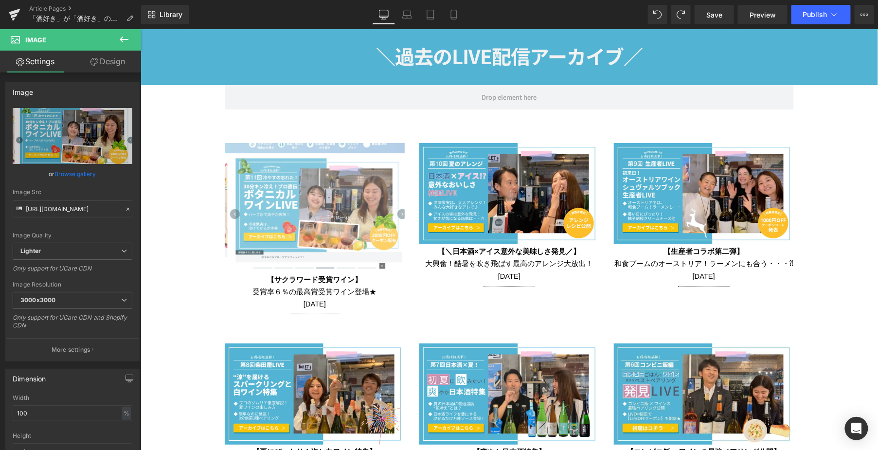
scroll to position [1513, 0]
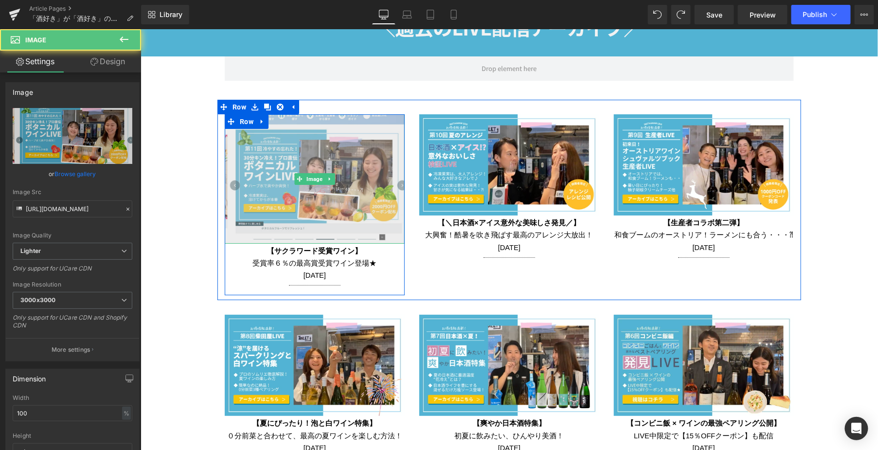
click at [348, 172] on img at bounding box center [314, 178] width 180 height 129
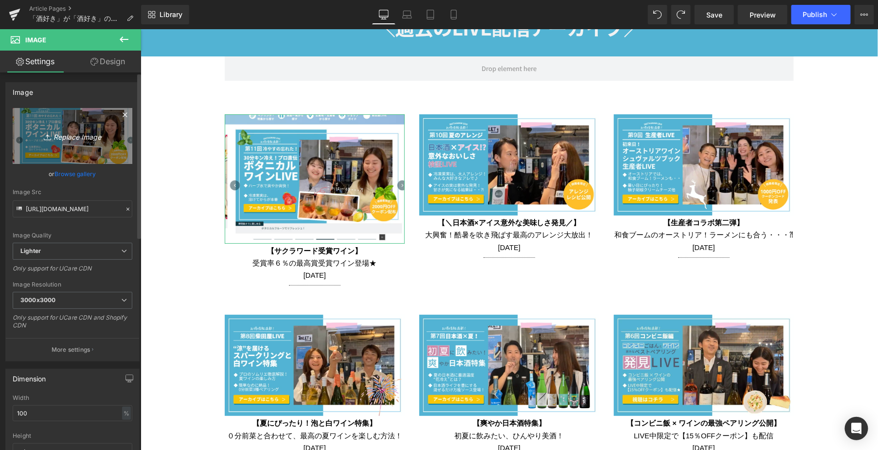
click at [84, 147] on link "Replace Image" at bounding box center [73, 136] width 120 height 56
type input "C:\fakepath\ボタニカルワインライヴ.png"
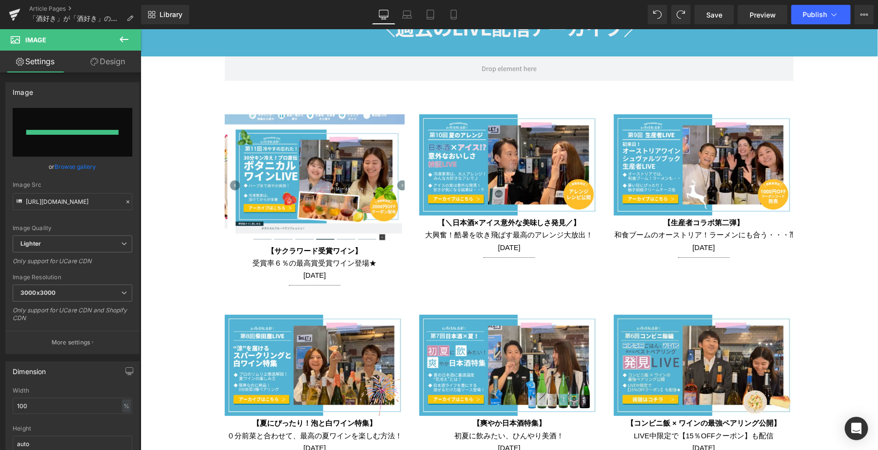
type input "https://ucarecdn.com/39c9395f-4e00-407f-ad99-7019fd9742ec/-/format/auto/-/previ…"
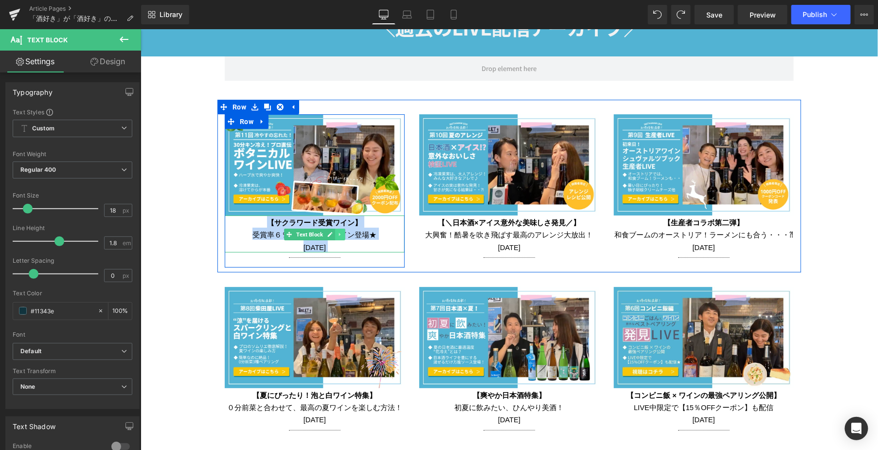
drag, startPoint x: 266, startPoint y: 217, endPoint x: 339, endPoint y: 227, distance: 74.1
click at [339, 227] on div "【サクラワード受賞ワイン】 受賞率６％の最高賞受賞ワイン登場★ 2025年4月10日 Text Block" at bounding box center [314, 233] width 180 height 37
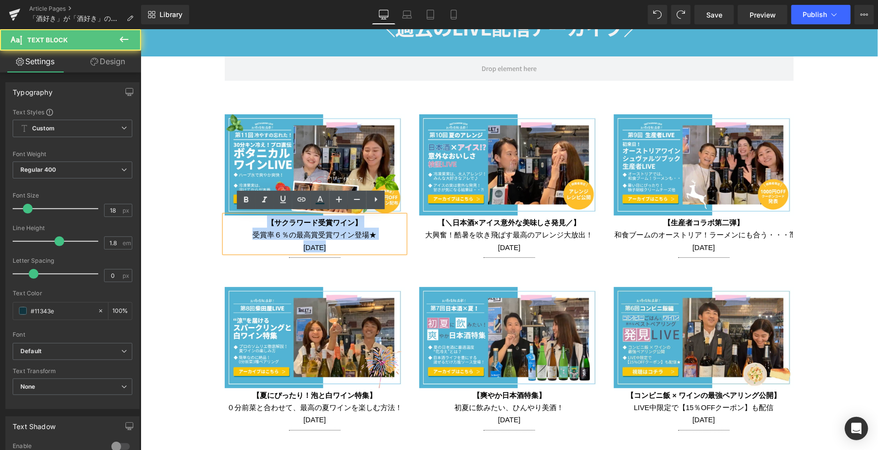
click at [374, 240] on p "受賞率６％の最高賞受賞ワイン登場★ 2025年4月10日" at bounding box center [314, 239] width 180 height 24
drag, startPoint x: 373, startPoint y: 231, endPoint x: 263, endPoint y: 218, distance: 110.7
click at [263, 218] on div "【サクラワード受賞ワイン】 受賞率６％の最高賞受賞ワイン登場★ 2025年4月10日" at bounding box center [314, 233] width 180 height 37
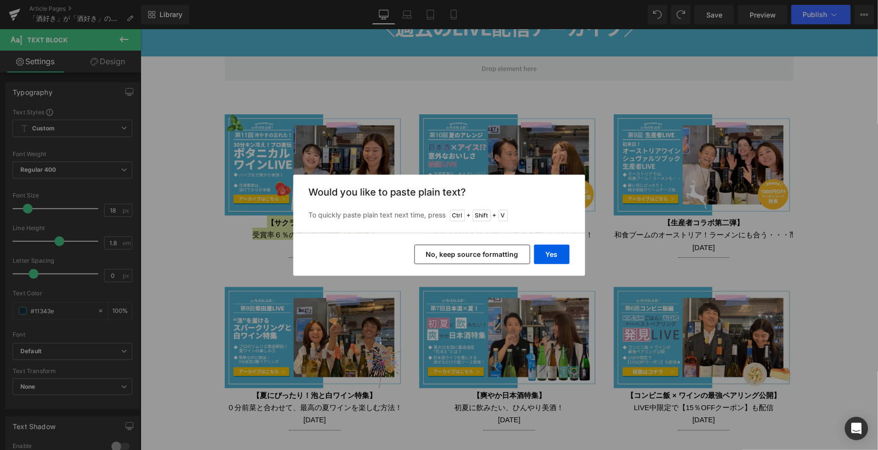
click at [574, 258] on div "Yes No, keep source formatting" at bounding box center [439, 254] width 292 height 43
click at [562, 258] on button "Yes" at bounding box center [552, 254] width 36 height 19
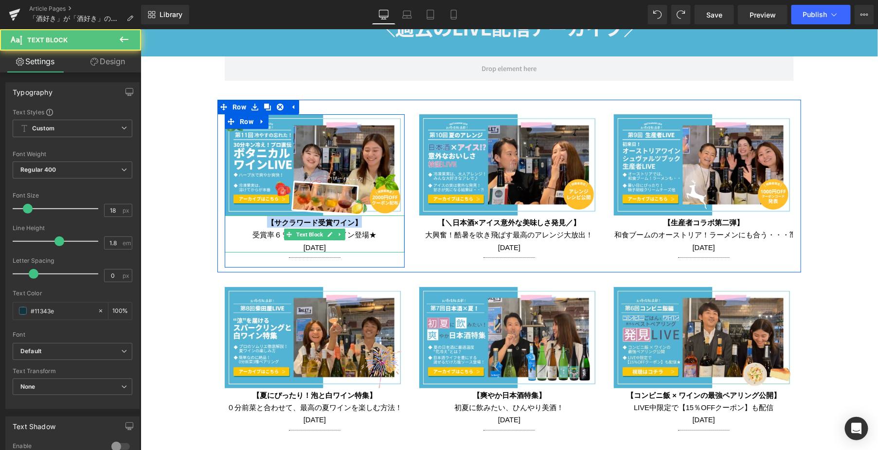
drag, startPoint x: 358, startPoint y: 220, endPoint x: 259, endPoint y: 215, distance: 98.8
click at [259, 215] on p "【サクラワード受賞ワイン】" at bounding box center [314, 221] width 180 height 12
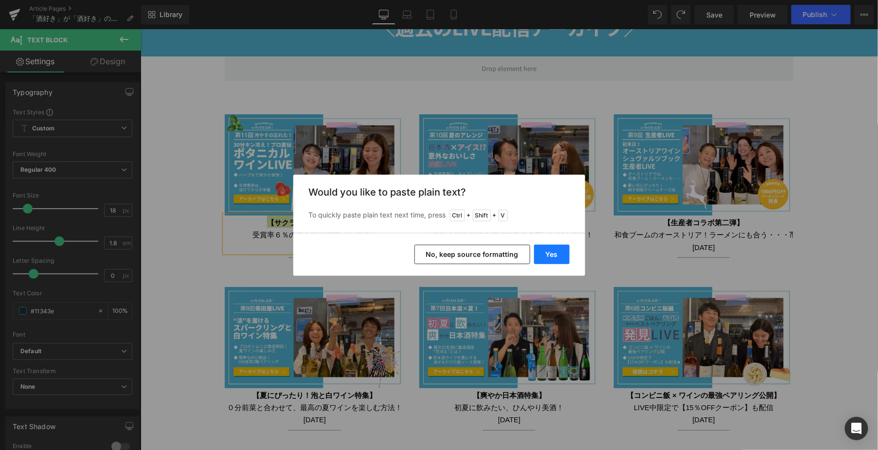
click at [563, 258] on button "Yes" at bounding box center [552, 254] width 36 height 19
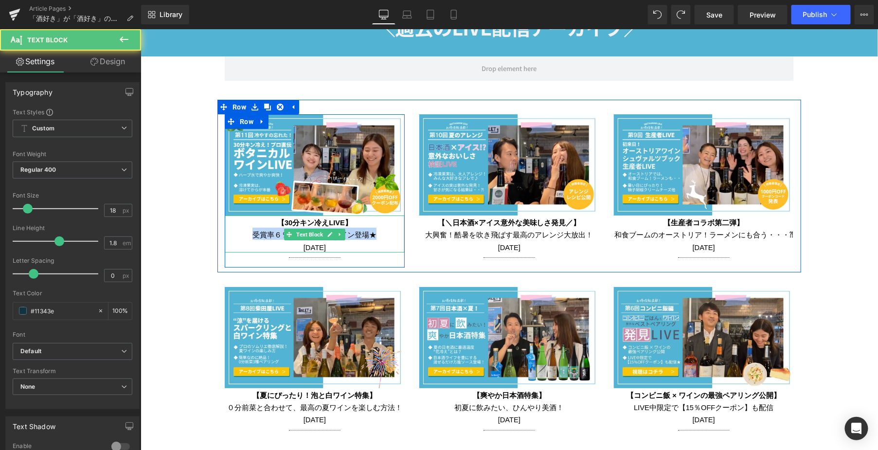
drag, startPoint x: 248, startPoint y: 231, endPoint x: 373, endPoint y: 231, distance: 125.0
click at [373, 231] on p "受賞率６％の最高賞受賞ワイン登場★ 2025年4月10日" at bounding box center [314, 239] width 180 height 24
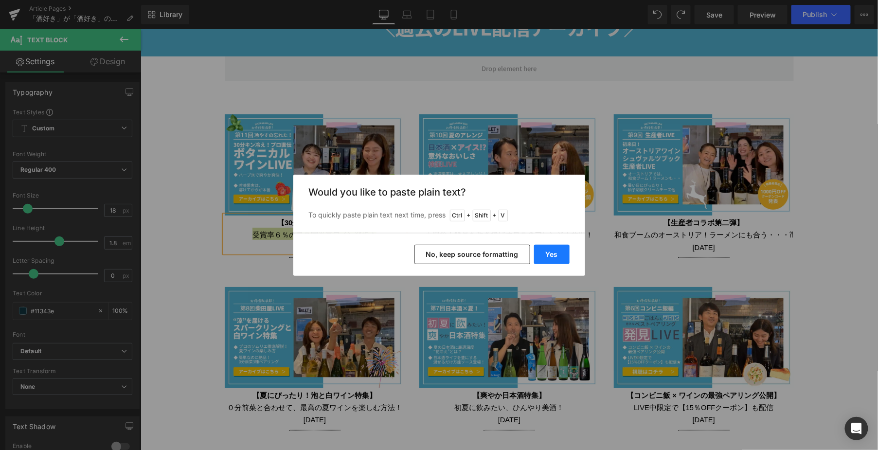
click at [558, 251] on button "Yes" at bounding box center [552, 254] width 36 height 19
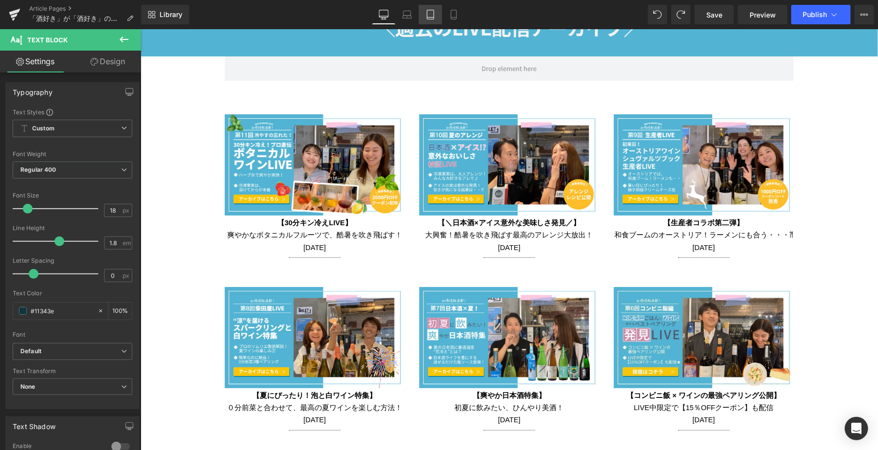
click at [431, 15] on icon at bounding box center [431, 15] width 10 height 10
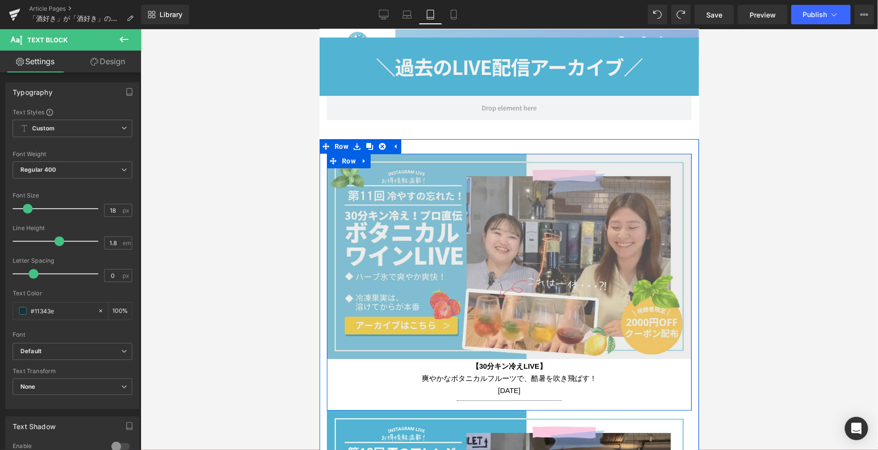
scroll to position [1369, 0]
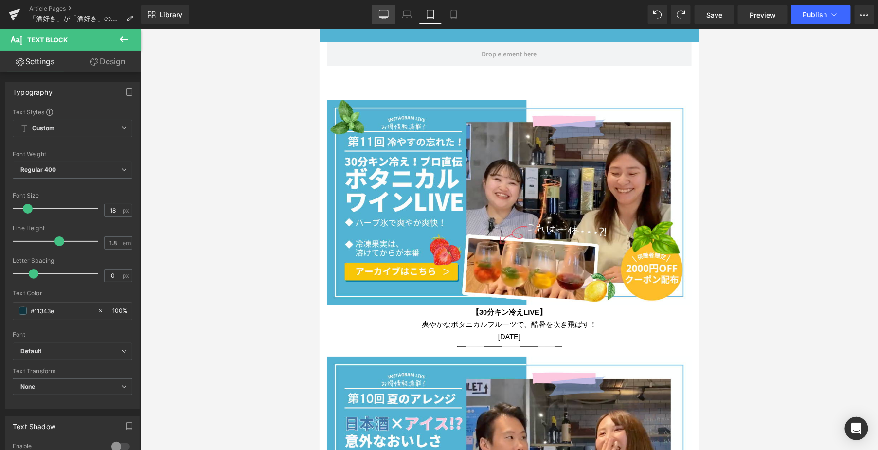
click at [381, 20] on link "Desktop" at bounding box center [383, 14] width 23 height 19
type input "100"
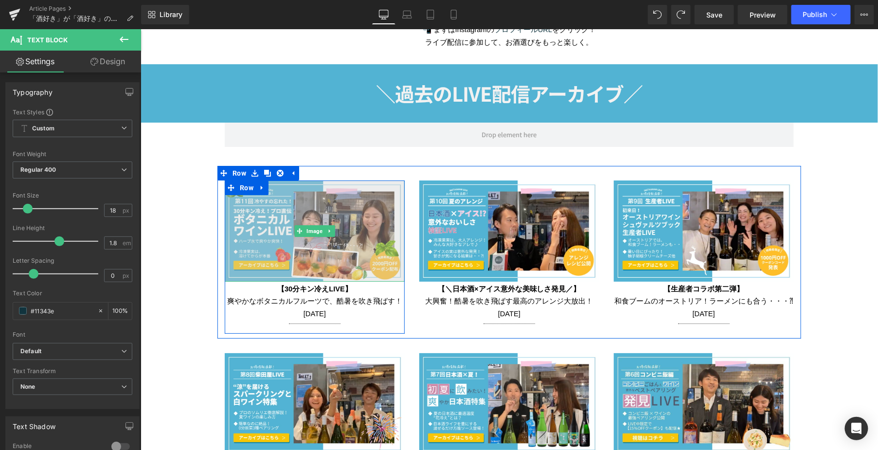
click at [339, 224] on img at bounding box center [314, 230] width 180 height 101
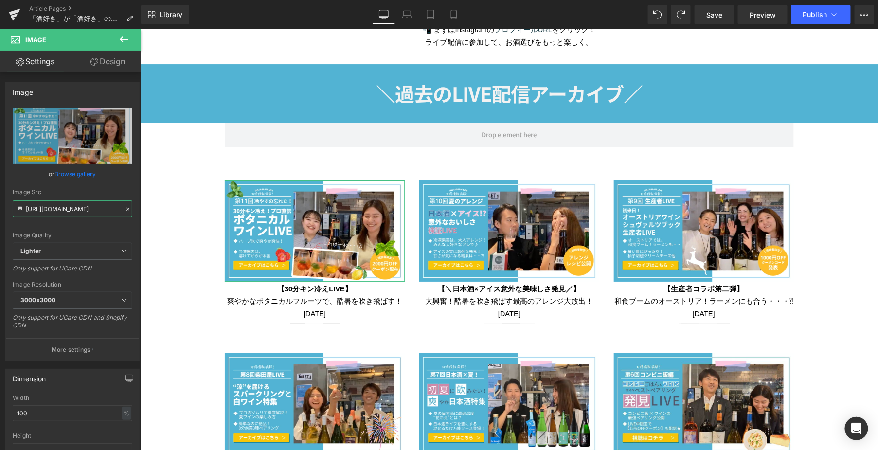
scroll to position [0, 682]
drag, startPoint x: 166, startPoint y: 239, endPoint x: 203, endPoint y: 204, distance: 51.3
click at [45, 211] on input "https://ucarecdn.com/39c9395f-4e00-407f-ad99-7019fd9742ec/-/format/auto/-/previ…" at bounding box center [73, 208] width 120 height 17
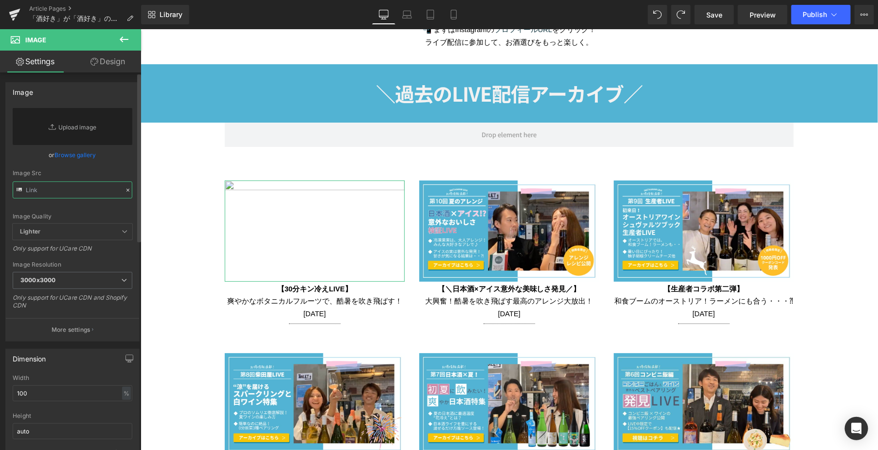
paste input "https://www.sake-ya.jp/pages/short?tig_id=0fd4a5424841814ca664&ta_tag=EC&&cats_…"
type input "https://www.sake-ya.jp/pages/short?tig_id=0fd4a5424841814ca664&ta_tag=EC&&cats_…"
click at [74, 197] on input "text" at bounding box center [73, 189] width 120 height 17
click at [124, 190] on icon at bounding box center [127, 190] width 7 height 7
click at [126, 190] on icon at bounding box center [127, 190] width 3 height 3
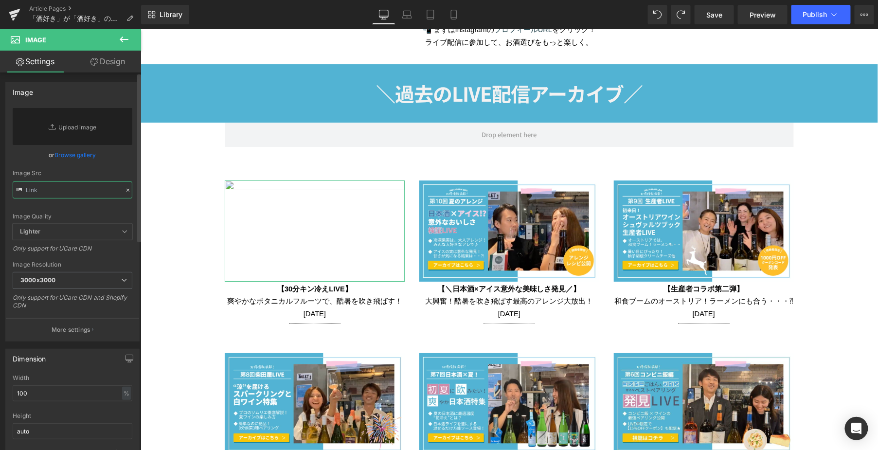
click at [35, 197] on input "text" at bounding box center [73, 189] width 120 height 17
paste input "https://www.sake-ya.jp/pages/short?tig_id=0fd4a5424841814ca664&ta_tag=EC&&cats_…"
type input "https://www.sake-ya.jp/pages/short?tig_id=0fd4a5424841814ca664&ta_tag=EC&&cats_…"
click at [40, 187] on input "text" at bounding box center [73, 189] width 120 height 17
click at [60, 172] on div "Image Src" at bounding box center [73, 173] width 120 height 7
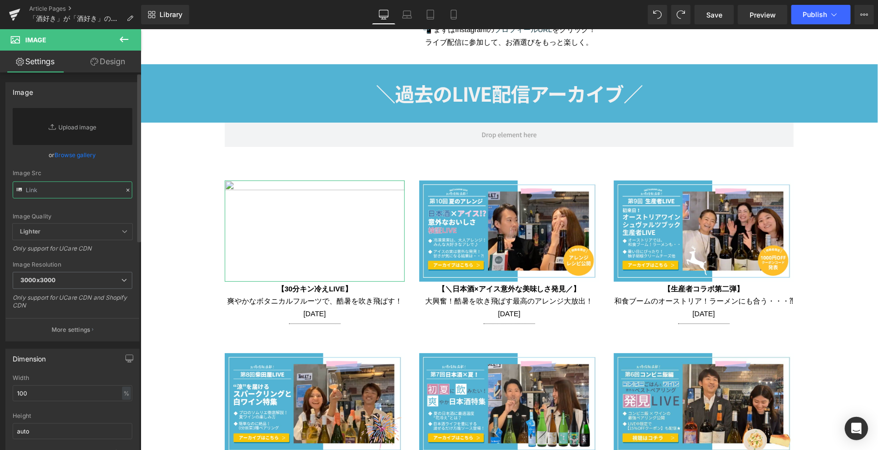
click at [45, 196] on input "text" at bounding box center [73, 189] width 120 height 17
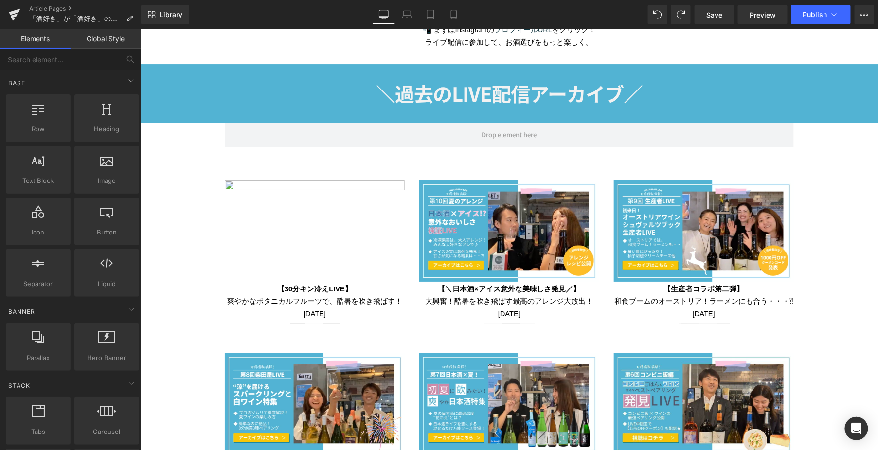
drag, startPoint x: 193, startPoint y: 239, endPoint x: 278, endPoint y: 215, distance: 88.2
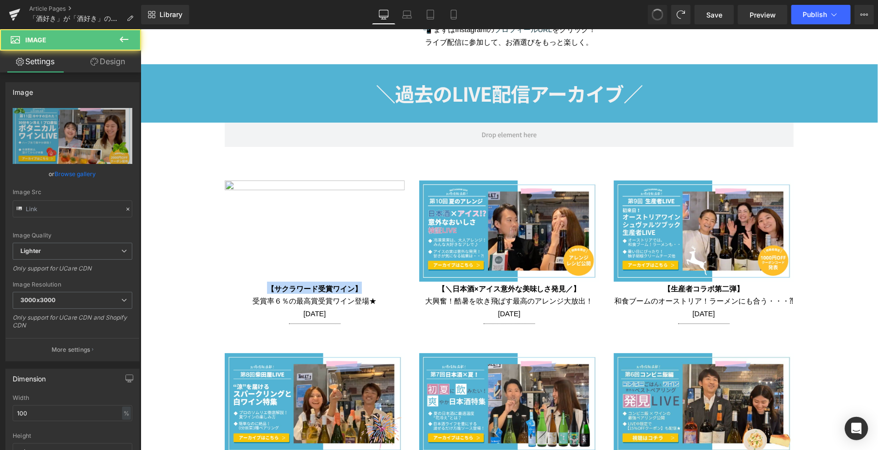
type input "https://ucarecdn.com/39c9395f-4e00-407f-ad99-7019fd9742ec/-/format/auto/-/previ…"
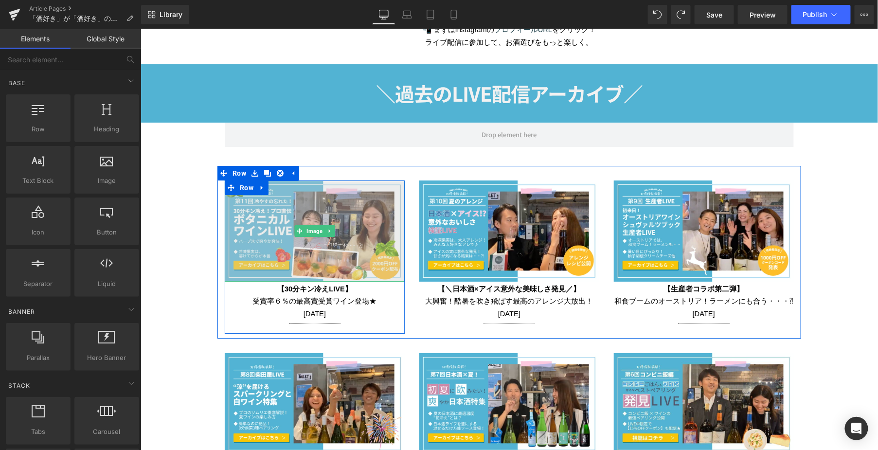
click at [292, 212] on img at bounding box center [314, 230] width 180 height 101
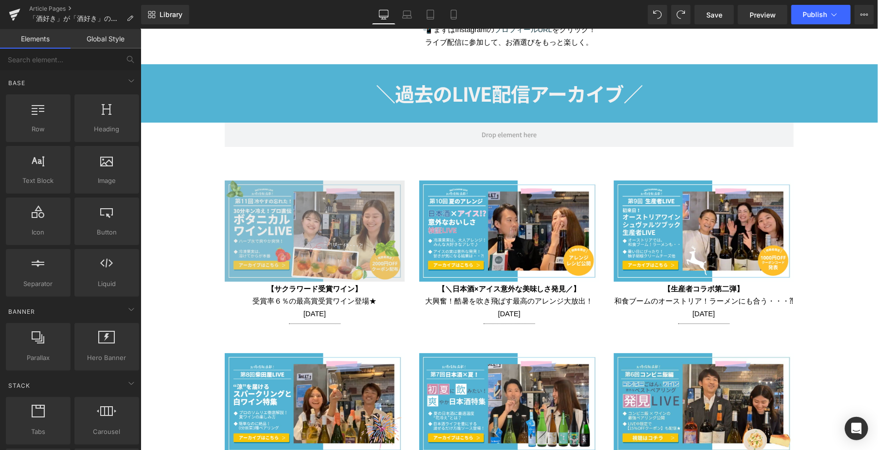
click at [277, 245] on img at bounding box center [314, 230] width 180 height 101
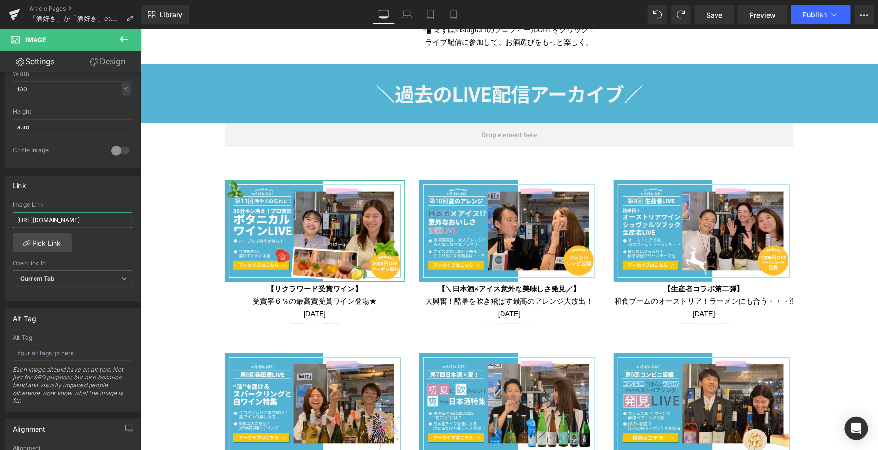
scroll to position [0, 88]
drag, startPoint x: 158, startPoint y: 248, endPoint x: 141, endPoint y: 216, distance: 35.7
type input "https://www.sake-ya.jp/pages/short?tig_id=0fd4a5424841814ca664&ta_tag=EC&&cats_…"
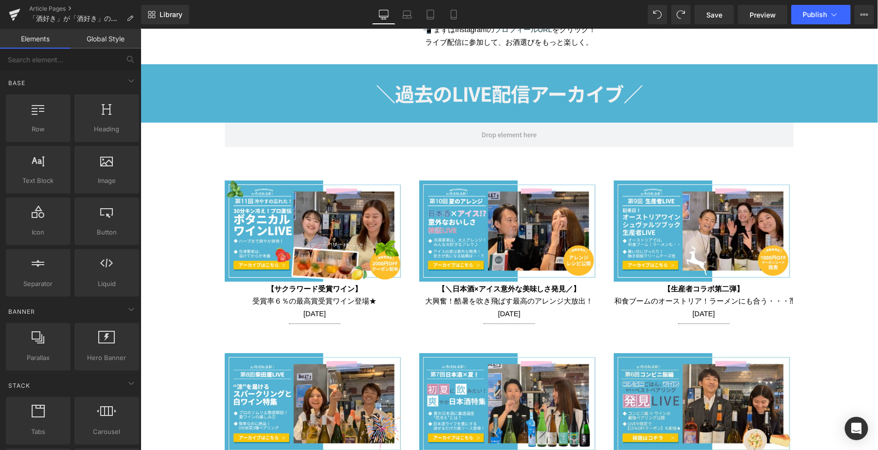
scroll to position [0, 0]
click at [716, 19] on span "Save" at bounding box center [714, 15] width 16 height 10
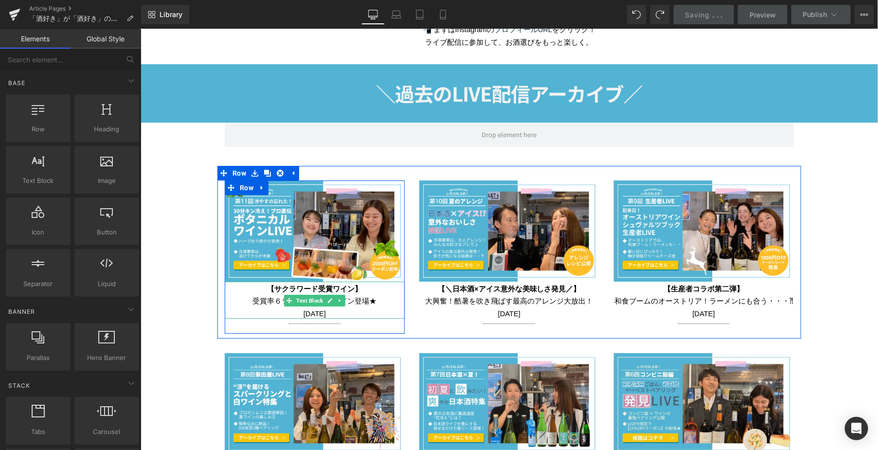
click at [312, 306] on span "受賞率６％の最高賞受賞ワイン登場★ 2025年4月10日" at bounding box center [314, 307] width 124 height 20
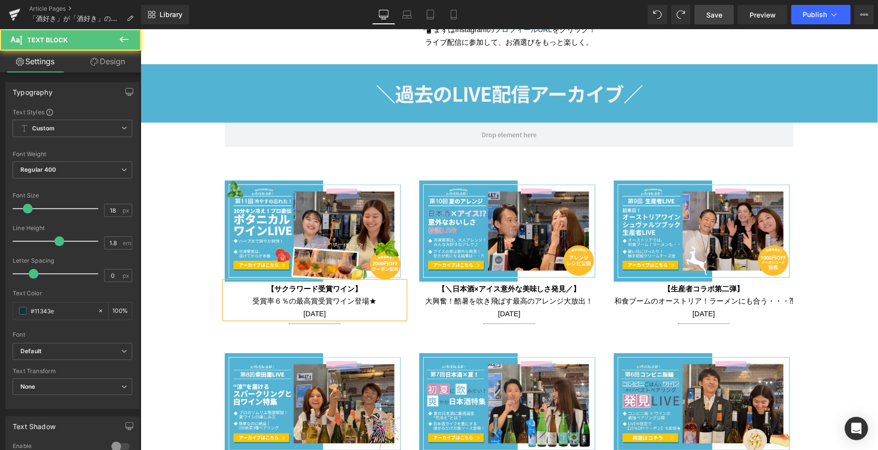
click at [326, 313] on span "受賞率６％の最高賞受賞ワイン登場★ 2025年8月10日" at bounding box center [314, 307] width 124 height 20
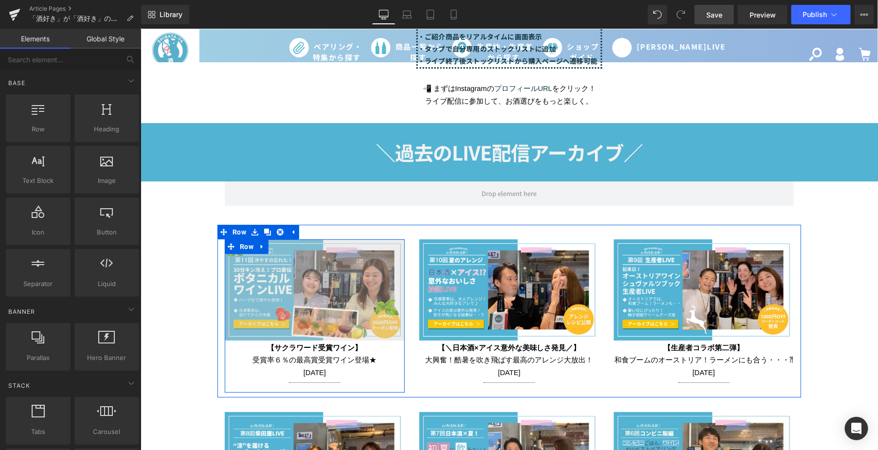
scroll to position [1447, 0]
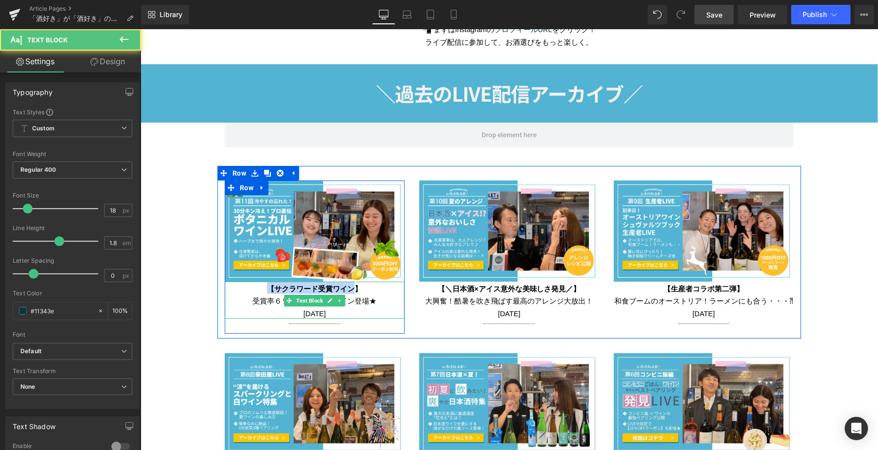
click at [351, 288] on span "【サクラワード受賞ワイン】" at bounding box center [314, 288] width 95 height 8
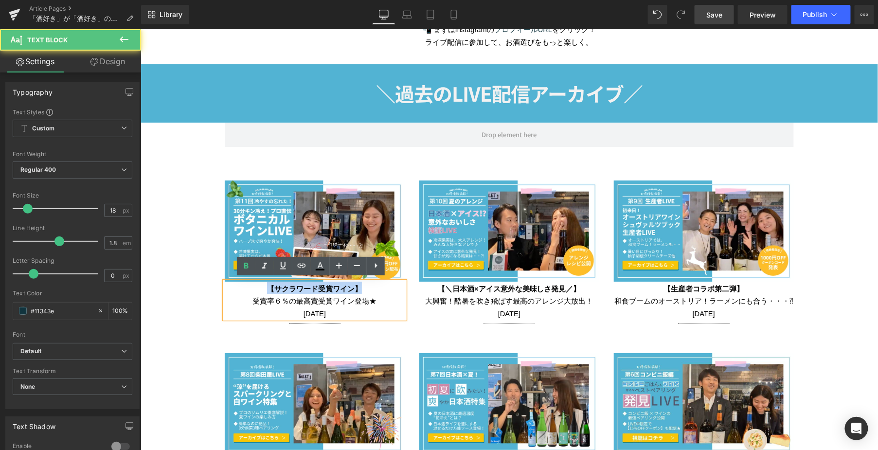
drag, startPoint x: 358, startPoint y: 287, endPoint x: 263, endPoint y: 285, distance: 95.3
click at [263, 285] on p "【サクラワード受賞ワイン】" at bounding box center [314, 287] width 180 height 12
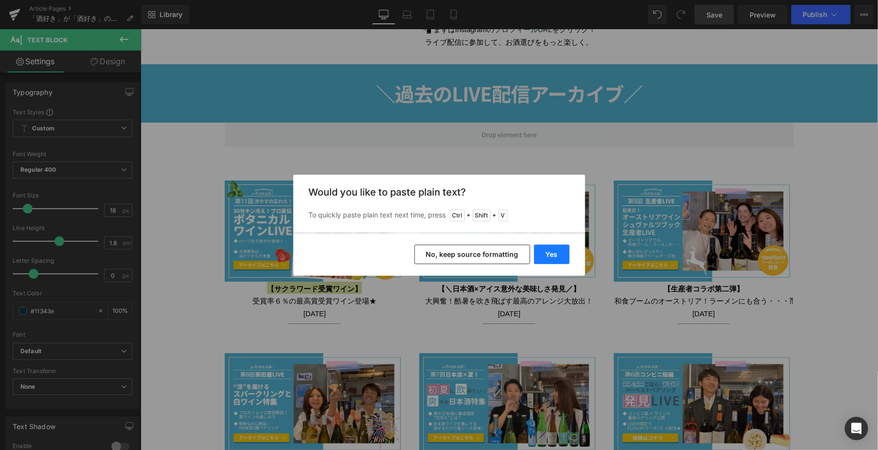
click at [547, 249] on button "Yes" at bounding box center [552, 254] width 36 height 19
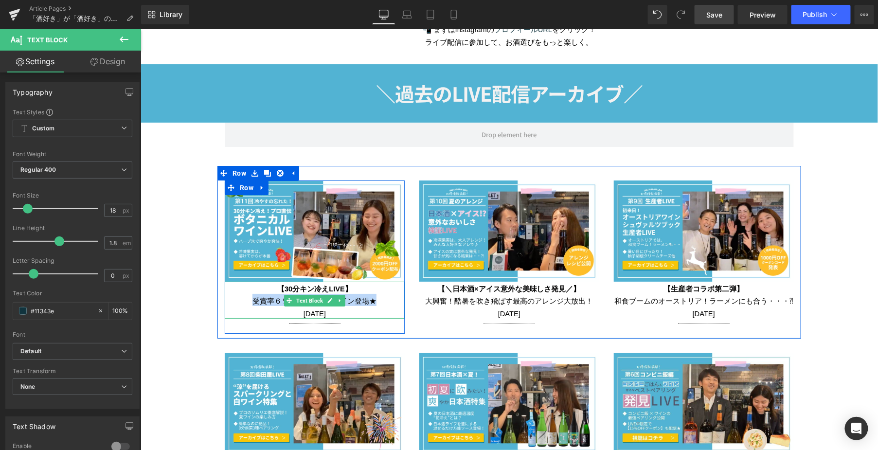
drag, startPoint x: 249, startPoint y: 302, endPoint x: 370, endPoint y: 300, distance: 120.1
click at [370, 300] on span "受賞率６％の最高賞受賞ワイン登場★ 2025年8月22日" at bounding box center [314, 307] width 124 height 20
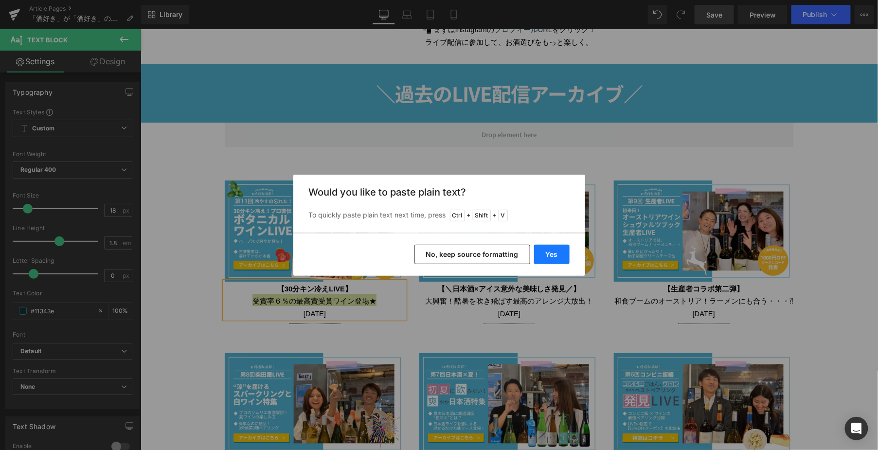
click at [542, 254] on button "Yes" at bounding box center [552, 254] width 36 height 19
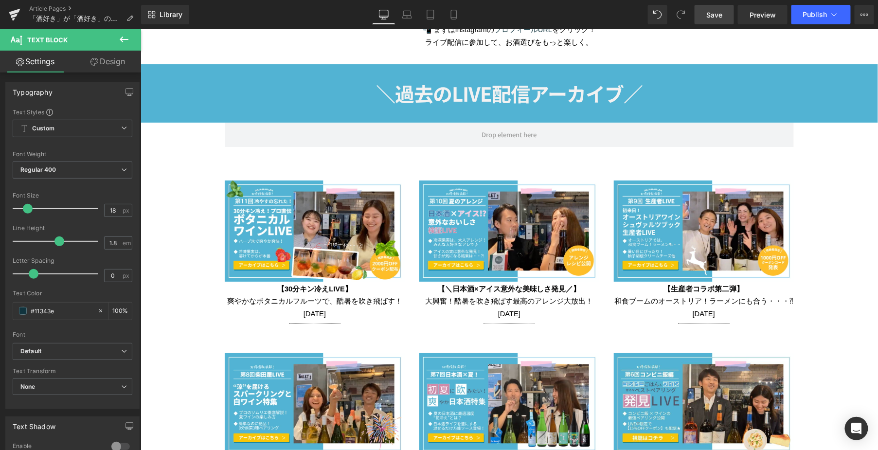
click at [717, 21] on link "Save" at bounding box center [713, 14] width 39 height 19
click at [765, 15] on span "Preview" at bounding box center [762, 15] width 26 height 10
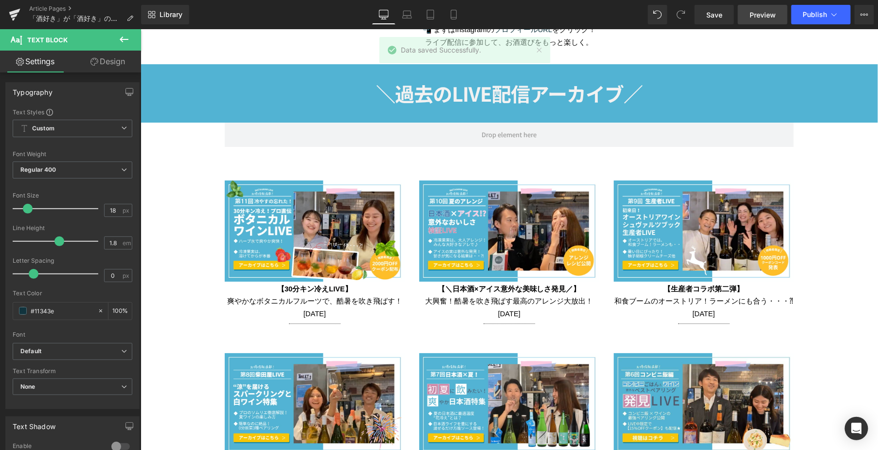
click at [764, 17] on span "Preview" at bounding box center [762, 15] width 26 height 10
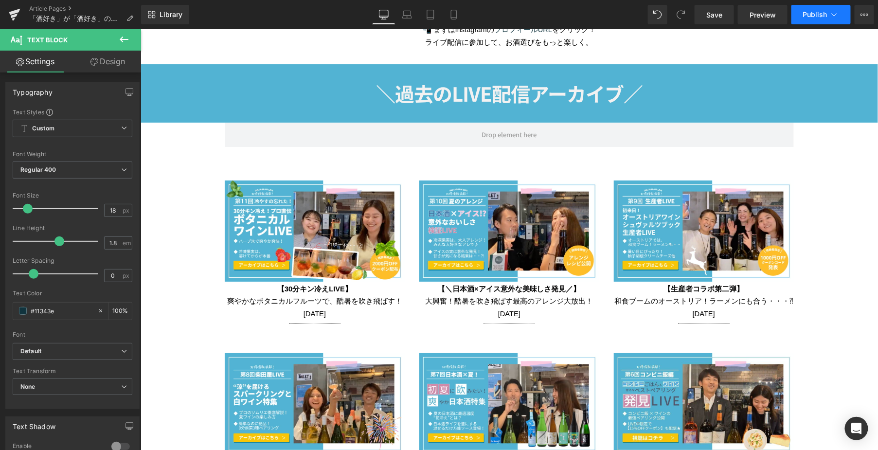
click at [808, 16] on span "Publish" at bounding box center [815, 15] width 24 height 8
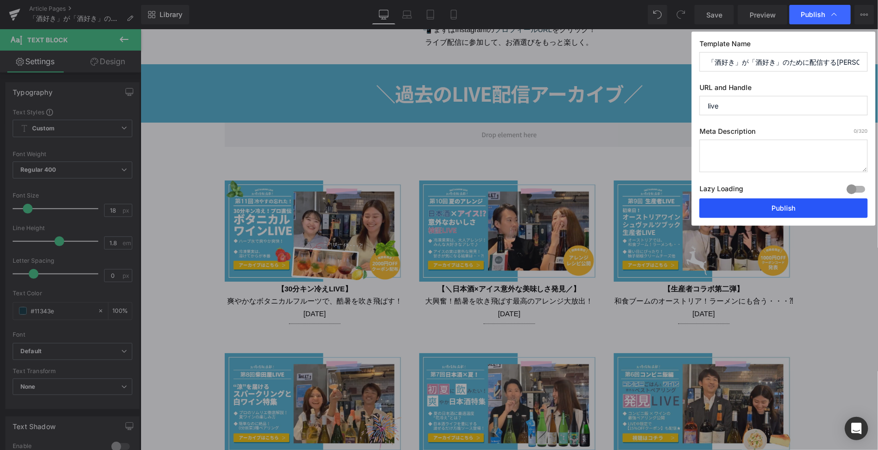
click at [811, 207] on button "Publish" at bounding box center [783, 207] width 168 height 19
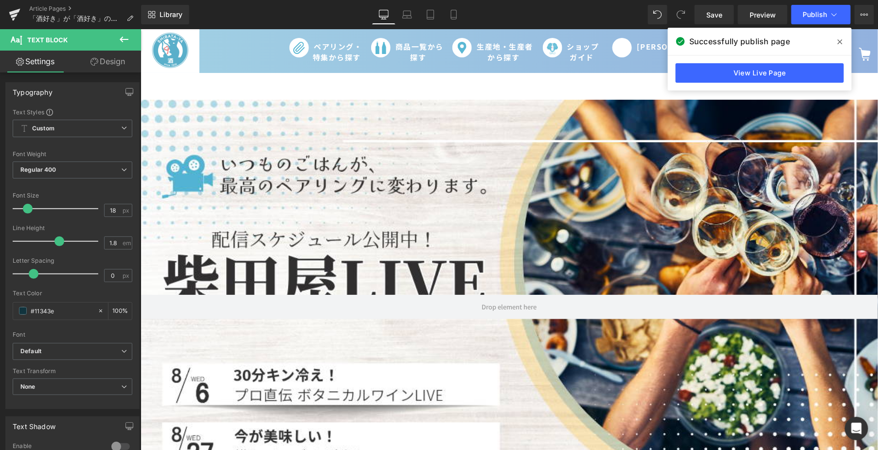
click at [838, 41] on icon at bounding box center [839, 42] width 5 height 8
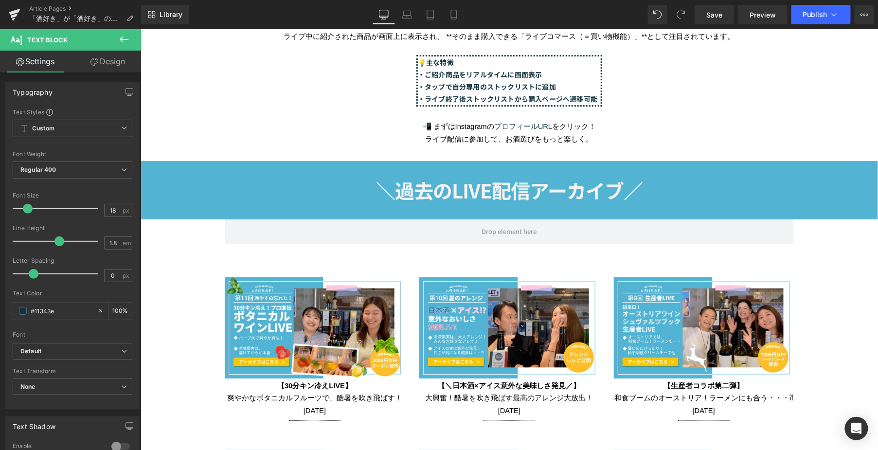
scroll to position [1351, 0]
